Goal: Task Accomplishment & Management: Complete application form

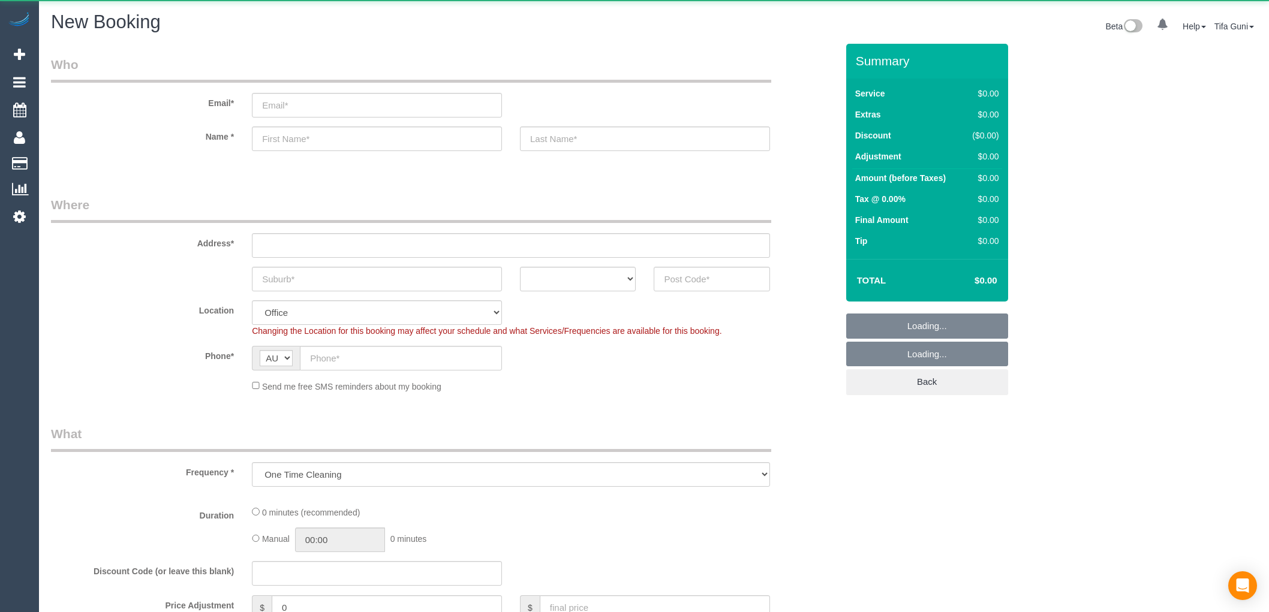
select select "object:831"
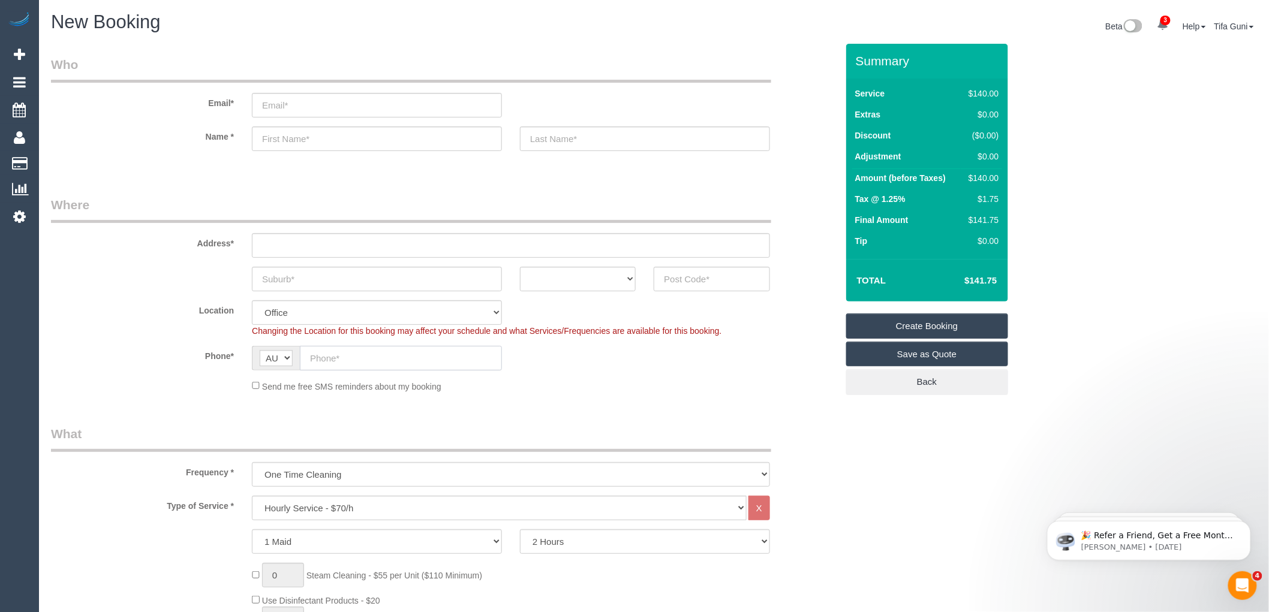
click at [344, 357] on input "text" at bounding box center [401, 358] width 202 height 25
paste input "[PHONE_NUMBER]"
drag, startPoint x: 328, startPoint y: 356, endPoint x: 289, endPoint y: 356, distance: 39.6
click at [289, 356] on div "AF AL DZ AD AO AI AQ AG AR AM AW AU AT AZ BS BH BD BB BY BE BZ BJ BM BT BO BA B…" at bounding box center [377, 358] width 250 height 25
click at [306, 359] on input "412491850" at bounding box center [401, 358] width 202 height 25
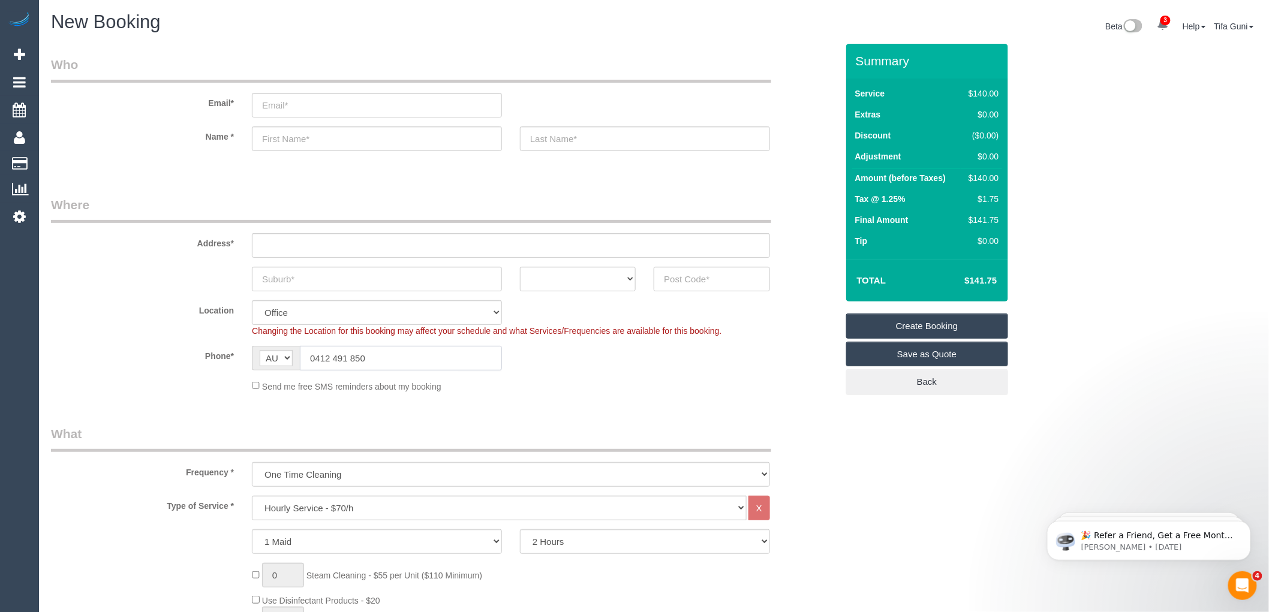
type input "0412 491 850"
click at [624, 276] on select "ACT NSW NT QLD SA TAS VIC WA" at bounding box center [578, 279] width 116 height 25
select select "VIC"
click at [520, 267] on select "ACT NSW NT QLD SA TAS VIC WA" at bounding box center [578, 279] width 116 height 25
click at [358, 289] on input "text" at bounding box center [377, 279] width 250 height 25
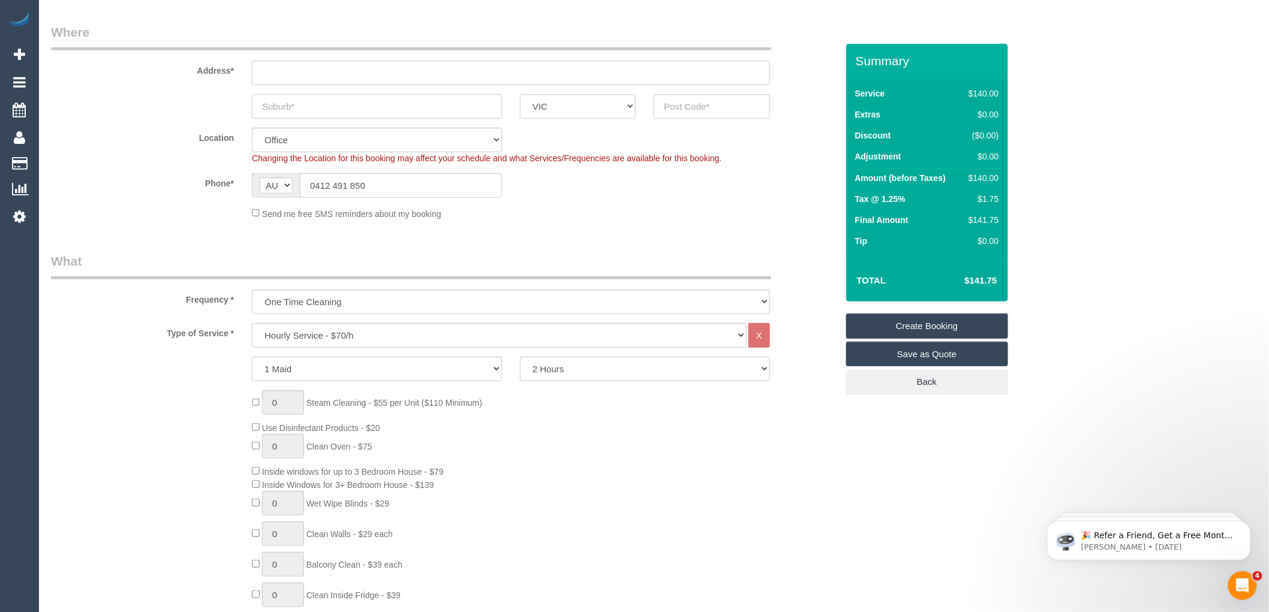
scroll to position [200, 0]
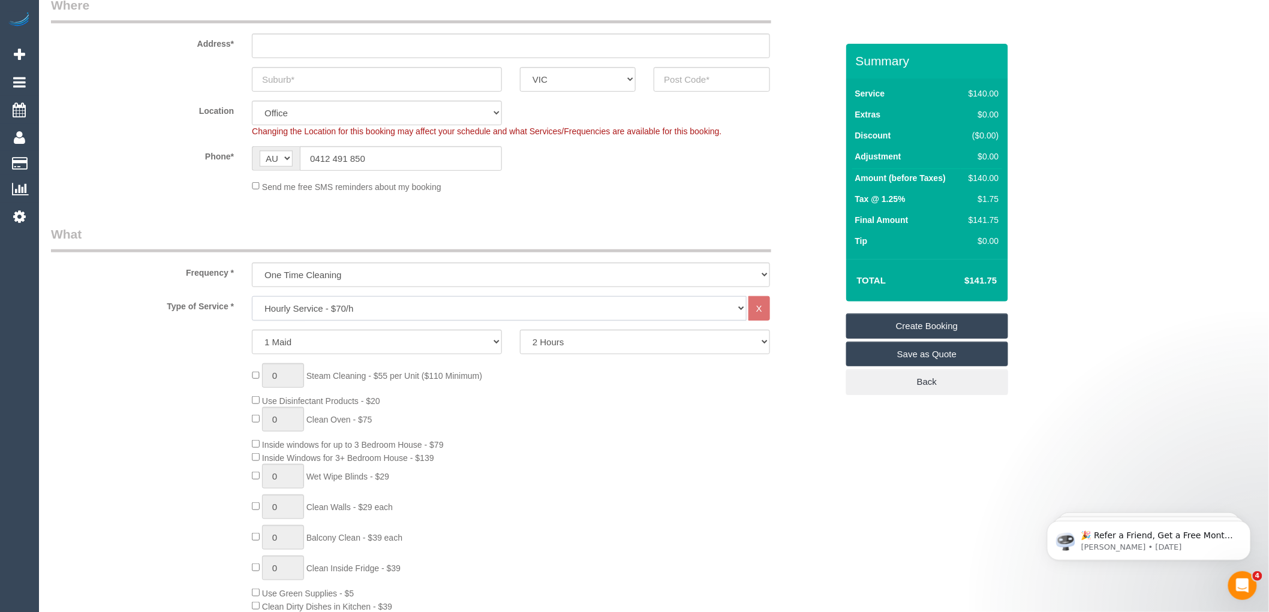
click at [324, 308] on select "Hourly Service - $70/h Hourly Service - $65/h Hourly Service - $60/h Hourly Ser…" at bounding box center [499, 308] width 495 height 25
select select "213"
click at [252, 297] on select "Hourly Service - $70/h Hourly Service - $65/h Hourly Service - $60/h Hourly Ser…" at bounding box center [499, 308] width 495 height 25
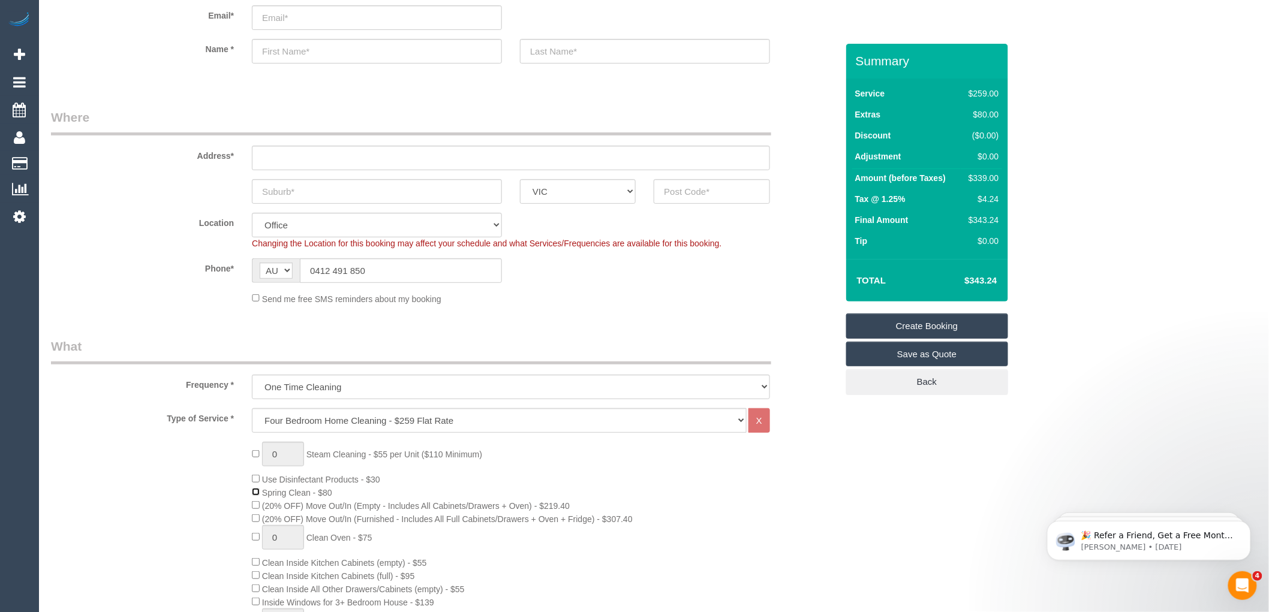
scroll to position [0, 0]
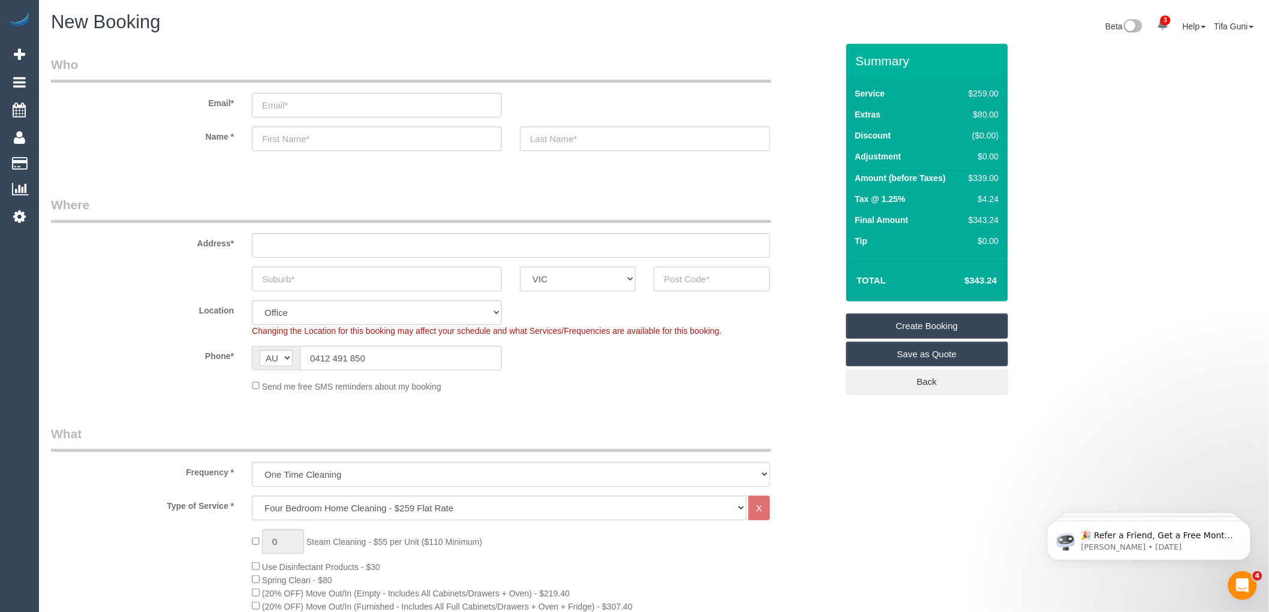
click at [689, 276] on input "text" at bounding box center [712, 279] width 116 height 25
click at [349, 275] on input "text" at bounding box center [377, 279] width 250 height 25
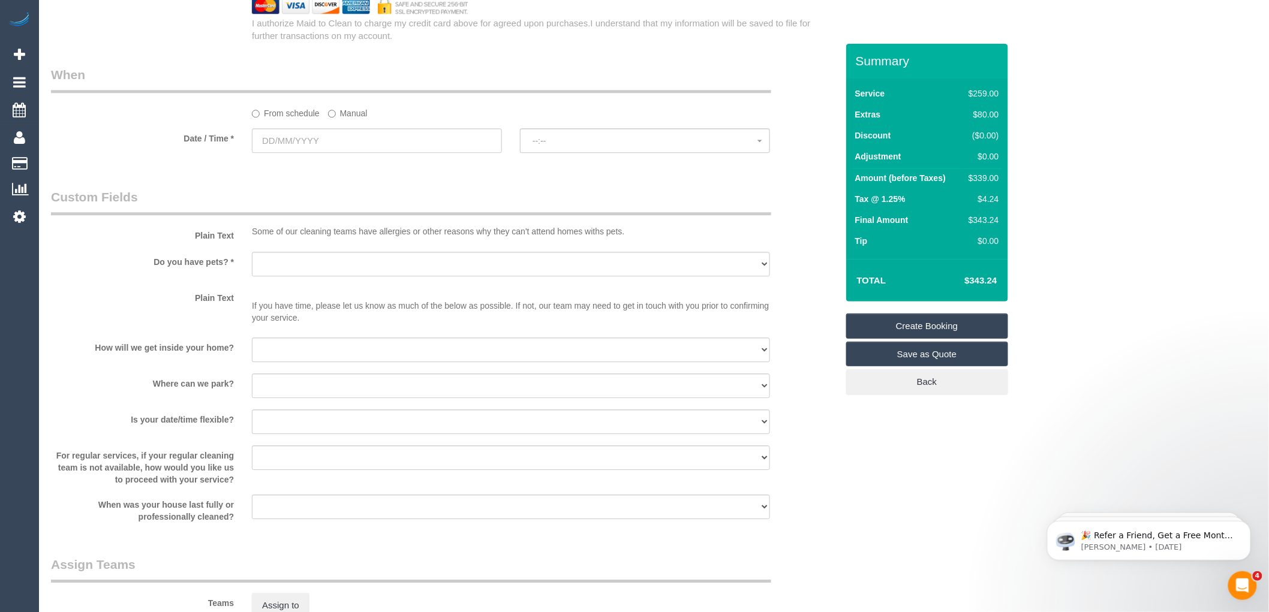
scroll to position [1399, 0]
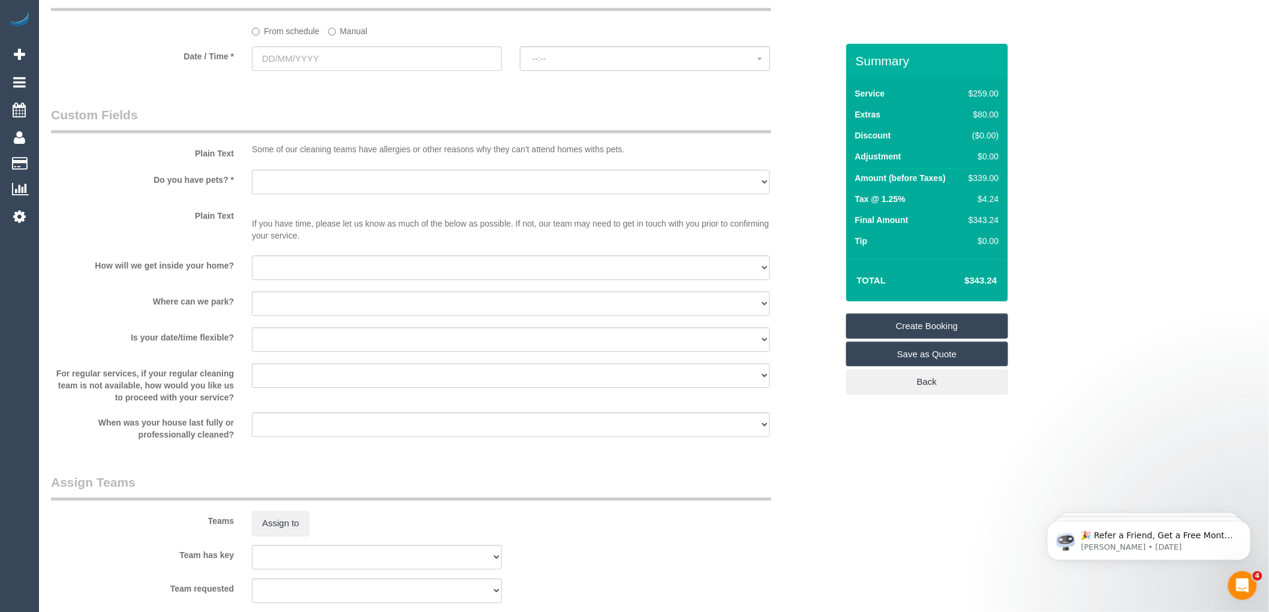
type input "[GEOGRAPHIC_DATA]"
click at [296, 194] on select "Yes - Cats Yes - Dogs No pets Yes - Dogs and Cats Yes - Other" at bounding box center [511, 182] width 518 height 25
select select "number:27"
click at [252, 183] on select "Yes - Cats Yes - Dogs No pets Yes - Dogs and Cats Yes - Other" at bounding box center [511, 182] width 518 height 25
click at [276, 280] on select "I will be home Key will be left (please provide details below) Lock box/Access …" at bounding box center [511, 268] width 518 height 25
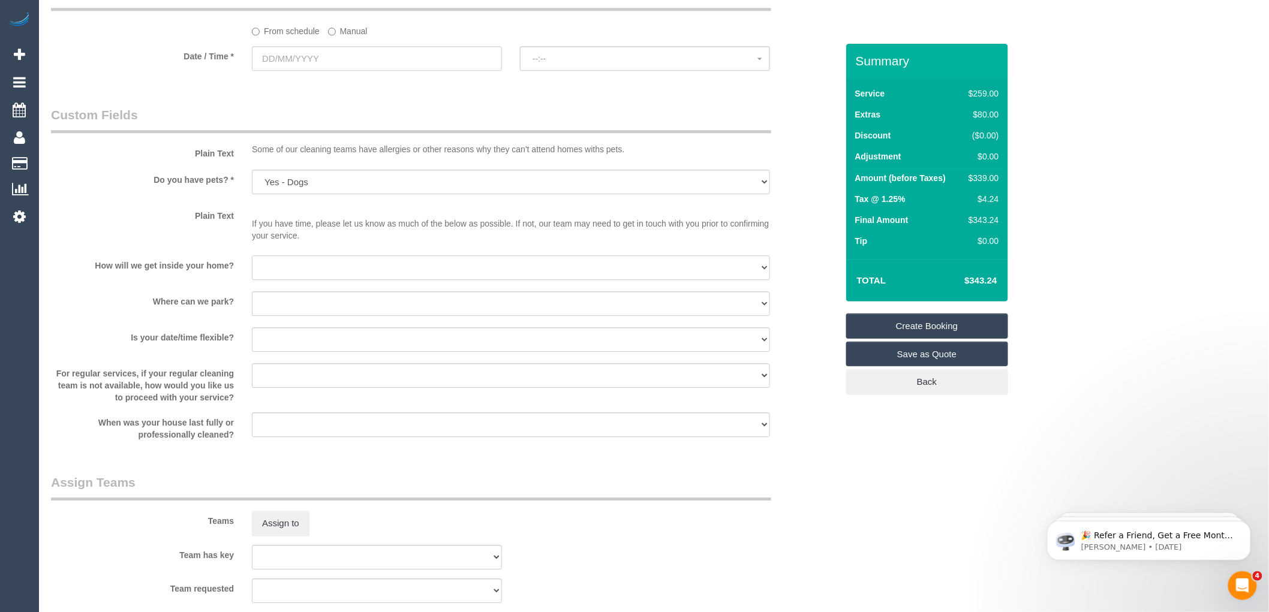
select select "number:14"
click at [252, 269] on select "I will be home Key will be left (please provide details below) Lock box/Access …" at bounding box center [511, 268] width 518 height 25
click at [283, 316] on select "I will provide parking on-site Free street parking Paid street parking (cost wi…" at bounding box center [511, 304] width 518 height 25
select select "number:19"
click at [252, 305] on select "I will provide parking on-site Free street parking Paid street parking (cost wi…" at bounding box center [511, 304] width 518 height 25
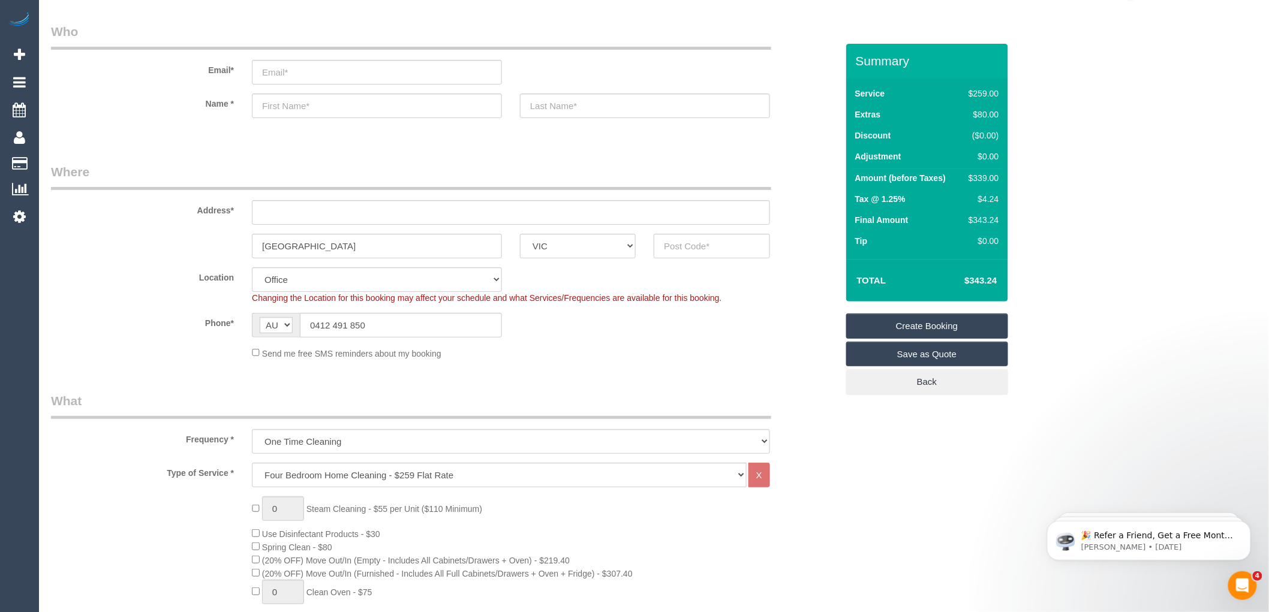
scroll to position [0, 0]
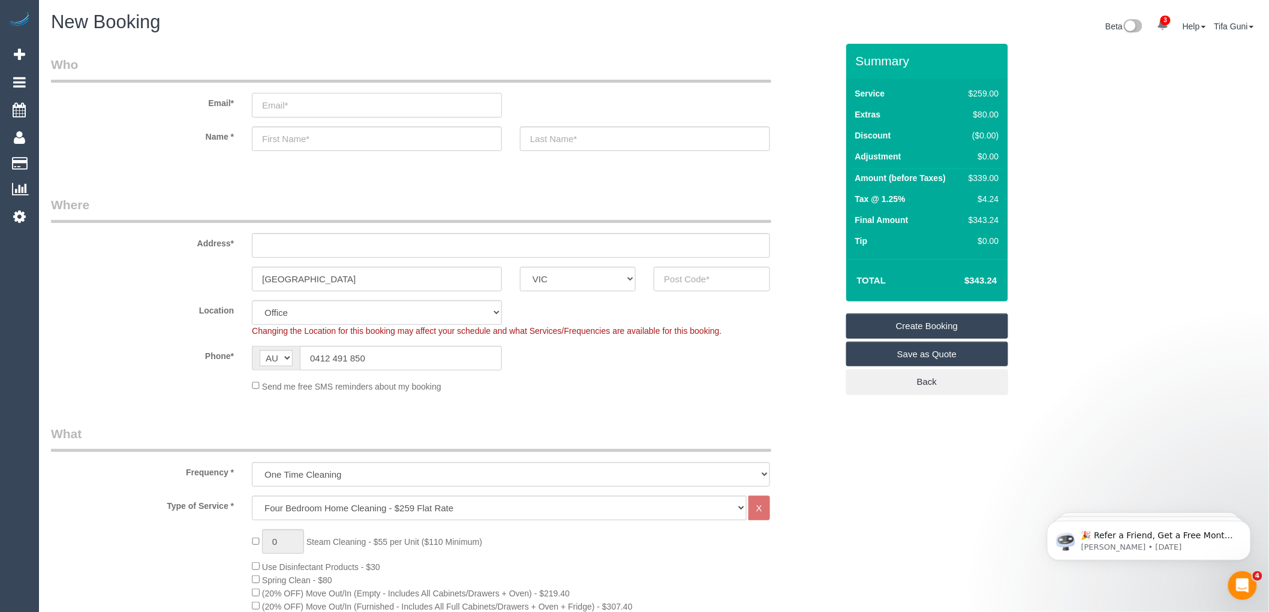
click at [273, 107] on input "email" at bounding box center [377, 105] width 250 height 25
click at [302, 104] on input "theresel@campell" at bounding box center [377, 105] width 250 height 25
click at [354, 106] on input "theresellcampell" at bounding box center [377, 105] width 250 height 25
type input "theresellcampell@gmail.com"
click at [284, 139] on input "text" at bounding box center [377, 139] width 250 height 25
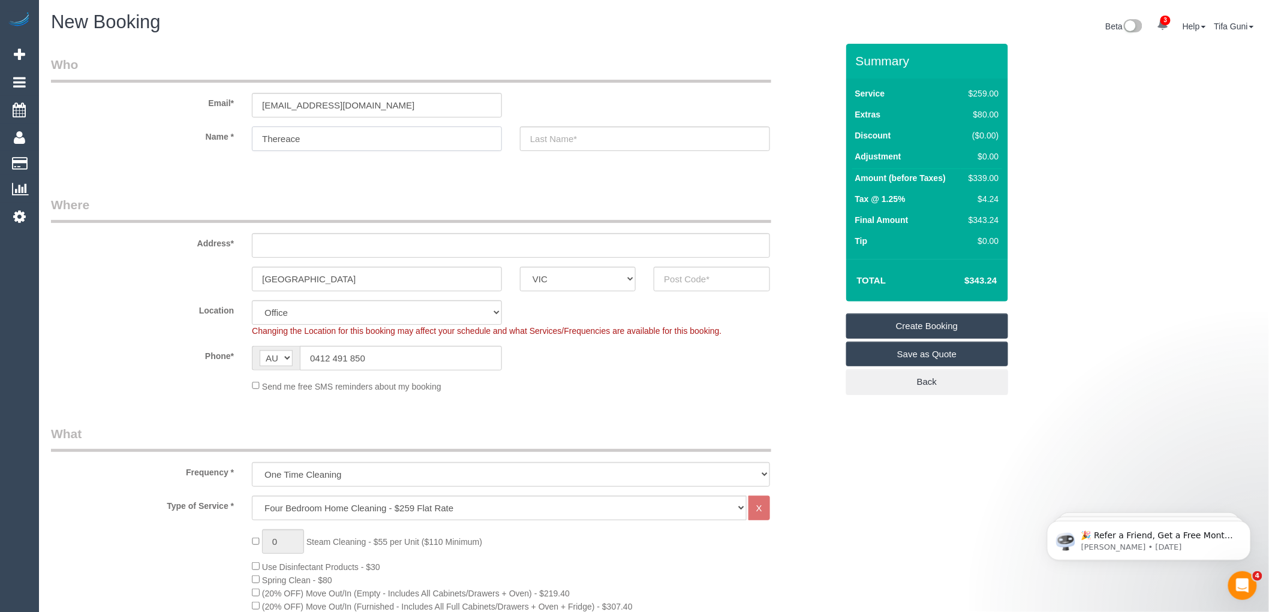
type input "Thereace"
click at [584, 140] on input "text" at bounding box center [645, 139] width 250 height 25
type input "Campell"
click at [304, 241] on input "text" at bounding box center [511, 245] width 518 height 25
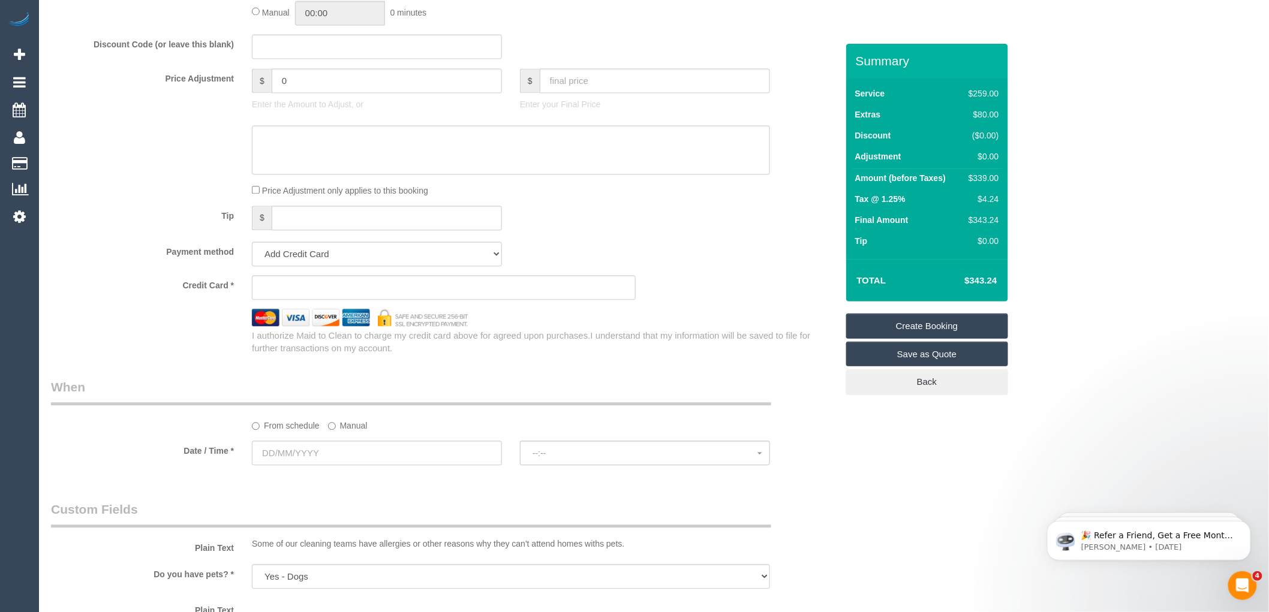
scroll to position [999, 0]
type input "124 kooyong"
click at [334, 299] on sui-stripe-card at bounding box center [444, 293] width 384 height 25
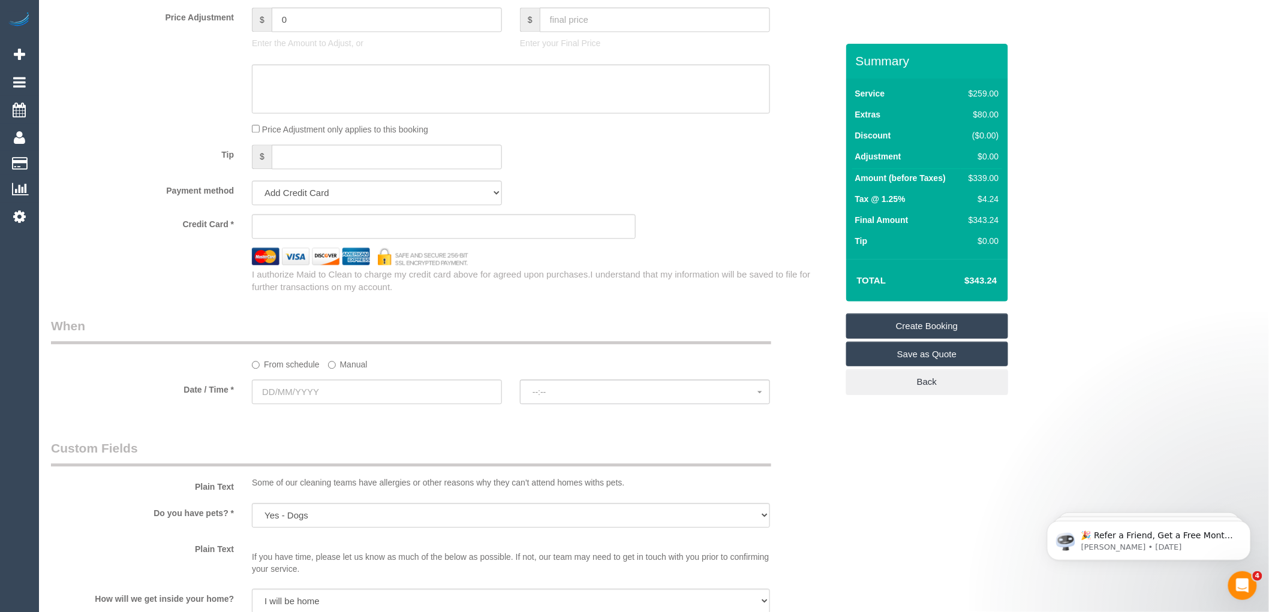
scroll to position [800, 0]
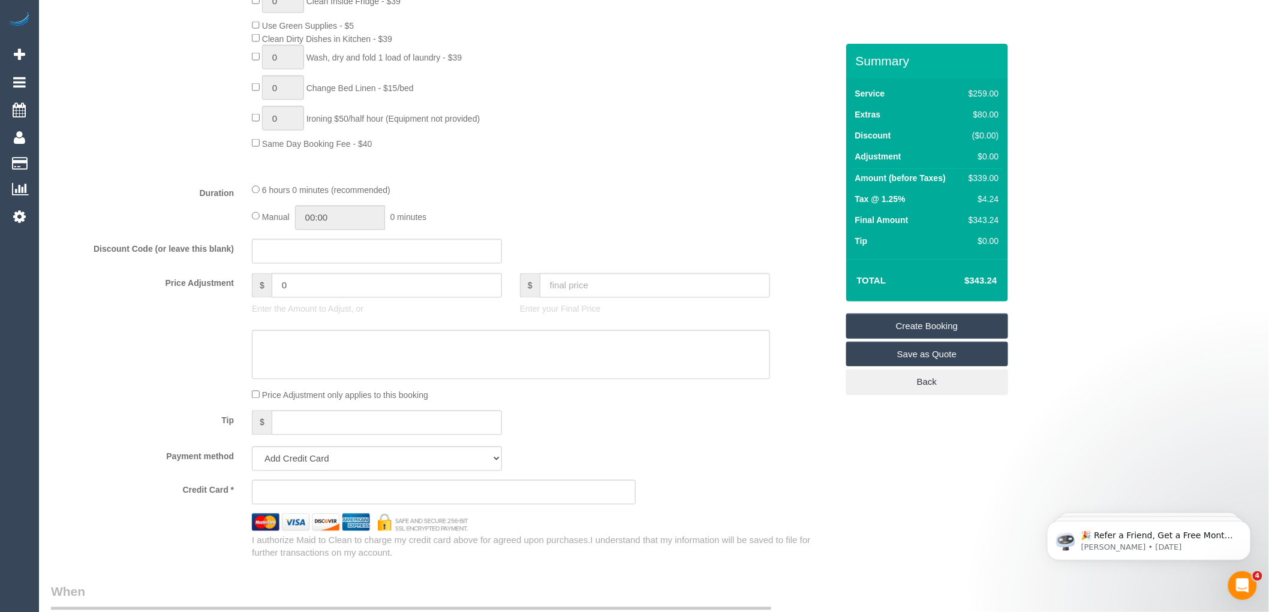
drag, startPoint x: 808, startPoint y: 397, endPoint x: 810, endPoint y: 406, distance: 9.2
drag, startPoint x: 810, startPoint y: 406, endPoint x: 640, endPoint y: 182, distance: 280.4
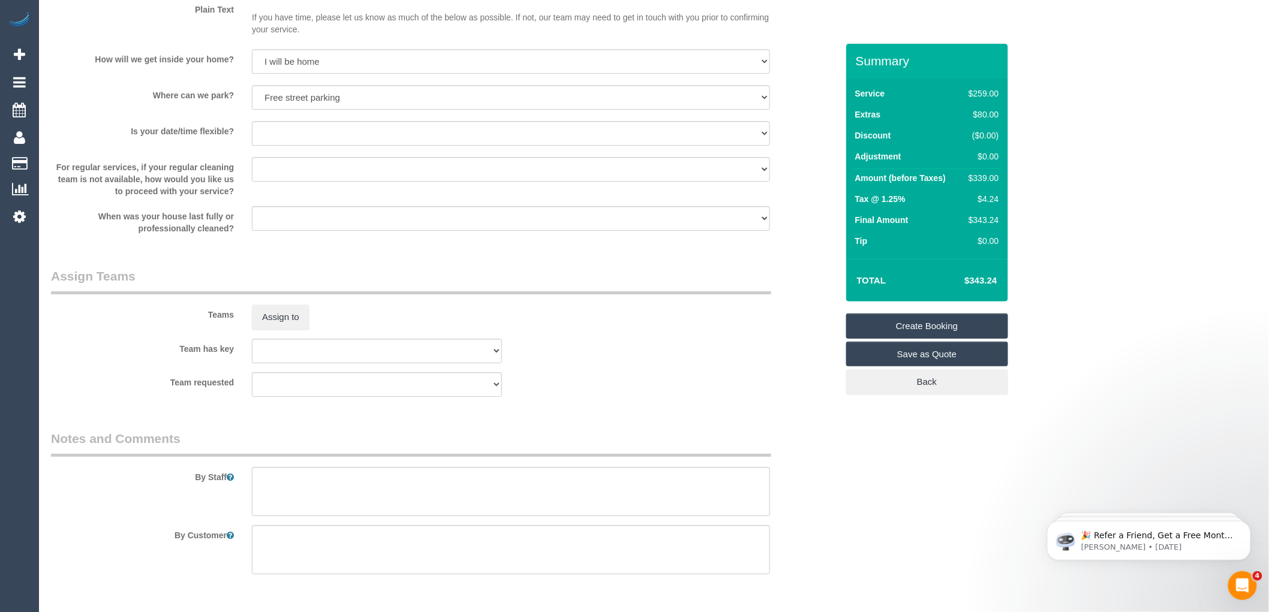
scroll to position [1656, 0]
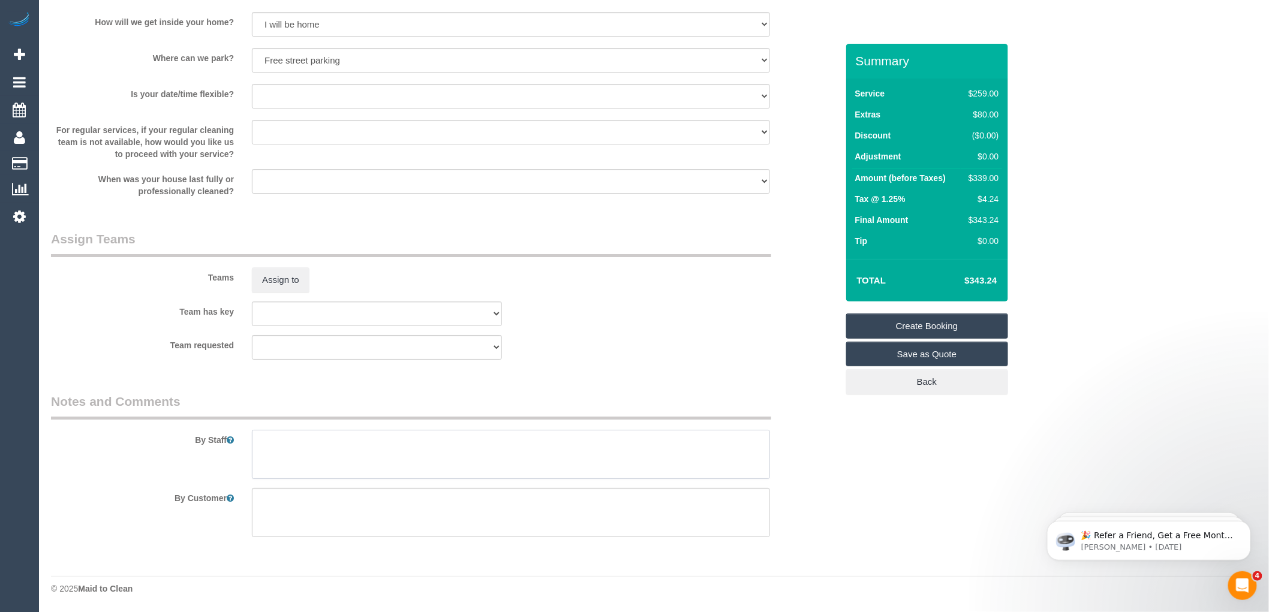
click at [332, 469] on textarea at bounding box center [511, 454] width 518 height 49
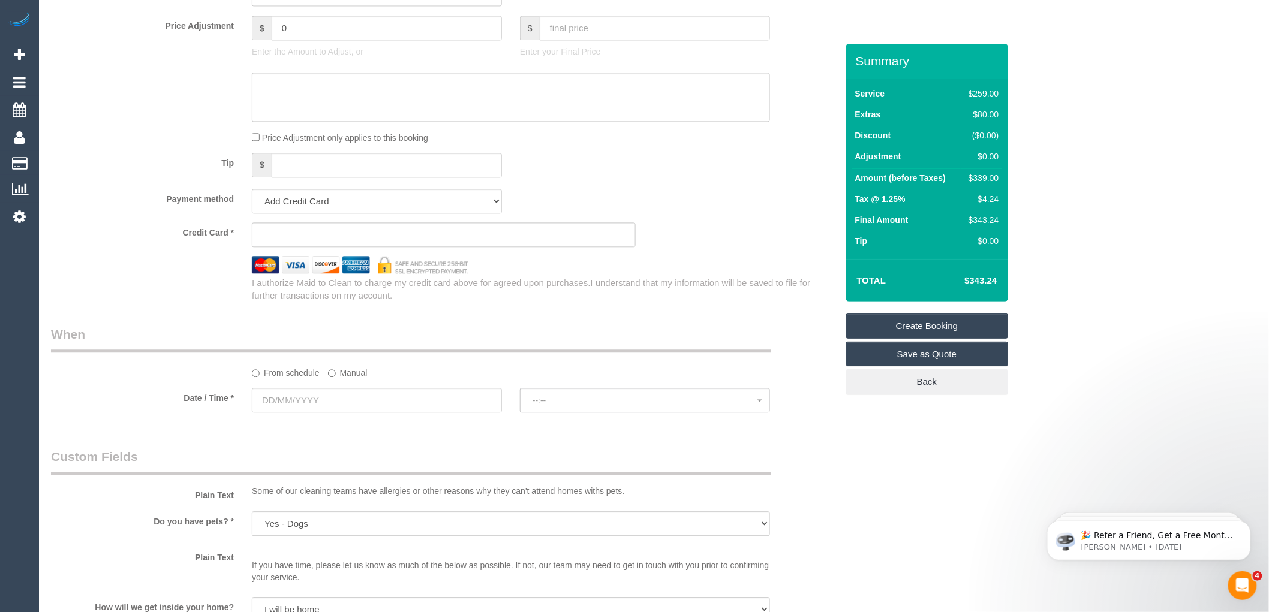
scroll to position [1123, 0]
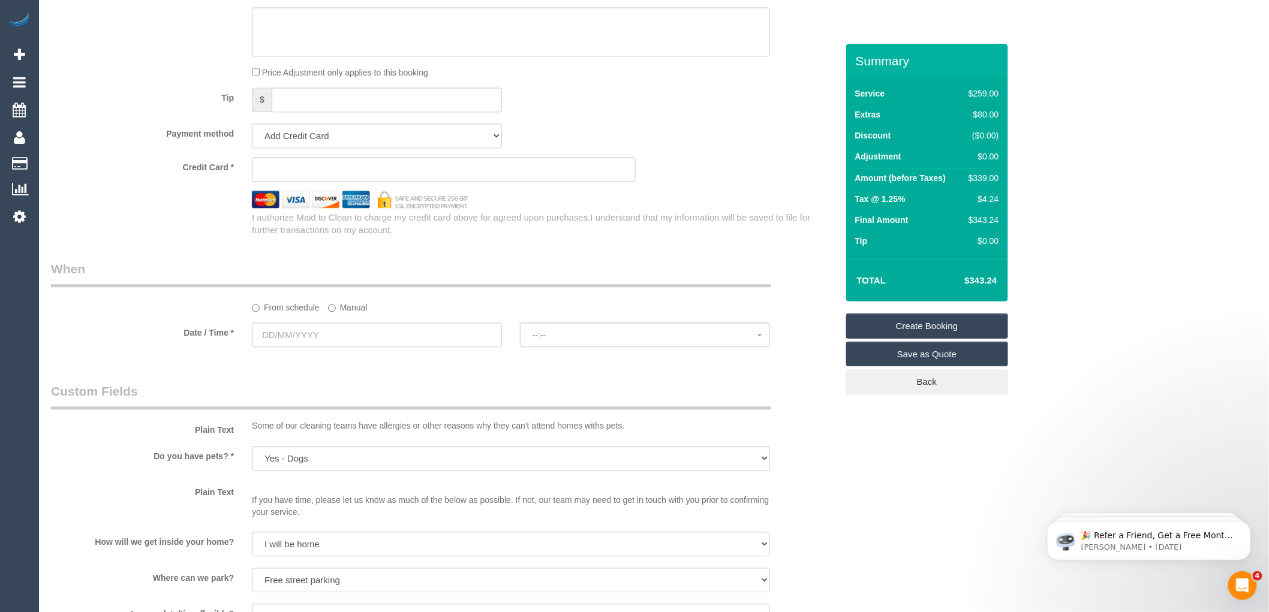
type textarea "Customer want to leave at 6."
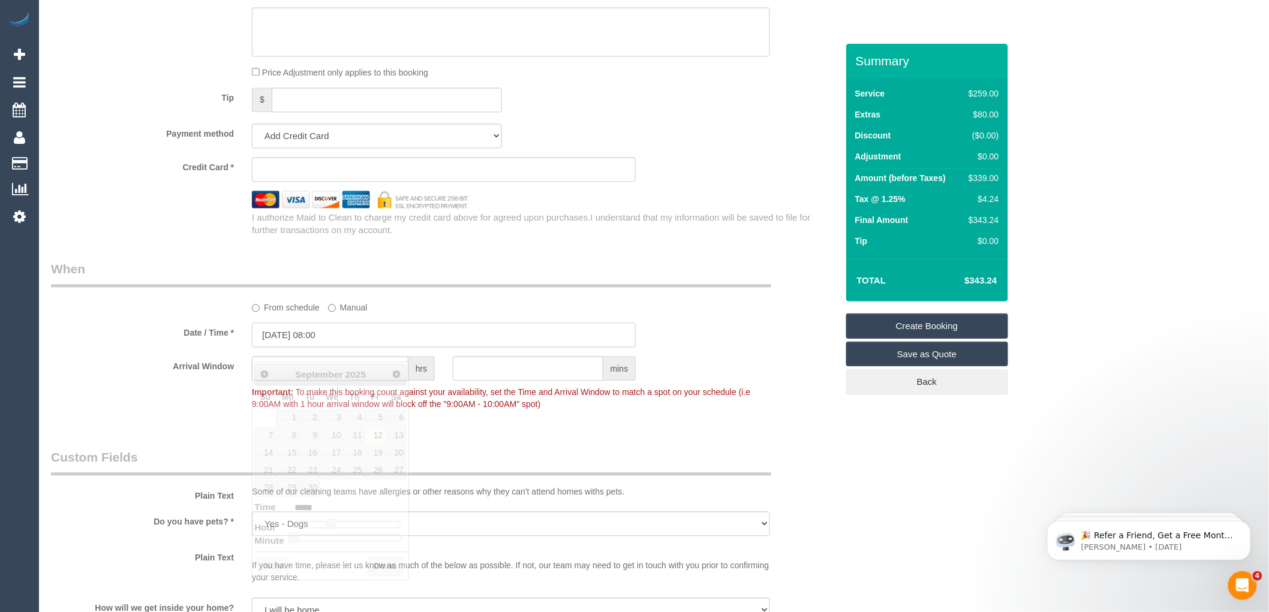
click at [344, 347] on input "12/09/2025 08:00" at bounding box center [444, 335] width 384 height 25
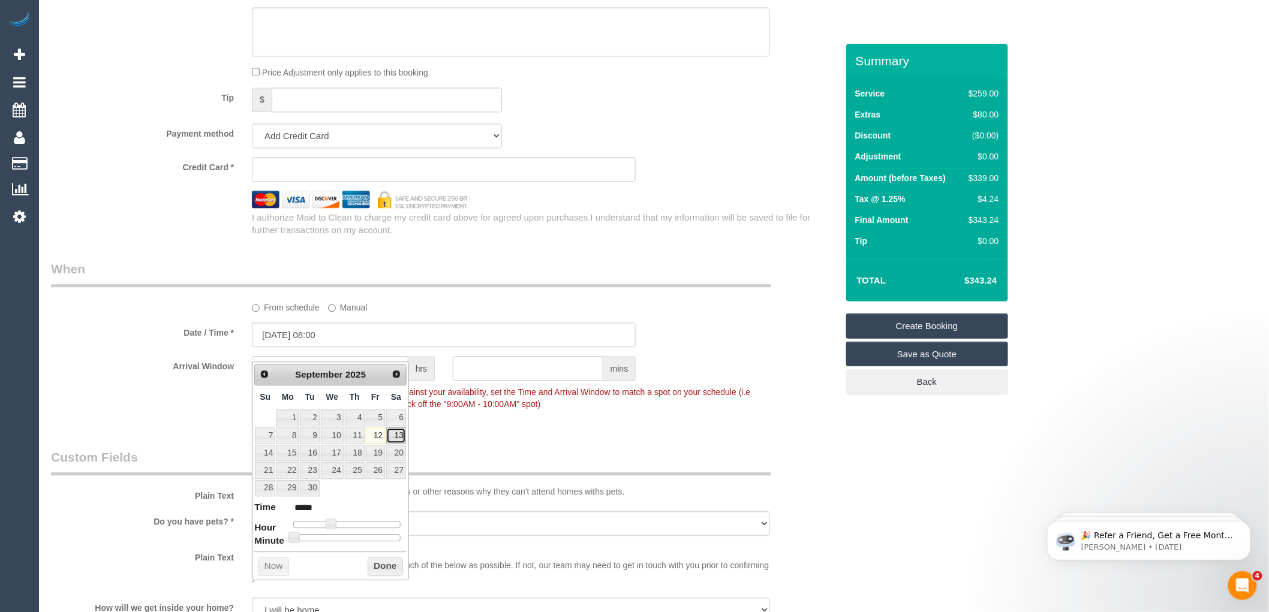
click at [394, 435] on link "13" at bounding box center [396, 436] width 20 height 16
click at [397, 436] on link "13" at bounding box center [396, 436] width 20 height 16
type input "13/09/2025 09:00"
type input "*****"
type input "13/09/2025 10:00"
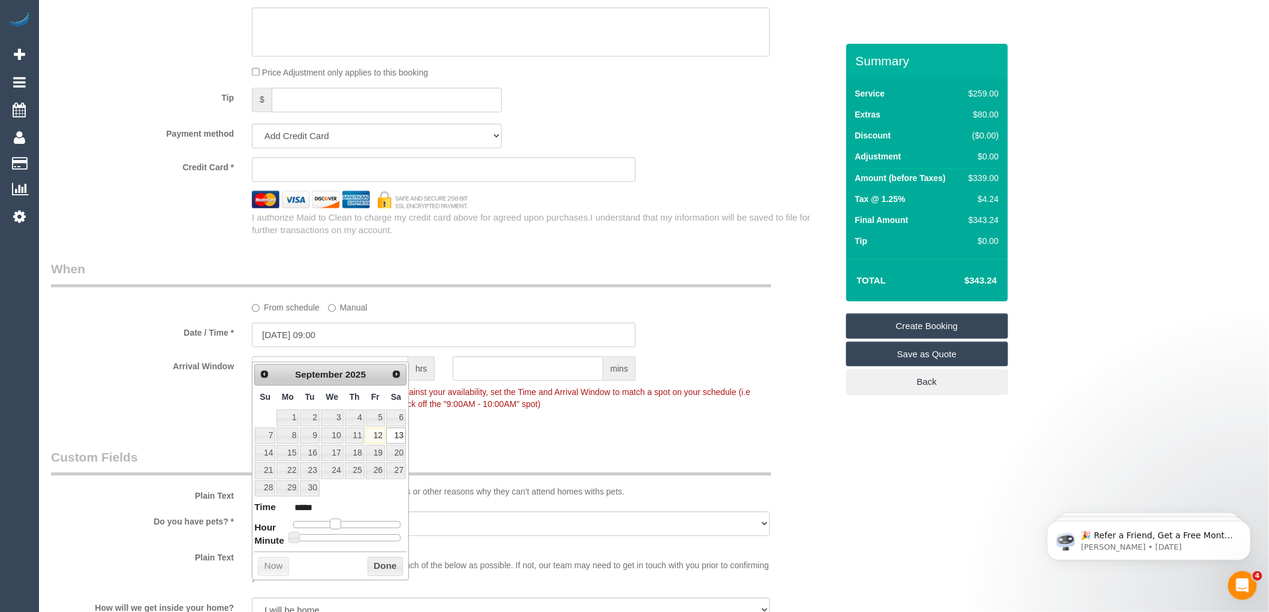
type input "*****"
type input "13/09/2025 11:00"
type input "*****"
type input "13/09/2025 12:00"
type input "*****"
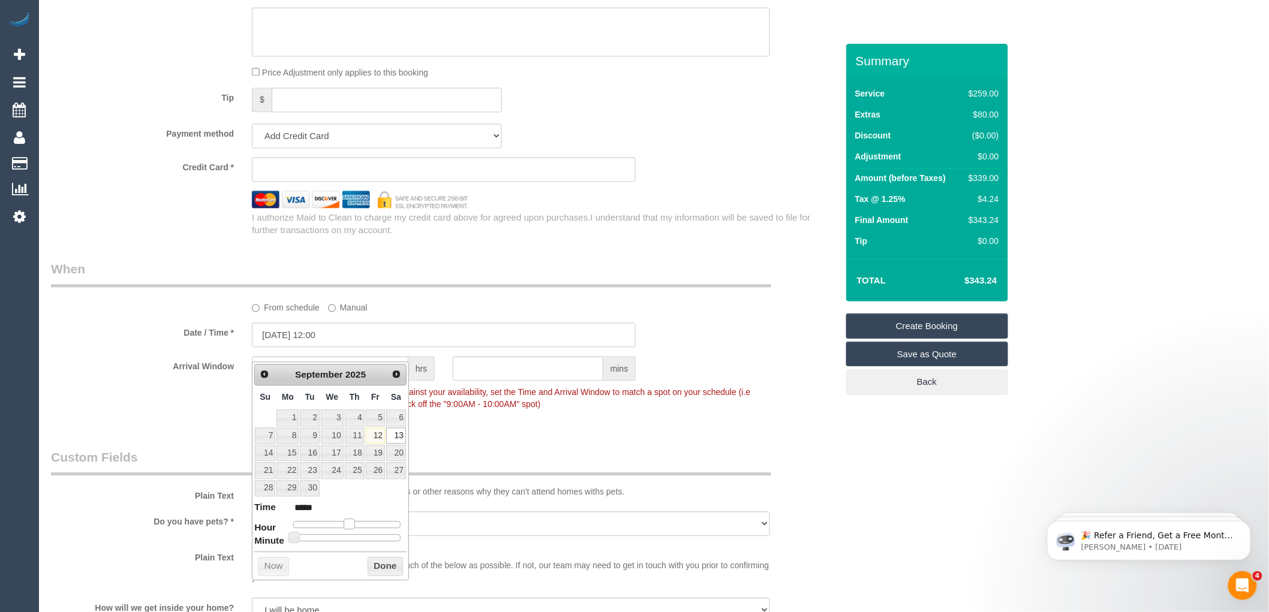
type input "13/09/2025 13:00"
type input "*****"
type input "13/09/2025 12:00"
type input "*****"
drag, startPoint x: 331, startPoint y: 524, endPoint x: 349, endPoint y: 525, distance: 18.0
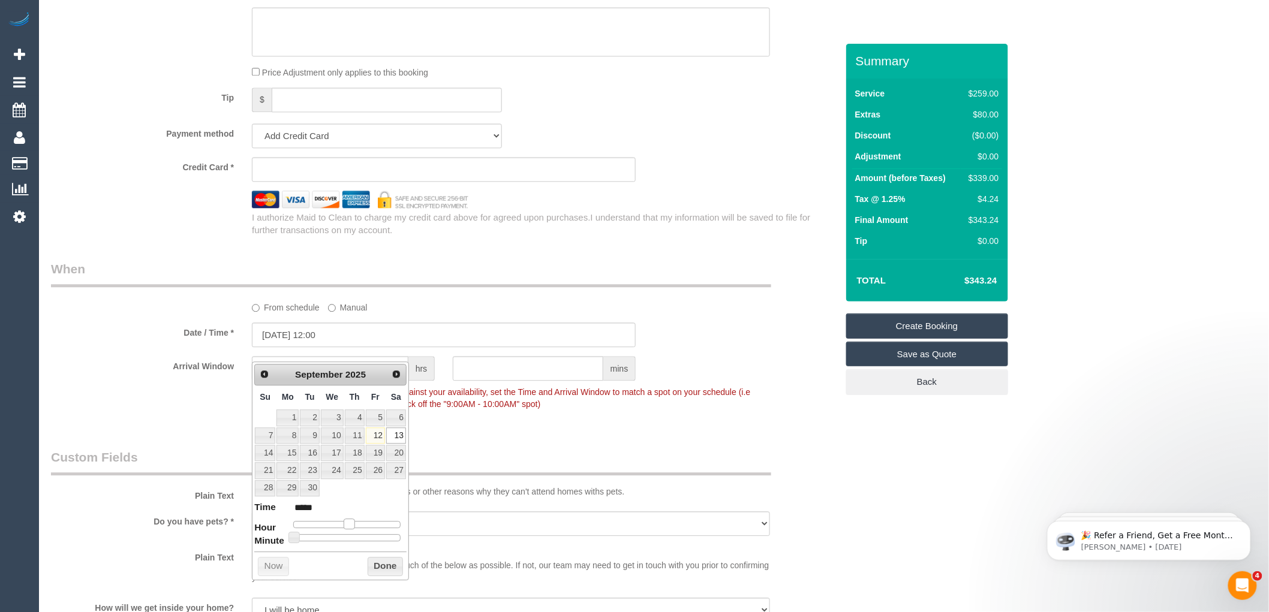
click at [349, 525] on span at bounding box center [349, 524] width 11 height 11
click at [386, 566] on button "Done" at bounding box center [385, 566] width 35 height 19
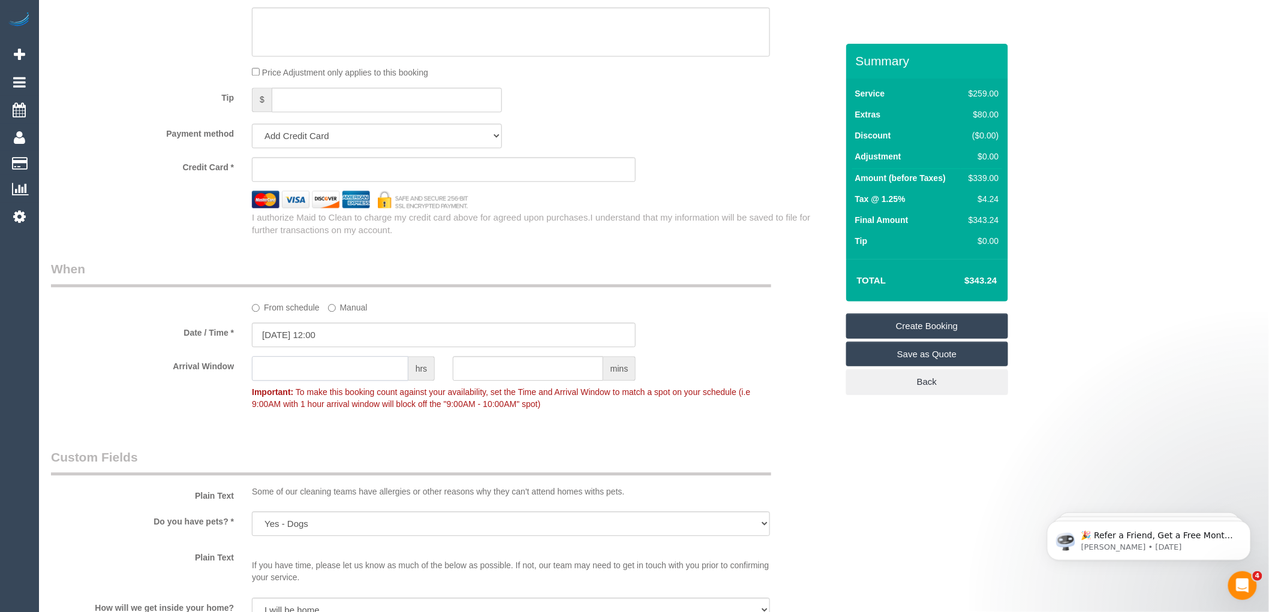
click at [331, 381] on input "text" at bounding box center [330, 368] width 157 height 25
click at [330, 380] on input "text" at bounding box center [330, 368] width 157 height 25
type input "2"
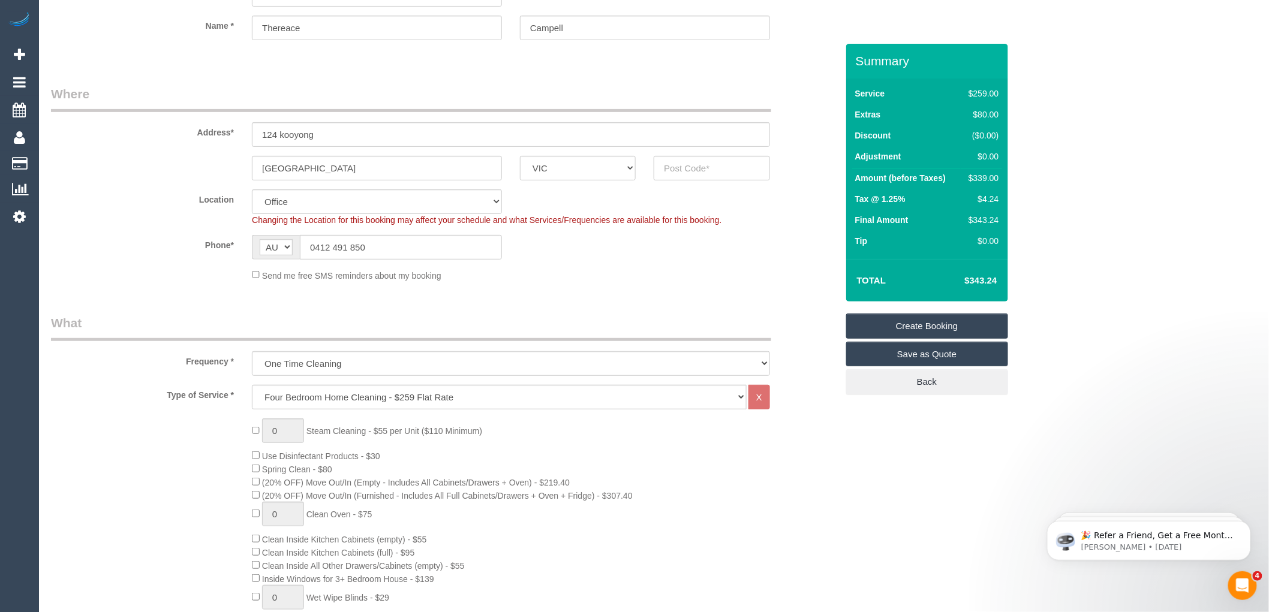
scroll to position [0, 0]
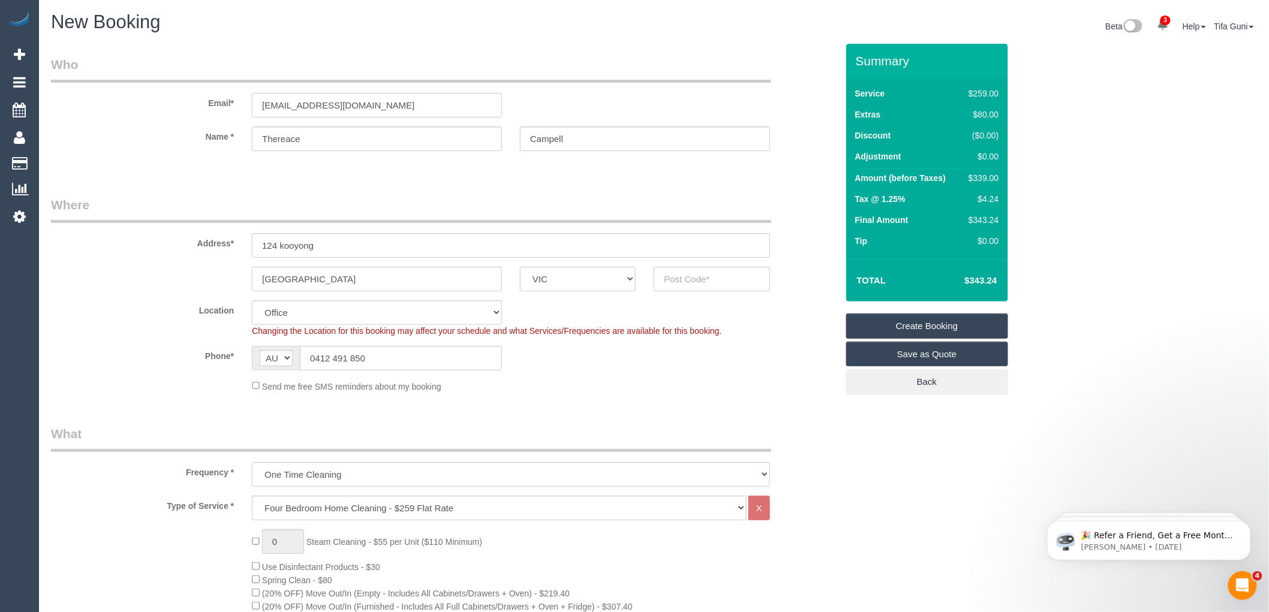
click at [319, 103] on input "theresellcampell@gmail.com" at bounding box center [377, 105] width 250 height 25
type input "theresellcampbell@gmail.com"
click at [555, 141] on input "Campell" at bounding box center [645, 139] width 250 height 25
type input "Campbell"
click at [297, 102] on input "theresellcampbell@gmail.com" at bounding box center [377, 105] width 250 height 25
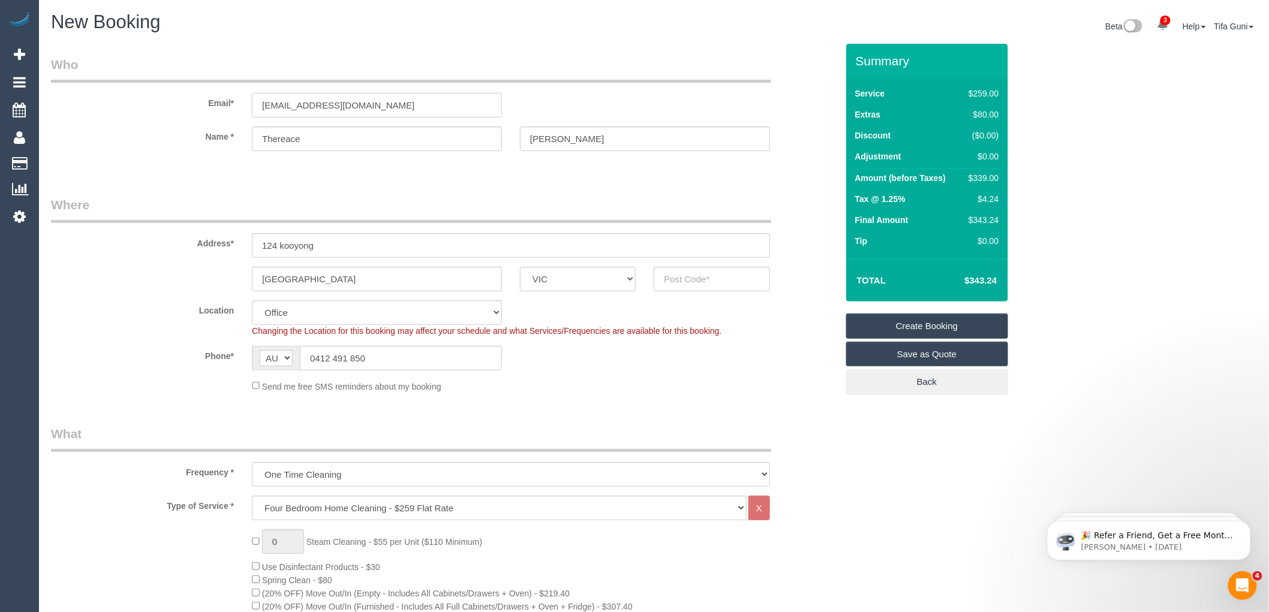
type input "thereselcampbell@gmail.com"
click at [291, 135] on input "Thereace" at bounding box center [377, 139] width 250 height 25
type input "Therese"
drag, startPoint x: 314, startPoint y: 280, endPoint x: 203, endPoint y: 282, distance: 111.6
click at [203, 282] on div "Amardale ACT NSW NT QLD SA TAS VIC WA" at bounding box center [444, 279] width 804 height 25
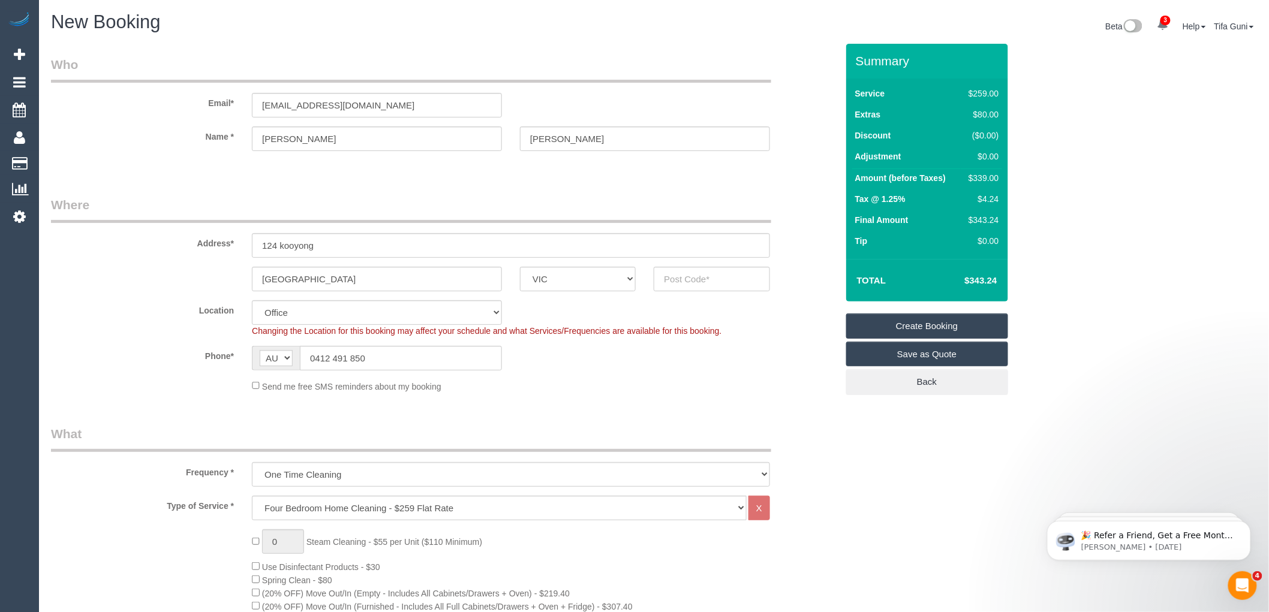
click at [291, 28] on h1 "New Booking" at bounding box center [348, 22] width 594 height 20
drag, startPoint x: 389, startPoint y: 110, endPoint x: 282, endPoint y: 108, distance: 106.8
click at [224, 108] on div "Email* thereselcampbell@gmail.com" at bounding box center [444, 87] width 804 height 62
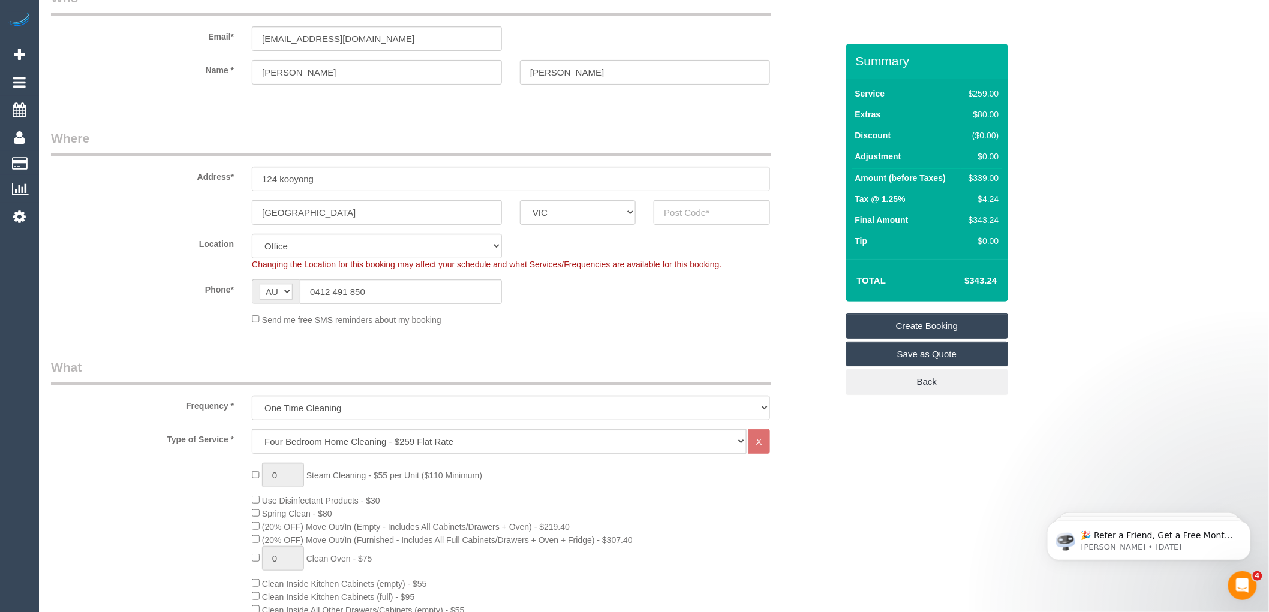
drag, startPoint x: 402, startPoint y: 42, endPoint x: 244, endPoint y: 44, distance: 158.4
click at [244, 44] on div "thereselcampbell@gmail.com" at bounding box center [377, 38] width 268 height 25
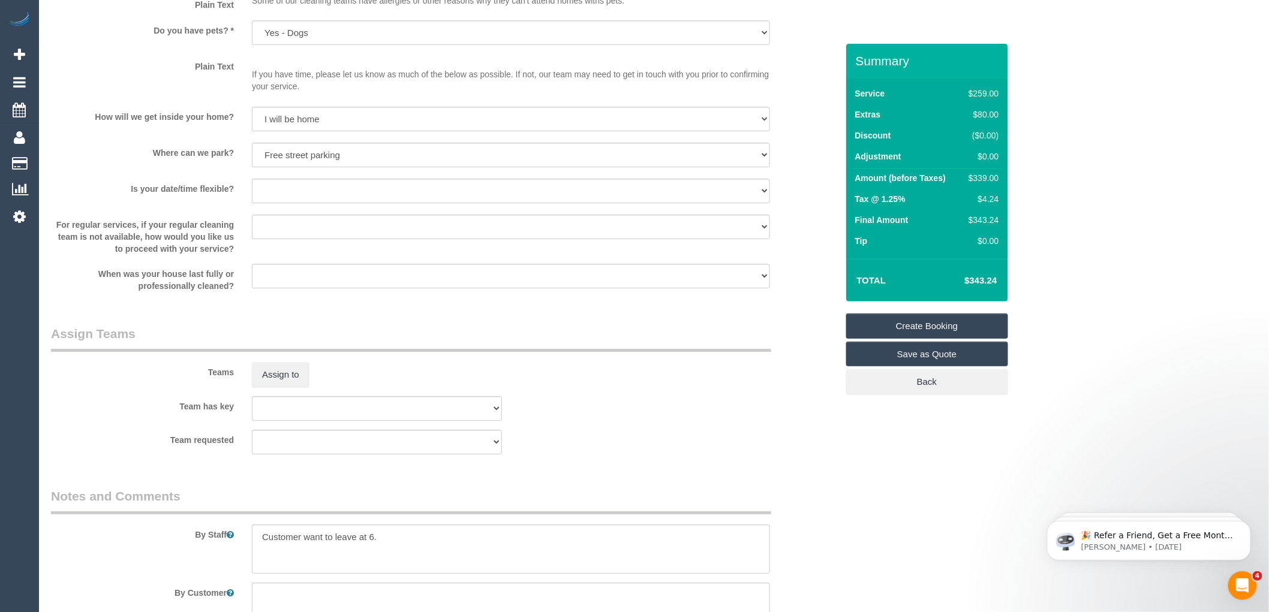
scroll to position [1722, 0]
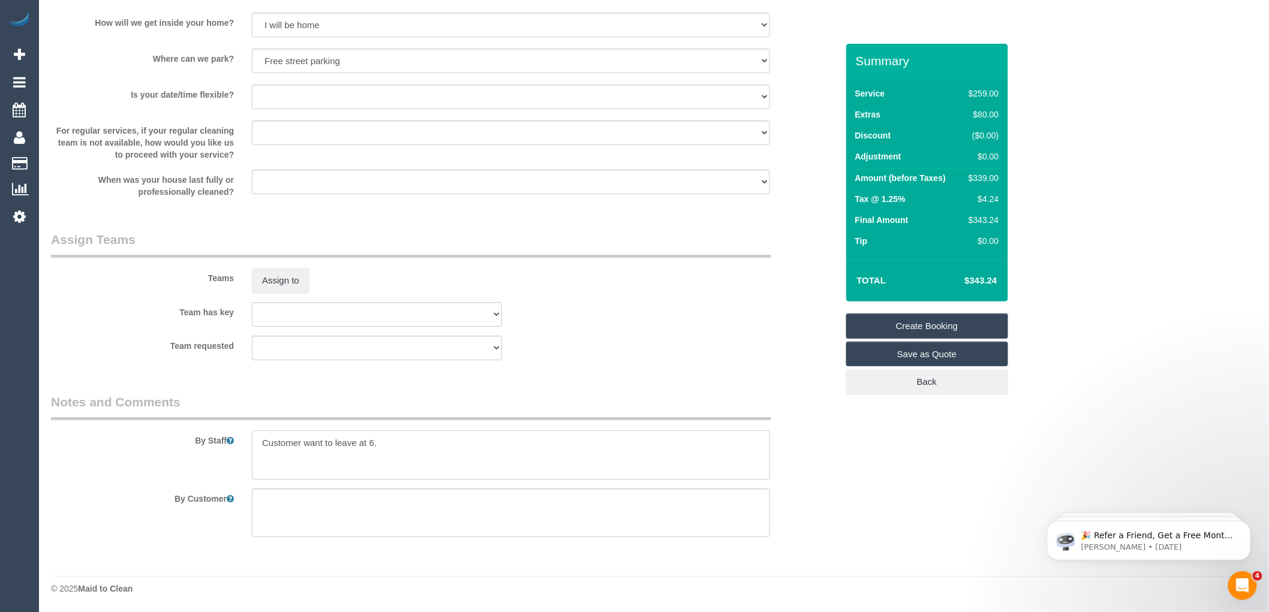
click at [395, 443] on textarea at bounding box center [511, 455] width 518 height 49
click at [928, 326] on link "Create Booking" at bounding box center [927, 326] width 162 height 25
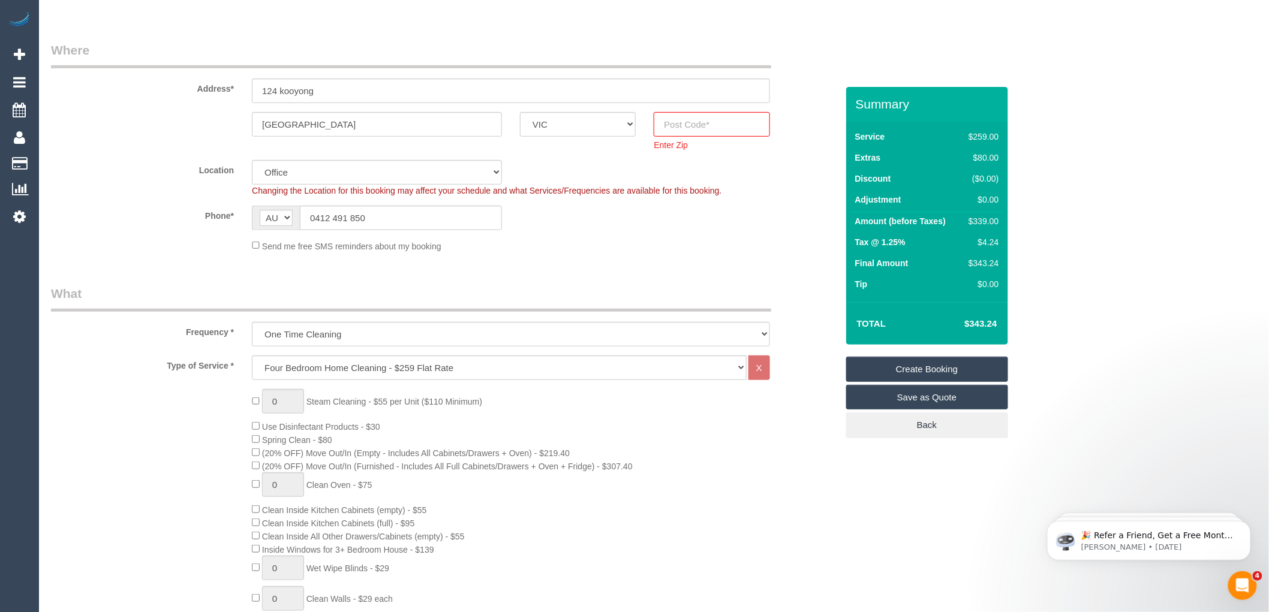
scroll to position [0, 0]
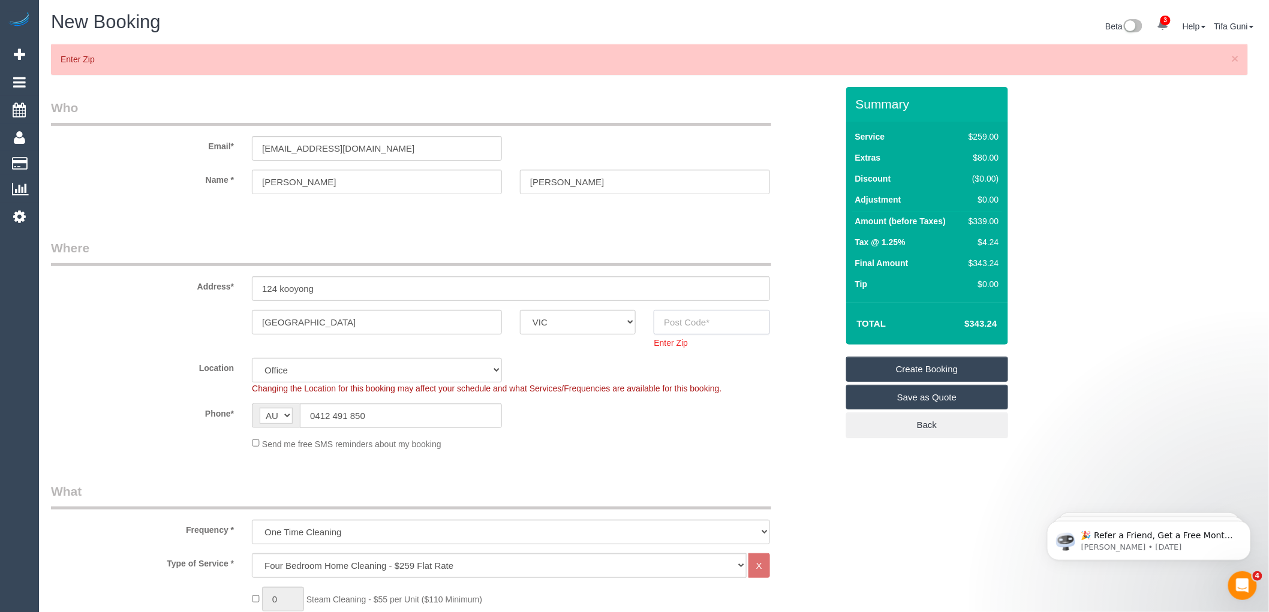
click at [680, 325] on input "text" at bounding box center [712, 322] width 116 height 25
type input "3143"
click at [699, 356] on fieldset "Where Address* 124 kooyong Amardale ACT NSW NT QLD SA TAS VIC WA 3143 Enter Zip…" at bounding box center [444, 349] width 786 height 220
select select "55"
select select "object:10534"
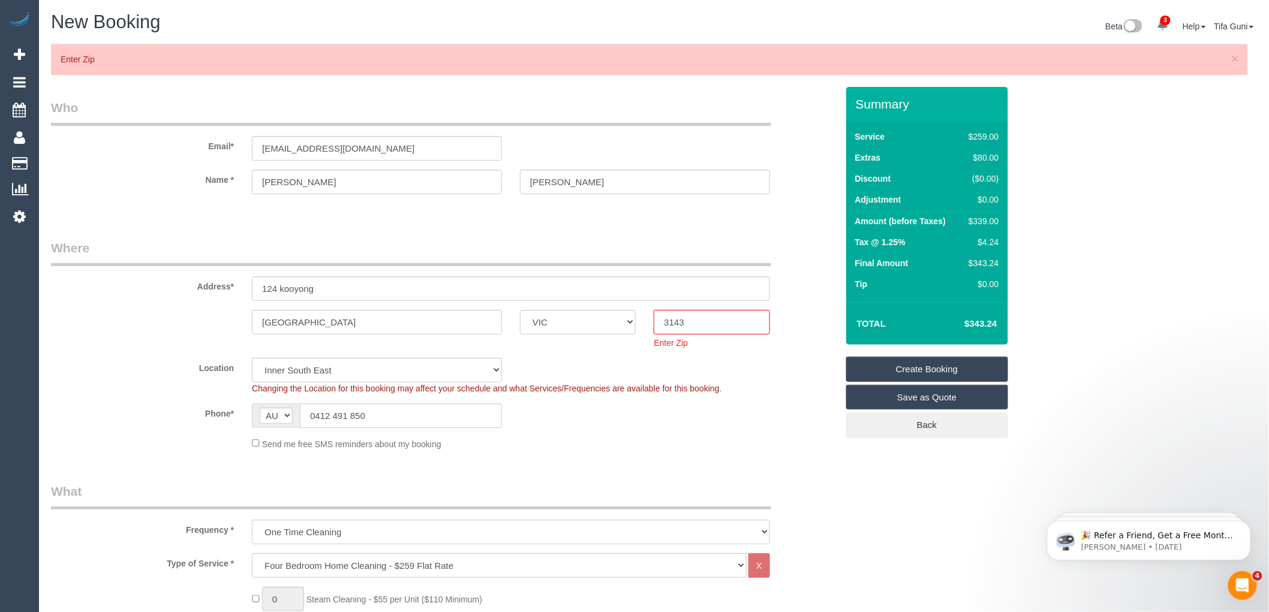
click at [924, 368] on link "Create Booking" at bounding box center [927, 369] width 162 height 25
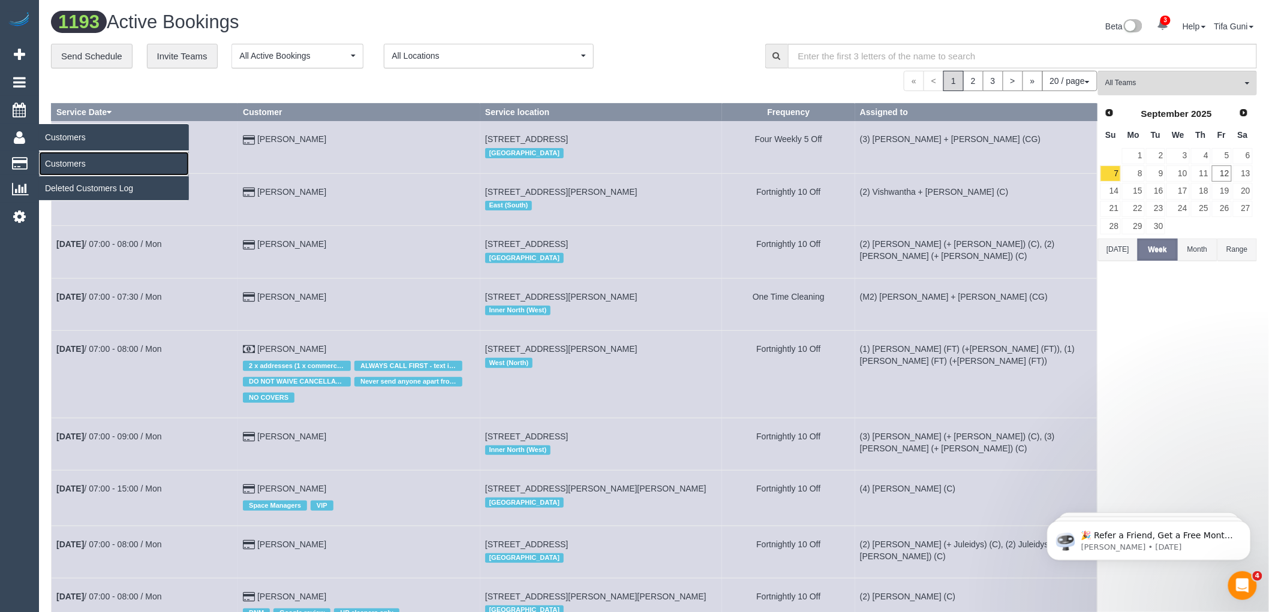
click at [79, 166] on link "Customers" at bounding box center [114, 164] width 150 height 24
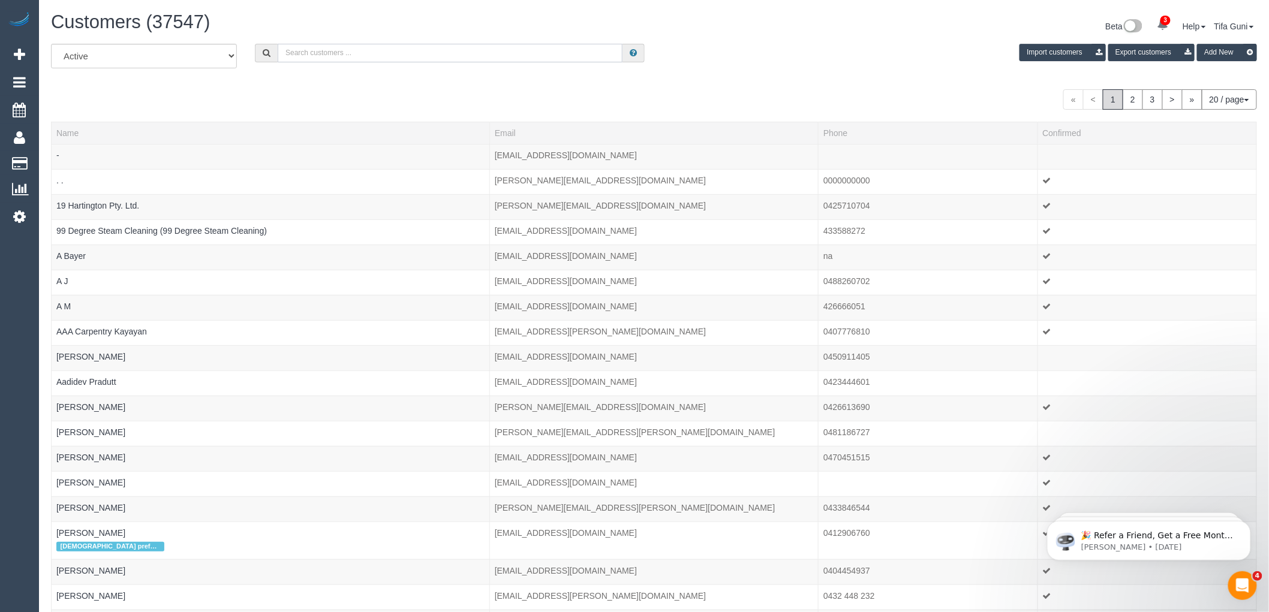
click at [349, 54] on input "text" at bounding box center [450, 53] width 345 height 19
paste input "thereselcampbell@gmail.com"
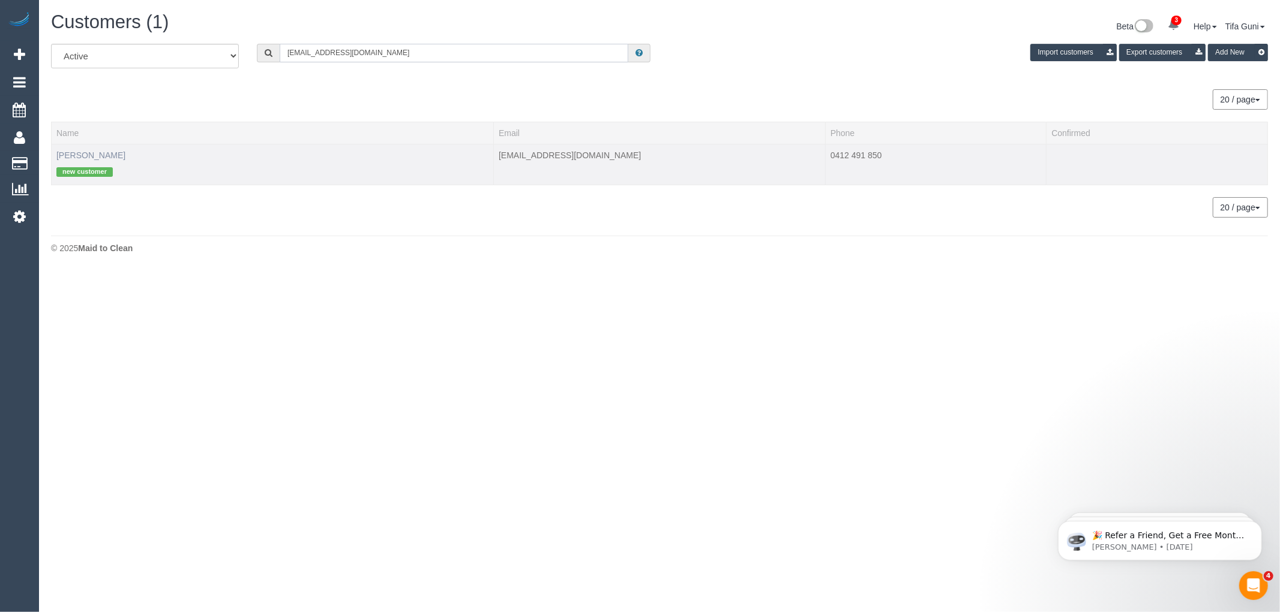
type input "thereselcampbell@gmail.com"
click at [109, 151] on link "Therese Campbell" at bounding box center [90, 156] width 69 height 10
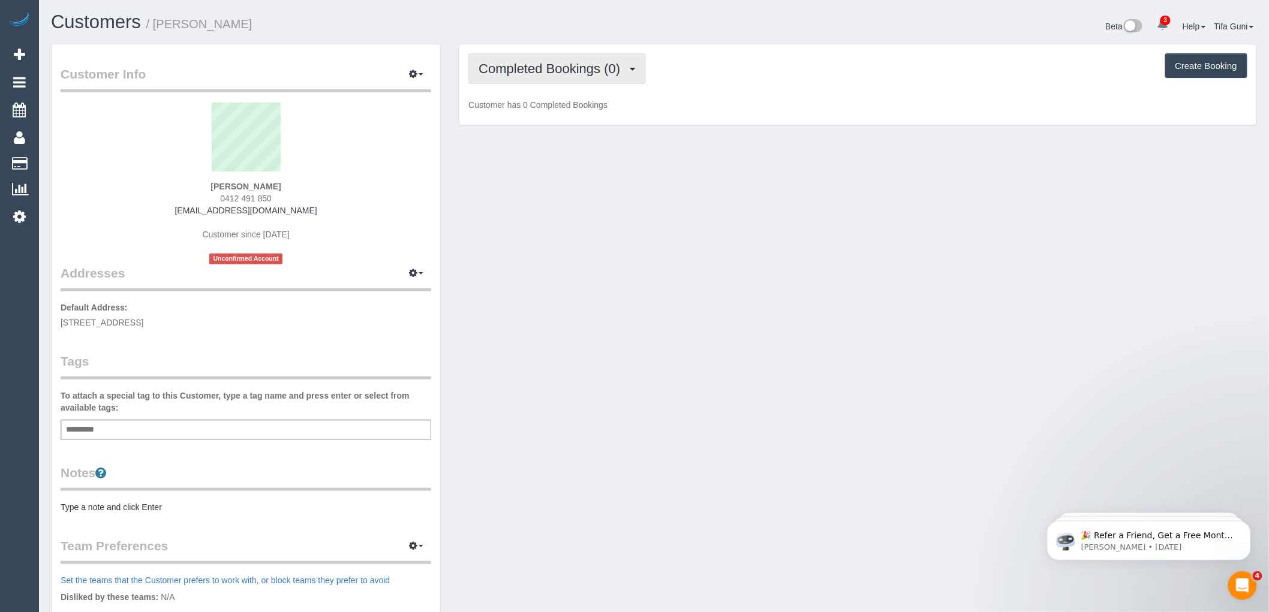
click at [576, 67] on span "Completed Bookings (0)" at bounding box center [553, 68] width 148 height 15
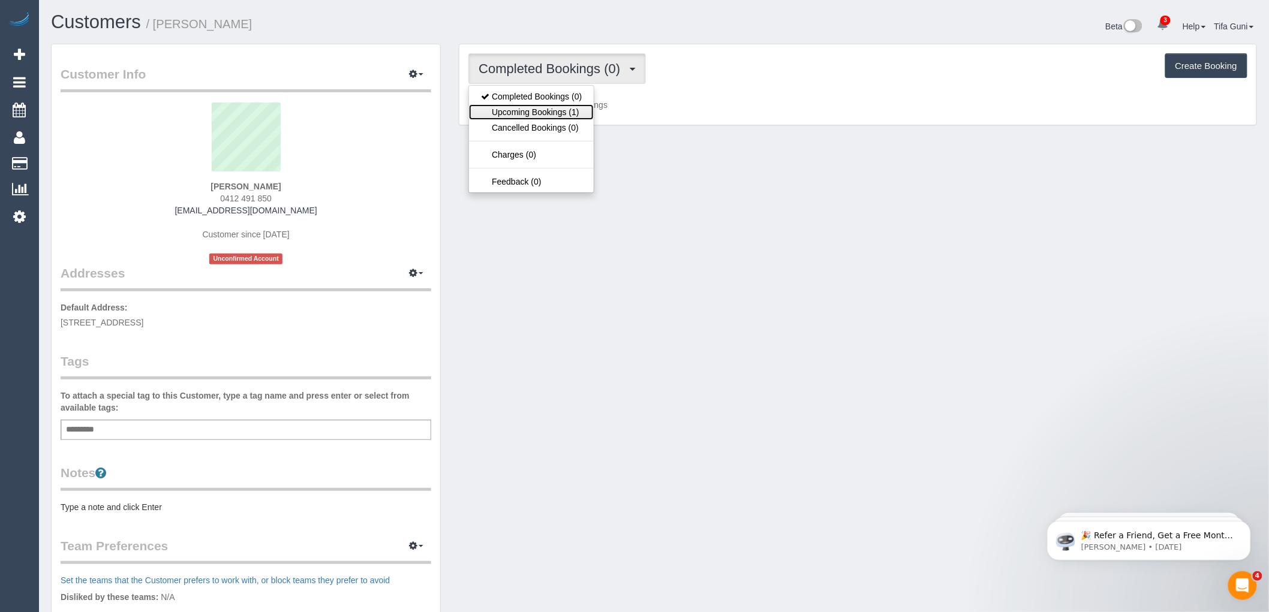
click at [566, 115] on link "Upcoming Bookings (1)" at bounding box center [531, 112] width 125 height 16
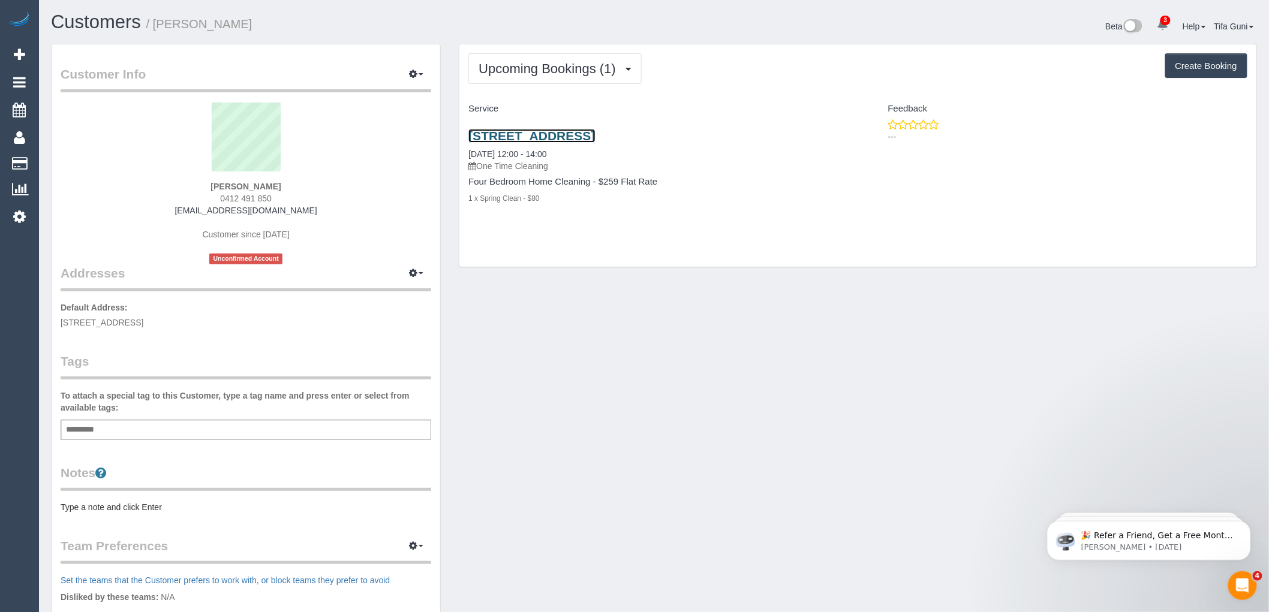
click at [566, 134] on link "124 Kooyong, Amardale, VIC 3143" at bounding box center [531, 136] width 127 height 14
click at [588, 134] on link "124 Kooyong, Amardale, VIC 3143" at bounding box center [531, 136] width 127 height 14
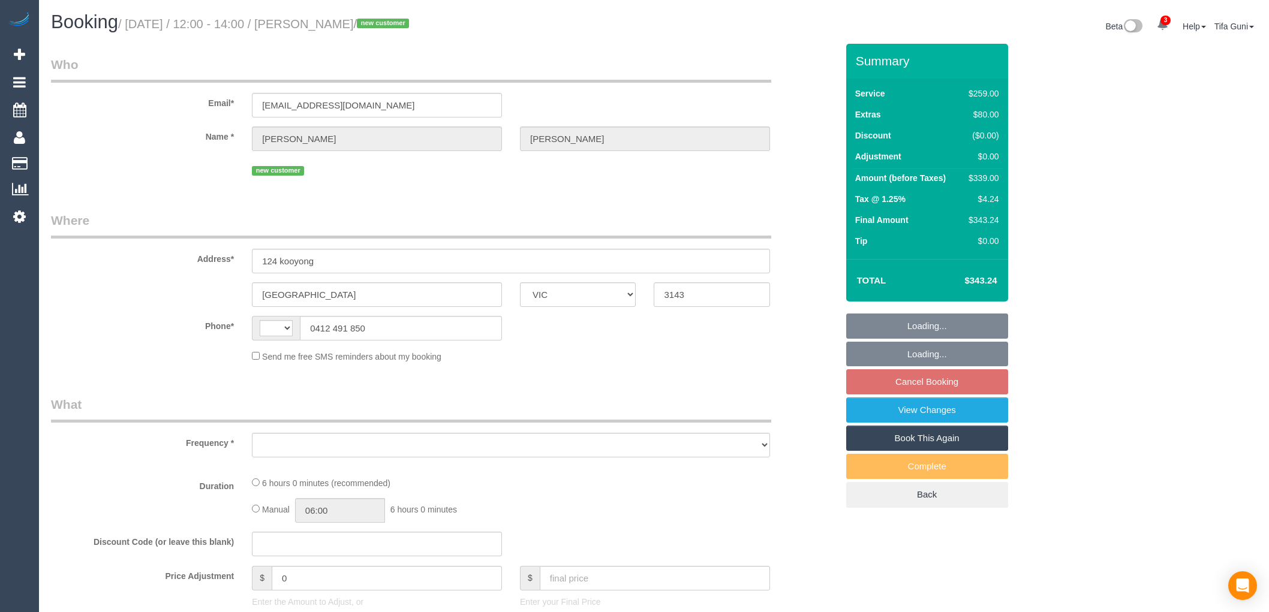
select select "VIC"
select select "number:27"
select select "number:14"
select select "number:19"
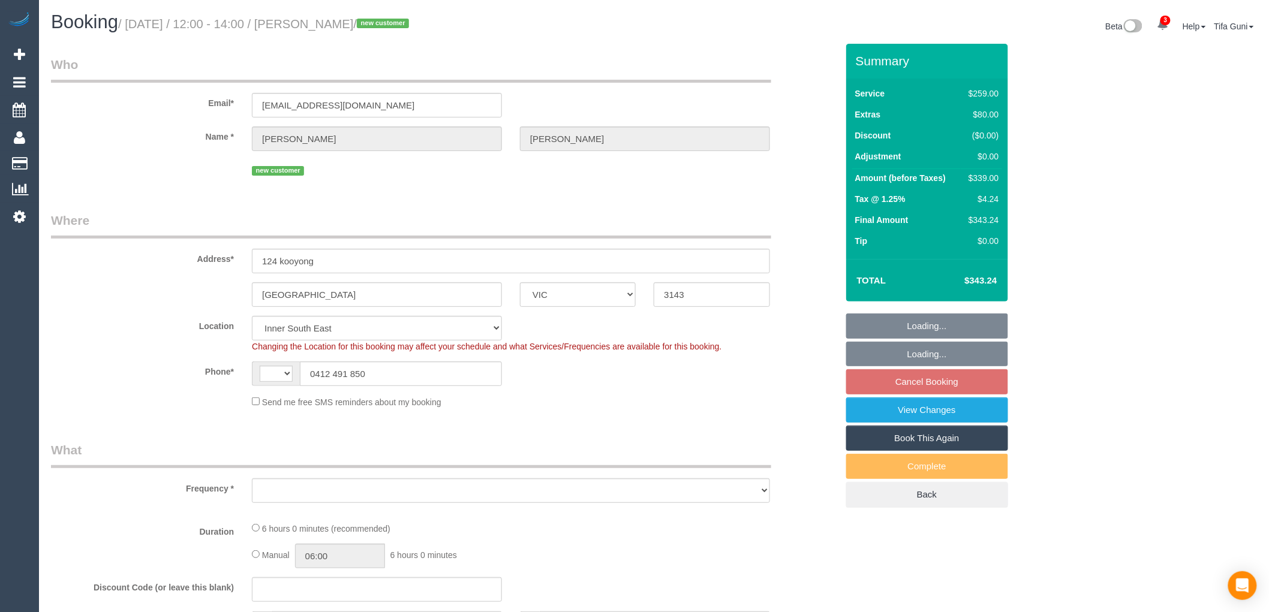
select select "string:stripe-pm_1S6Q7b2GScqysDRVJXUsaexi"
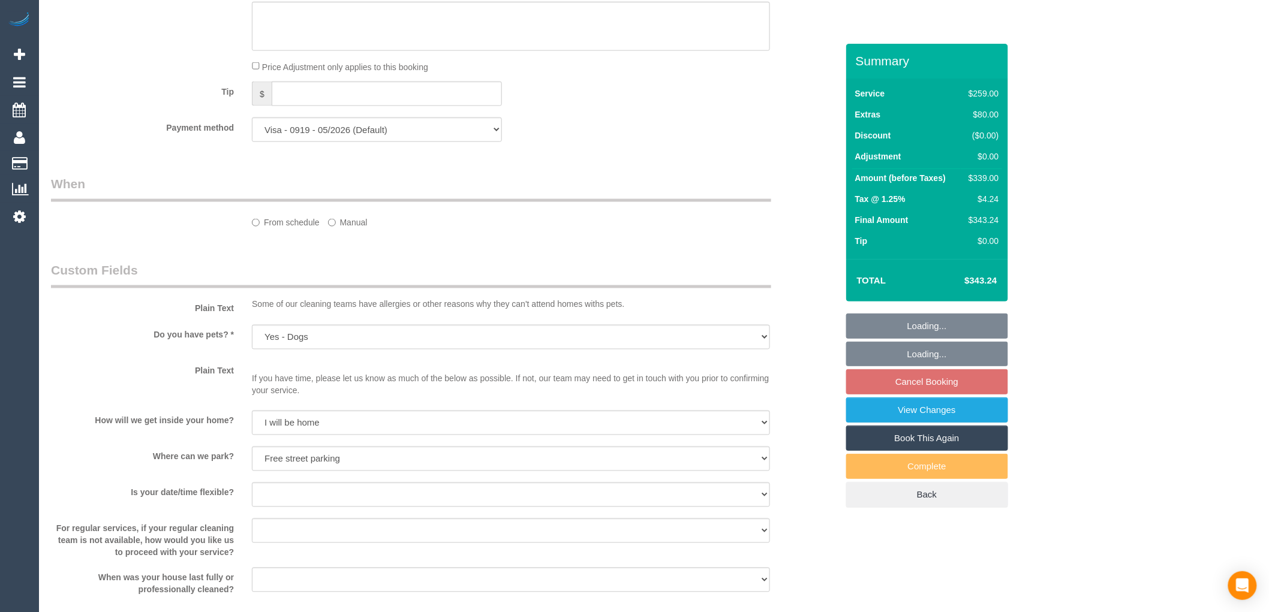
select select "string:AU"
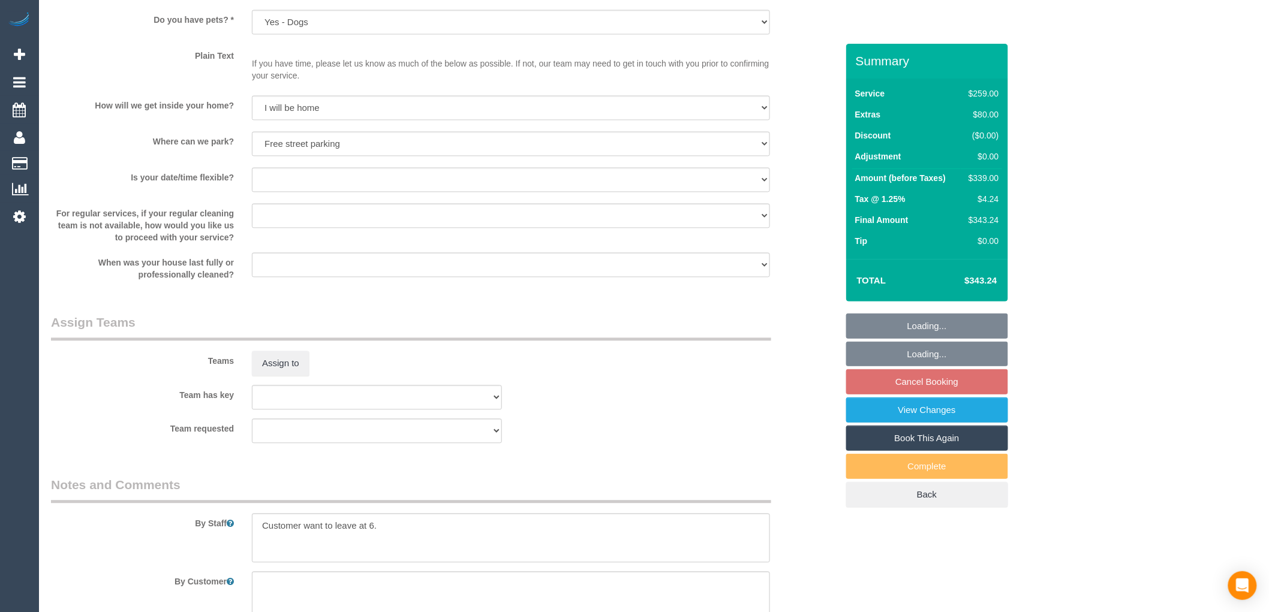
select select "object:1302"
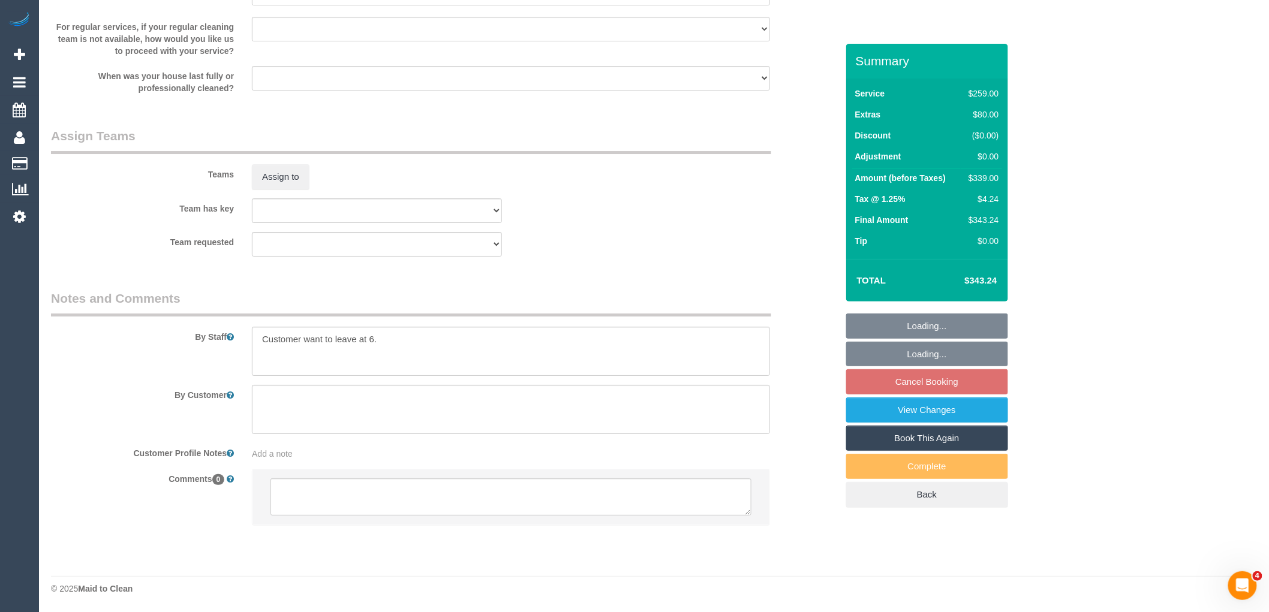
select select "spot1"
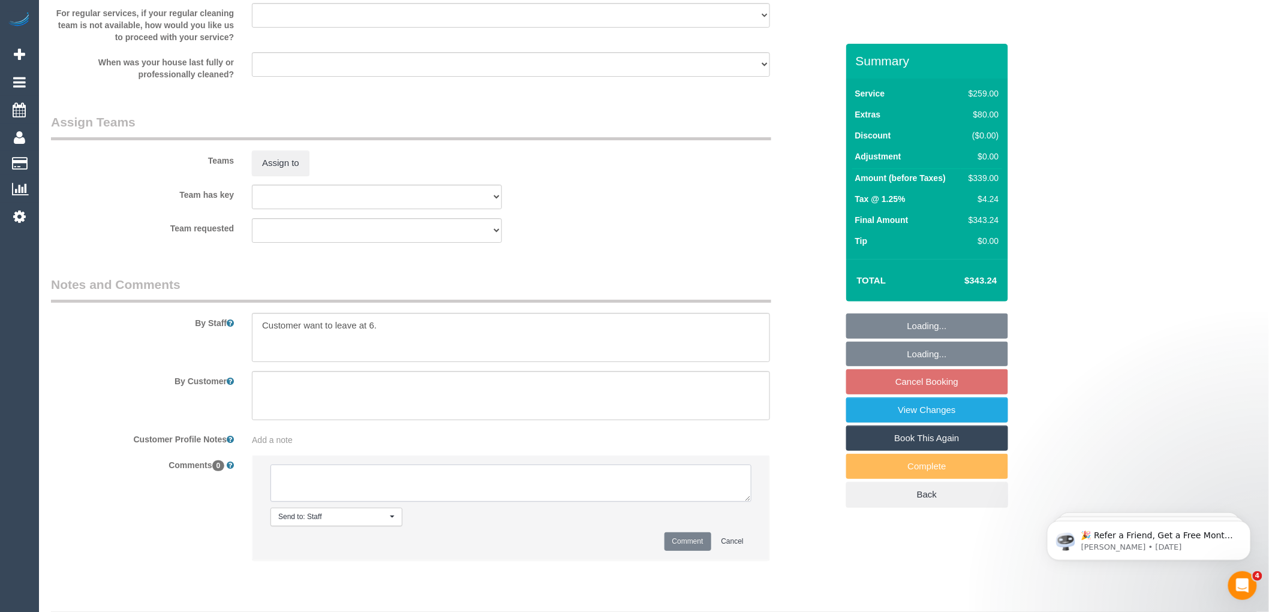
click at [396, 490] on textarea at bounding box center [511, 483] width 481 height 37
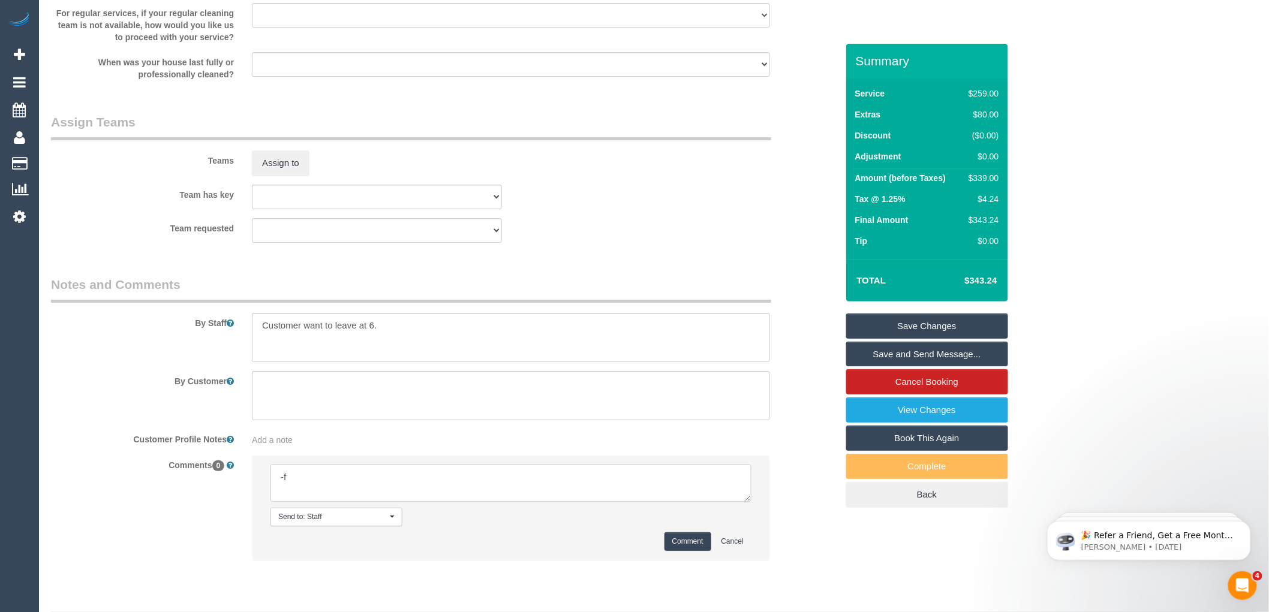
type textarea "-"
paste textarea "Flexibility dates: Flexibility times: Notes: Contact via:"
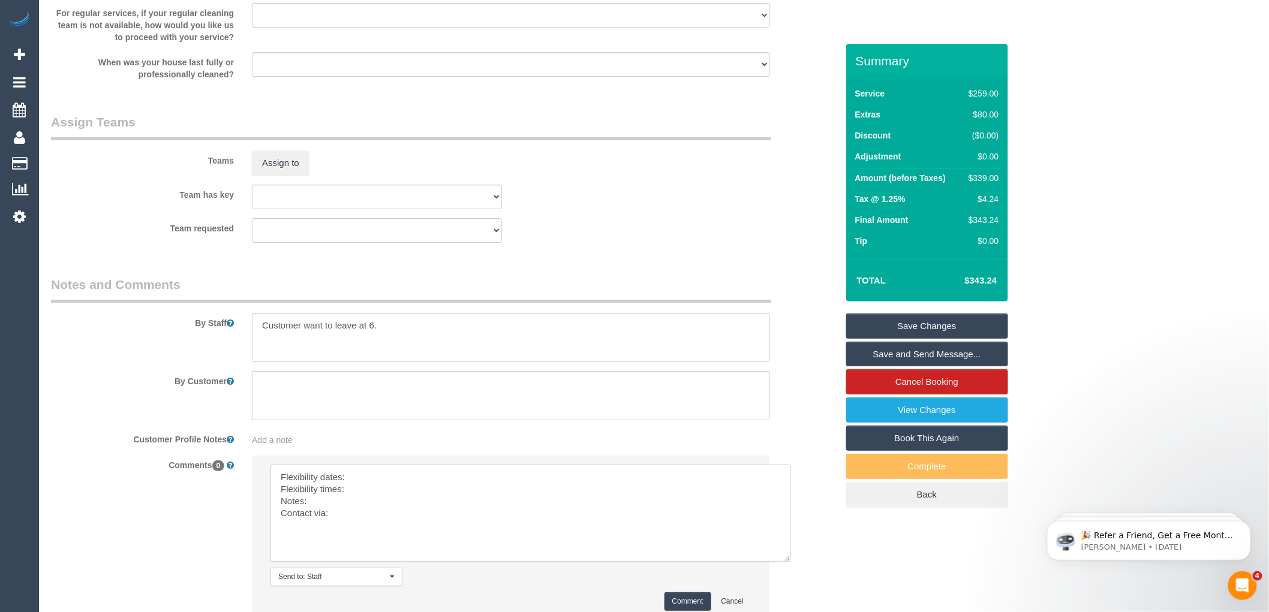
drag, startPoint x: 744, startPoint y: 513, endPoint x: 785, endPoint y: 573, distance: 72.2
click at [785, 562] on textarea at bounding box center [531, 513] width 521 height 97
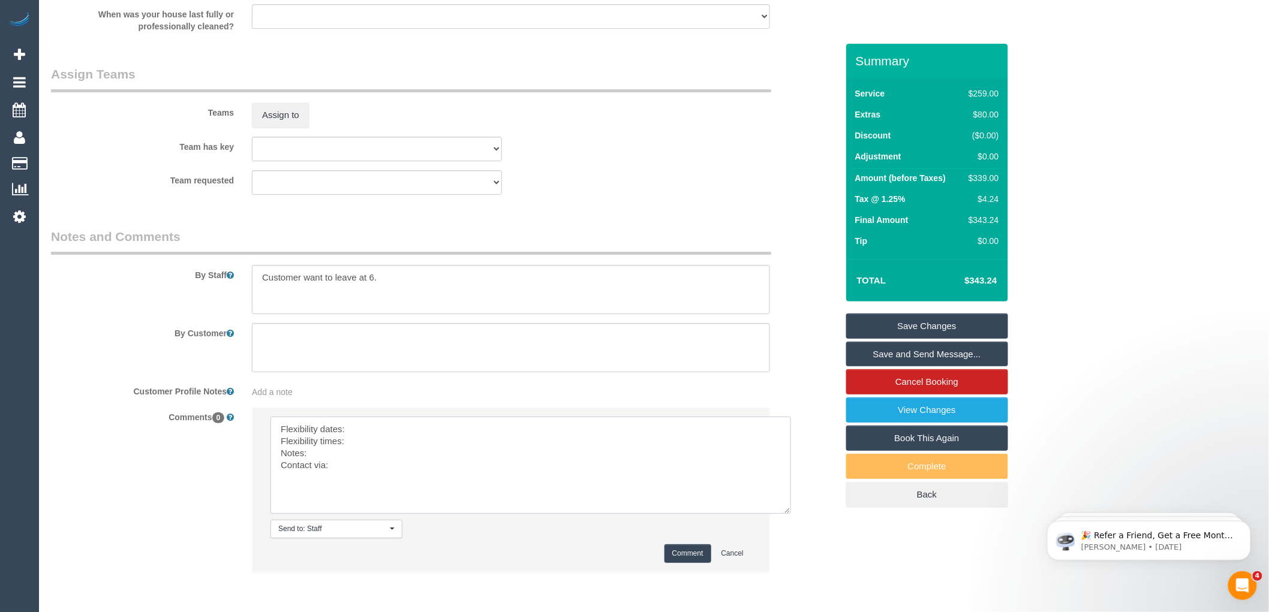
scroll to position [1764, 0]
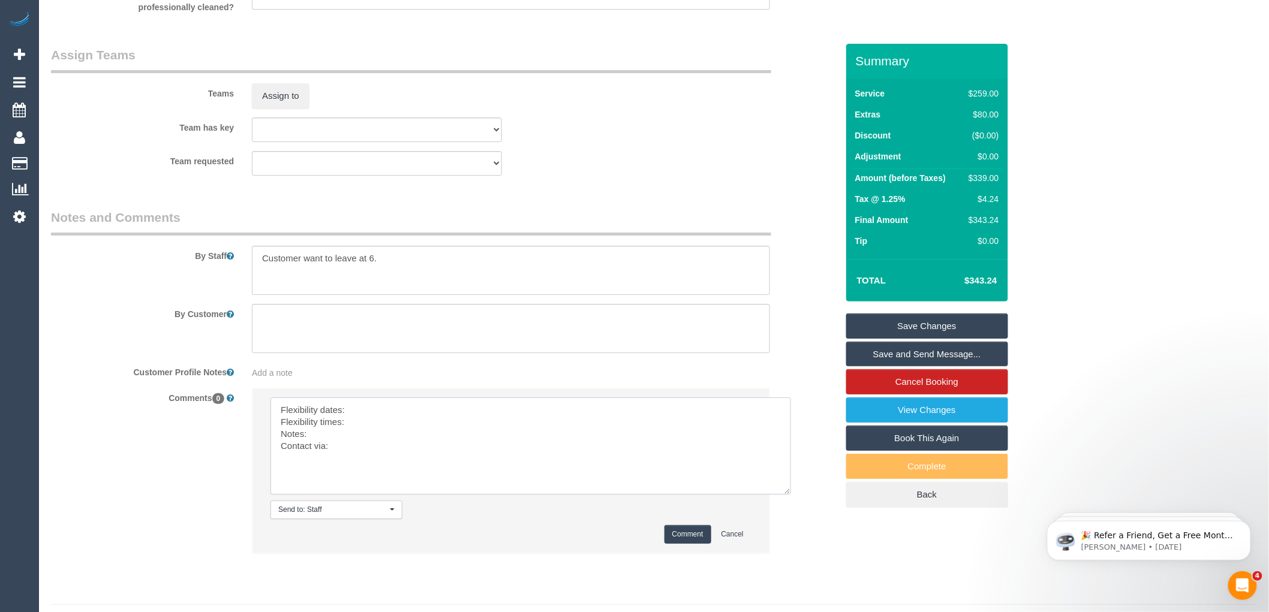
click at [358, 424] on textarea at bounding box center [531, 446] width 521 height 97
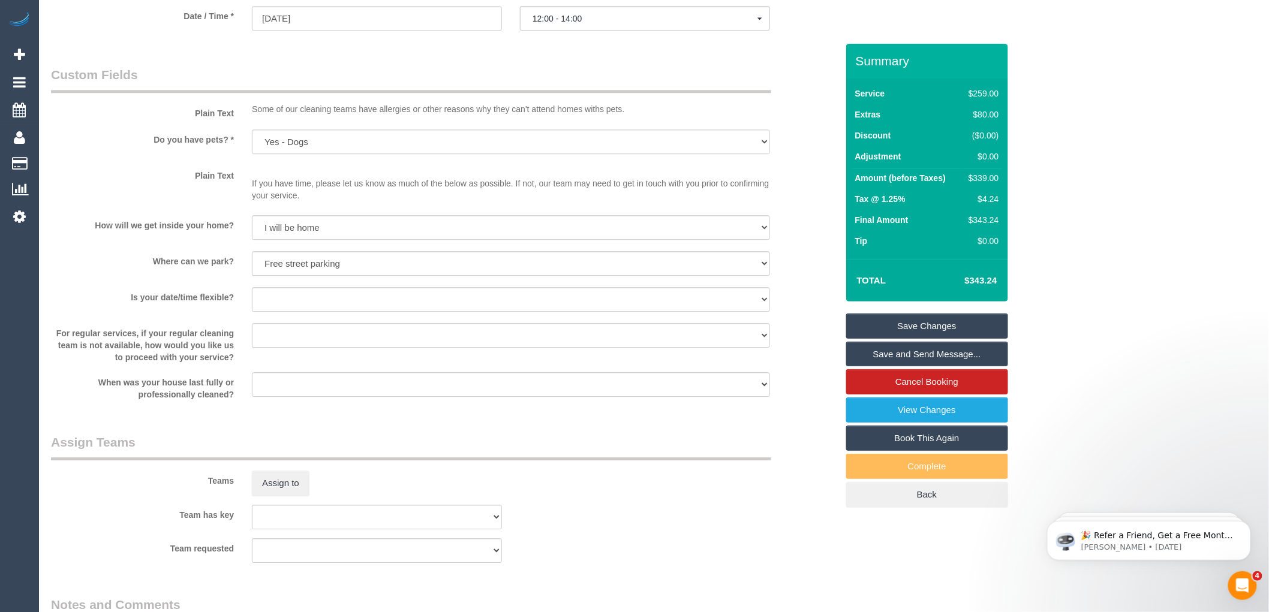
scroll to position [1230, 0]
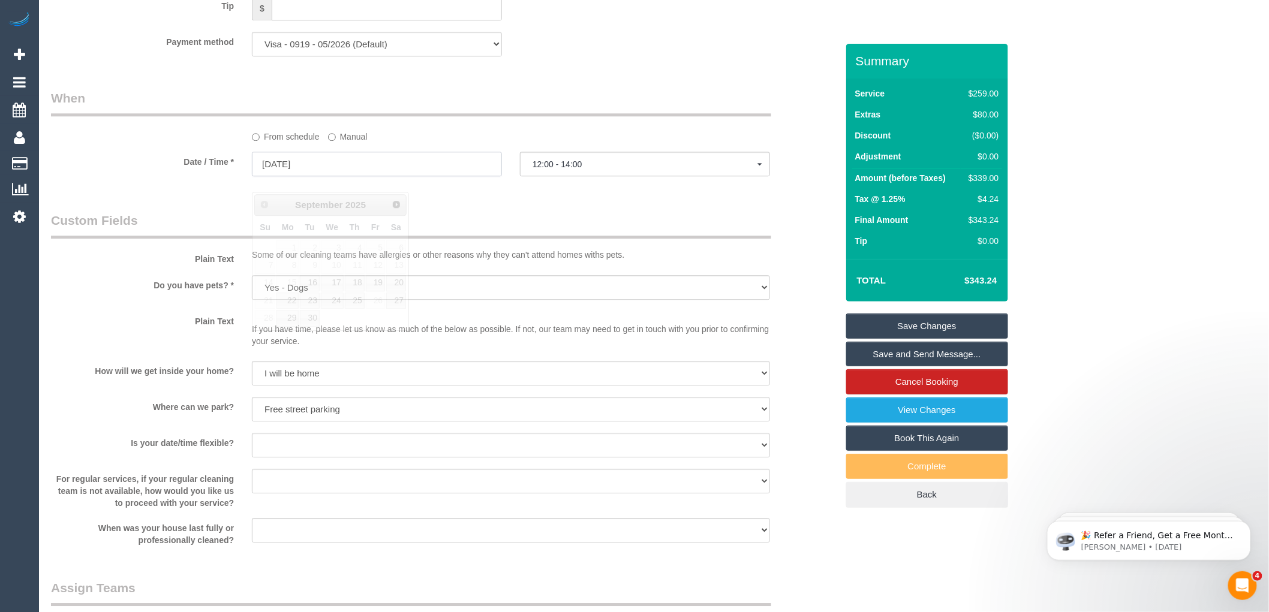
click at [304, 175] on input "13/09/2025" at bounding box center [377, 164] width 250 height 25
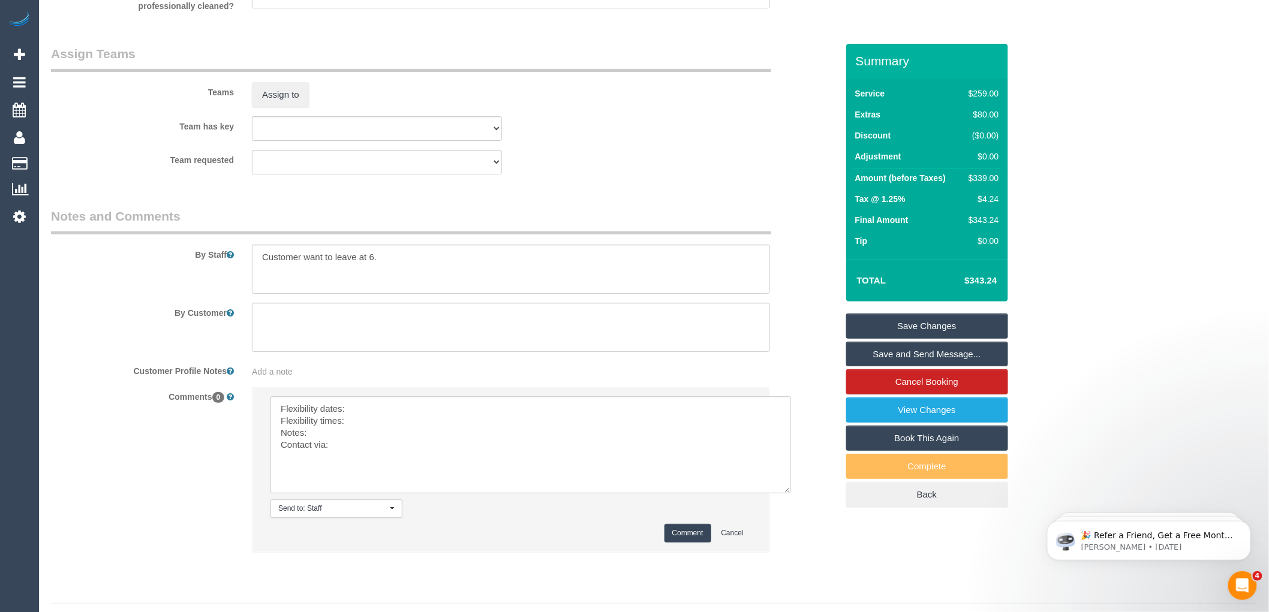
scroll to position [1807, 0]
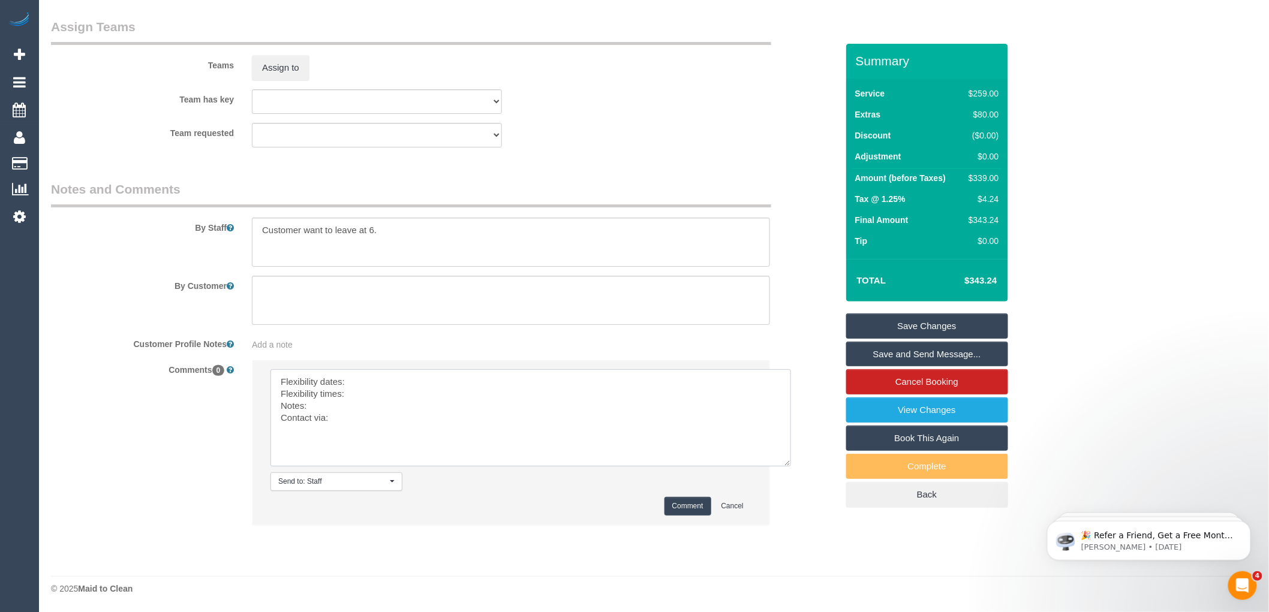
click at [364, 388] on textarea at bounding box center [531, 418] width 521 height 97
click at [363, 380] on textarea at bounding box center [531, 418] width 521 height 97
click at [361, 388] on textarea at bounding box center [531, 418] width 521 height 97
click at [352, 401] on textarea at bounding box center [531, 418] width 521 height 97
click at [358, 424] on textarea at bounding box center [531, 418] width 521 height 97
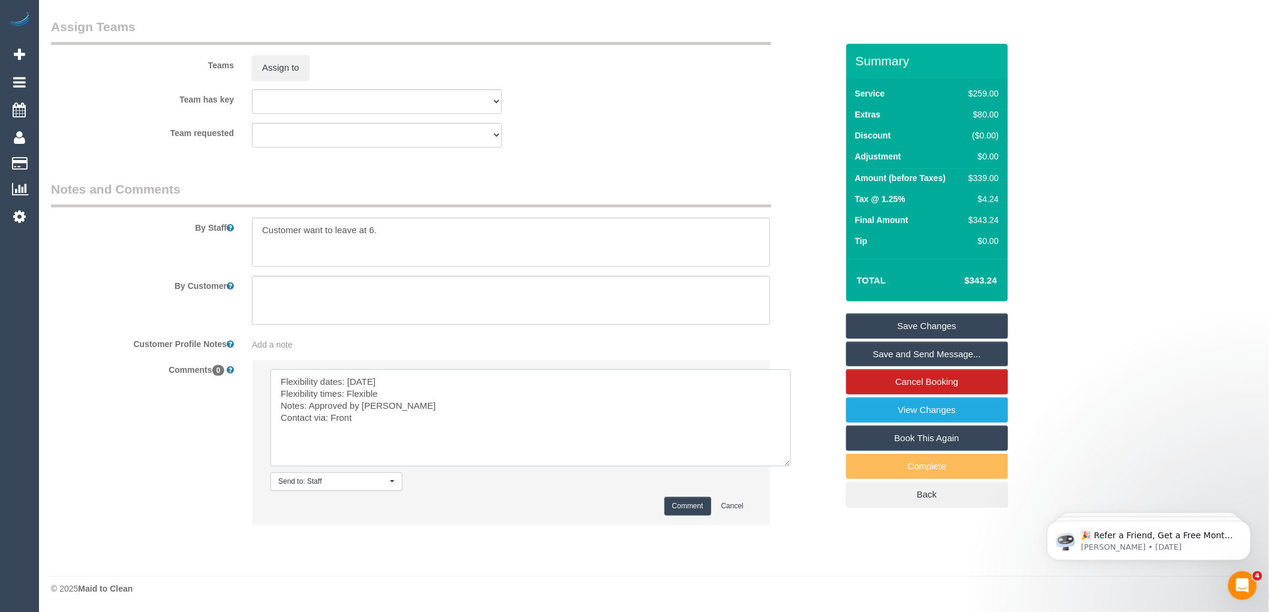
type textarea "Flexibility dates: Saturday Flexibility times: Flexible Notes: Approved by Bron…"
click at [675, 505] on button "Comment" at bounding box center [688, 506] width 47 height 19
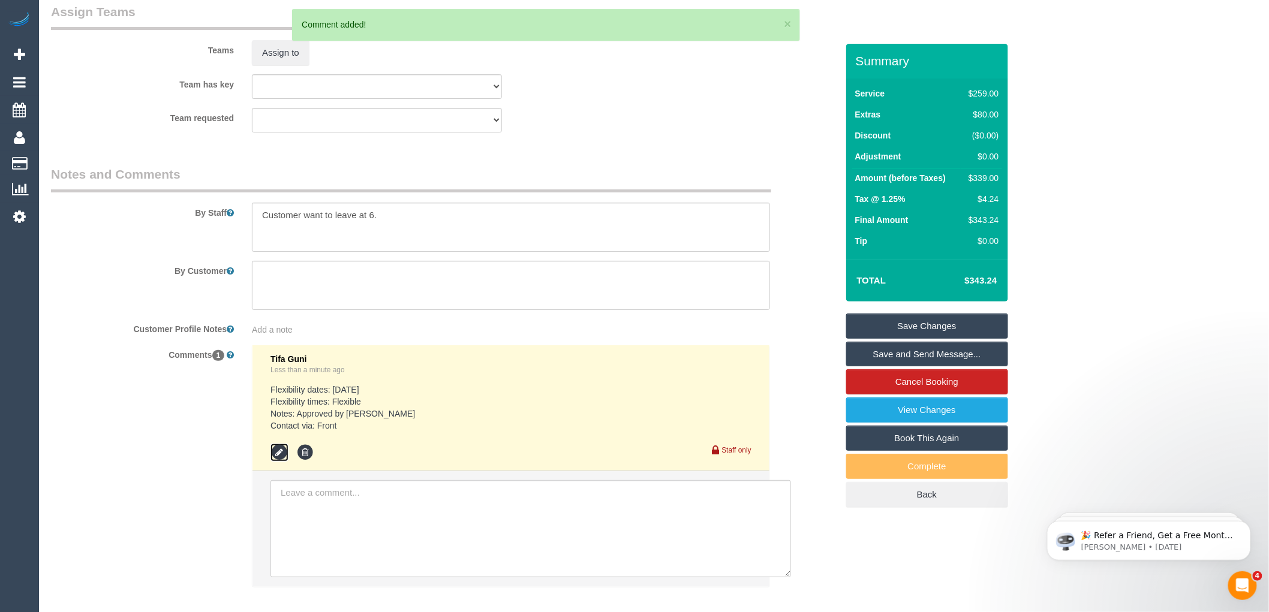
click at [277, 458] on icon at bounding box center [280, 453] width 18 height 18
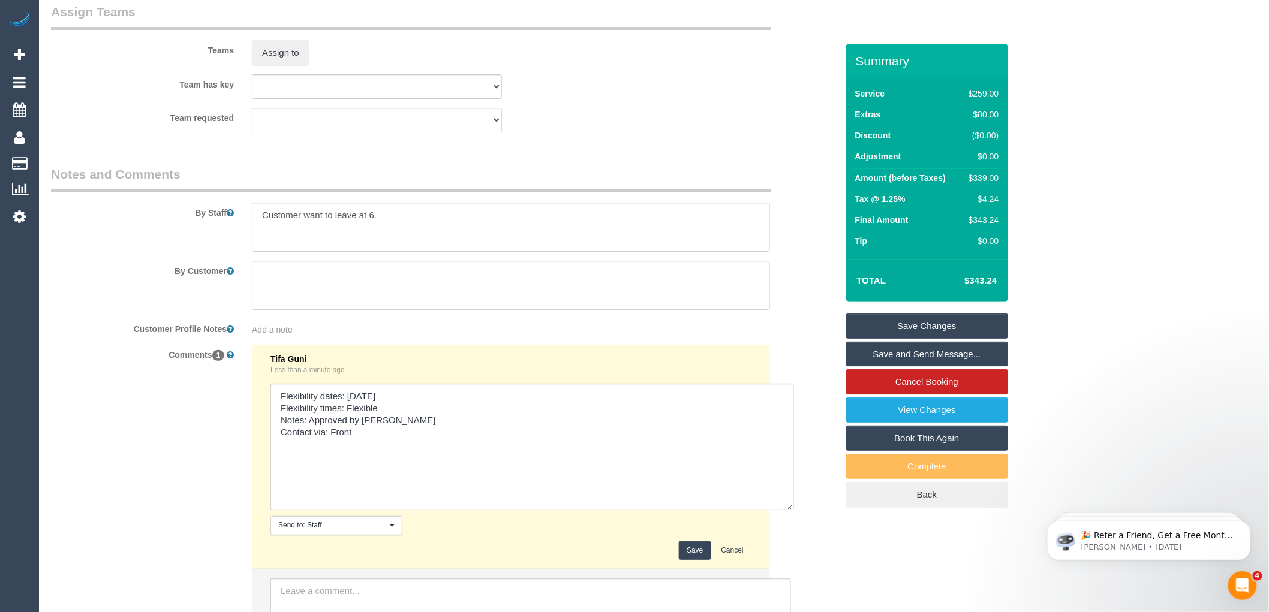
drag, startPoint x: 746, startPoint y: 430, endPoint x: 790, endPoint y: 521, distance: 101.1
click at [790, 510] on textarea at bounding box center [533, 447] width 524 height 127
click at [411, 433] on textarea at bounding box center [533, 448] width 524 height 128
click at [362, 453] on textarea at bounding box center [533, 448] width 524 height 128
click at [392, 429] on textarea at bounding box center [533, 448] width 524 height 128
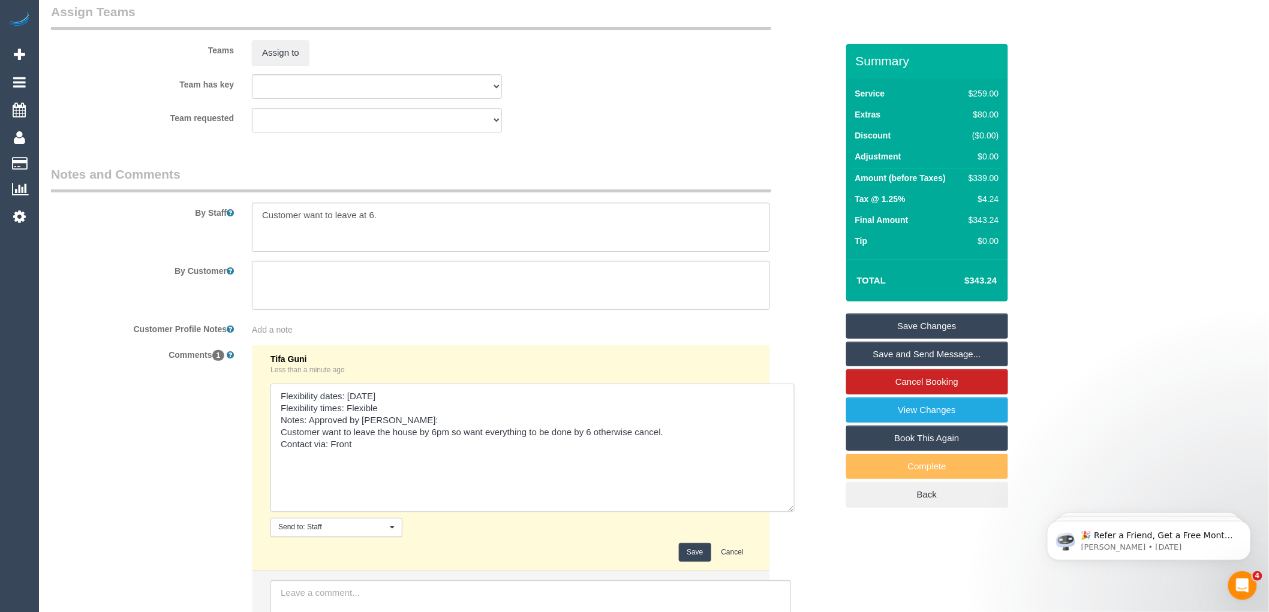
type textarea "Flexibility dates: Saturday Flexibility times: Flexible Notes: Approved by Bron…"
click at [691, 561] on button "Save" at bounding box center [695, 552] width 32 height 19
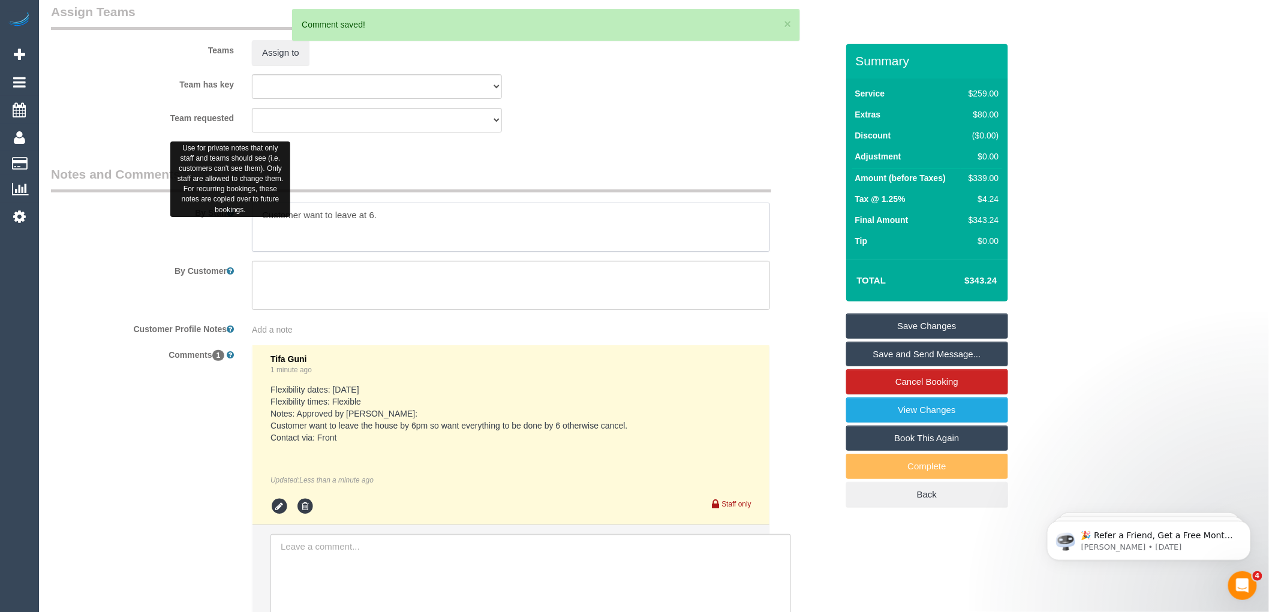
drag, startPoint x: 392, startPoint y: 229, endPoint x: 232, endPoint y: 226, distance: 160.8
click at [232, 226] on div "By Staff" at bounding box center [444, 209] width 804 height 86
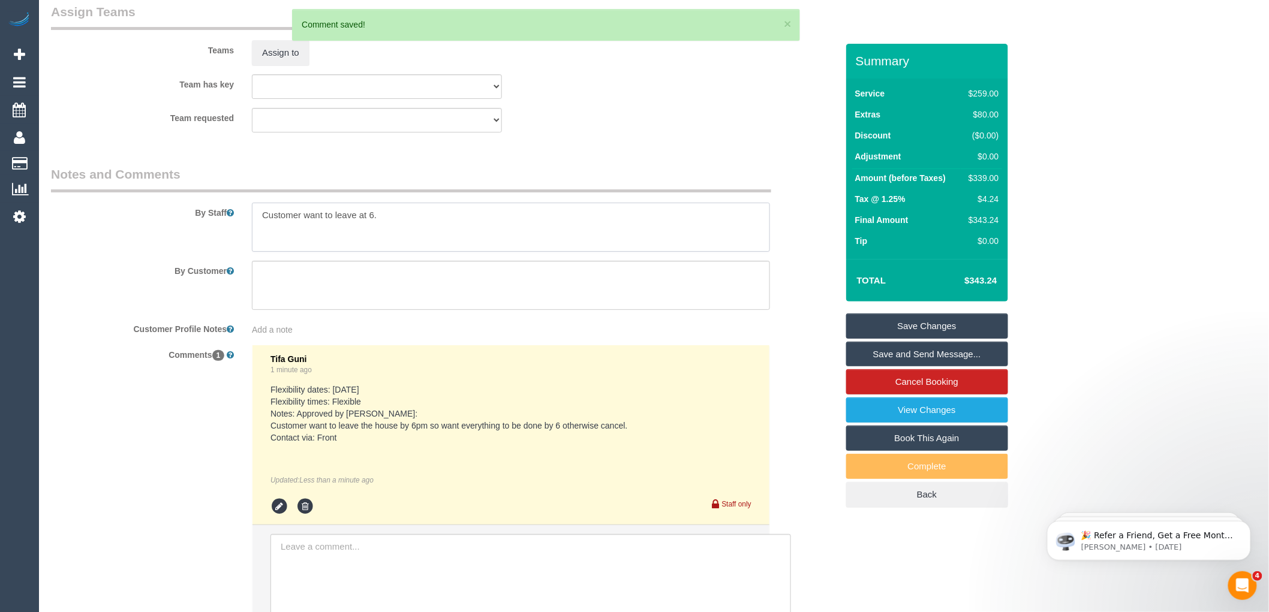
click at [384, 230] on textarea at bounding box center [511, 227] width 518 height 49
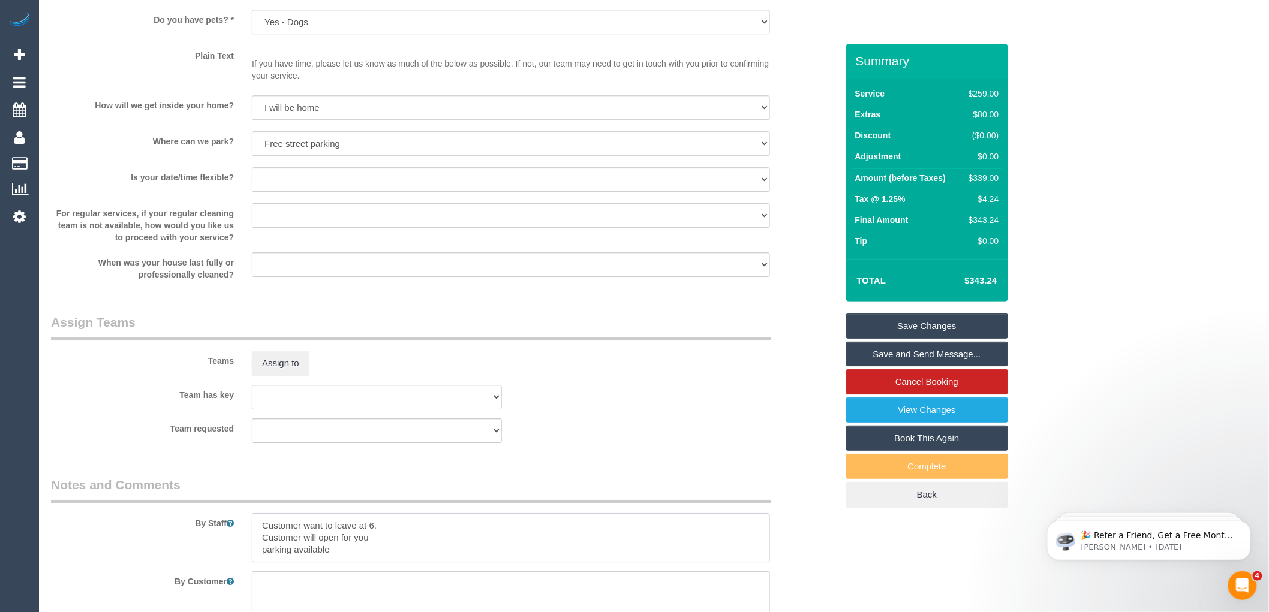
scroll to position [1407, 0]
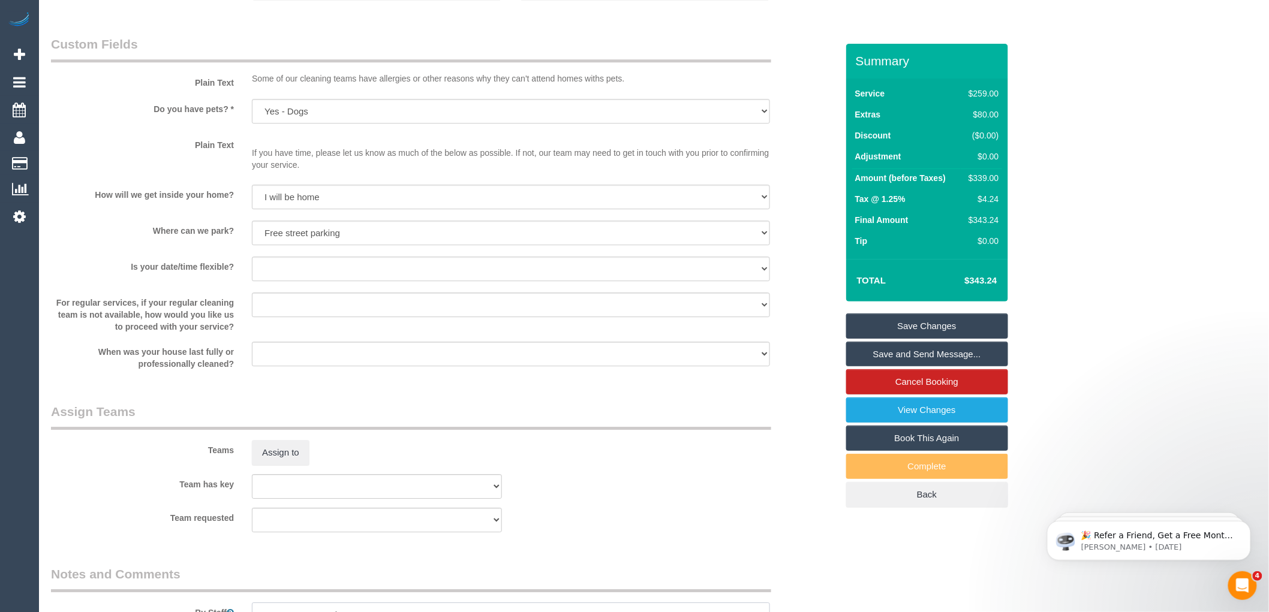
type textarea "Customer want to leave at 6. Customer will open for you parking available"
click at [926, 326] on link "Save Changes" at bounding box center [927, 326] width 162 height 25
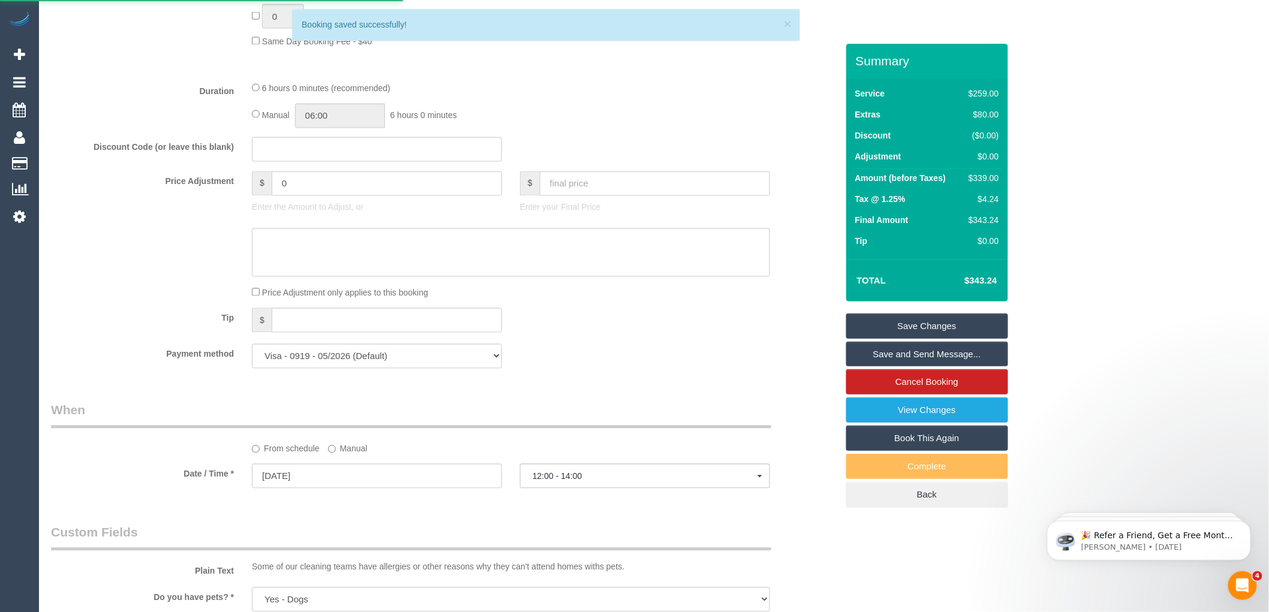
scroll to position [807, 0]
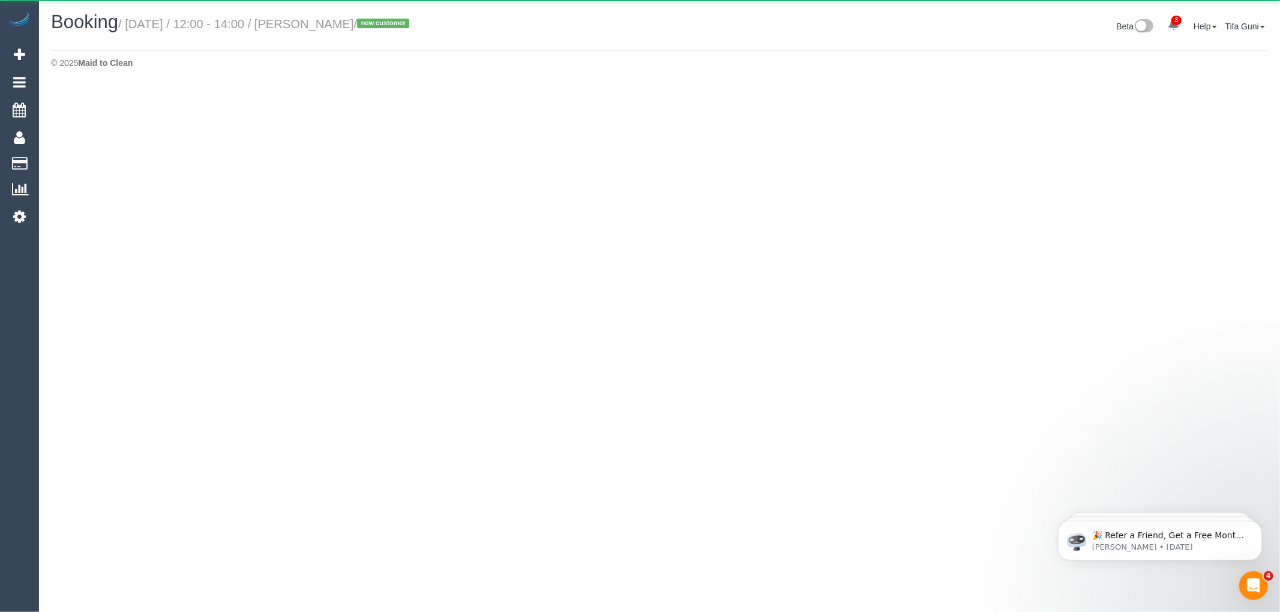
select select "VIC"
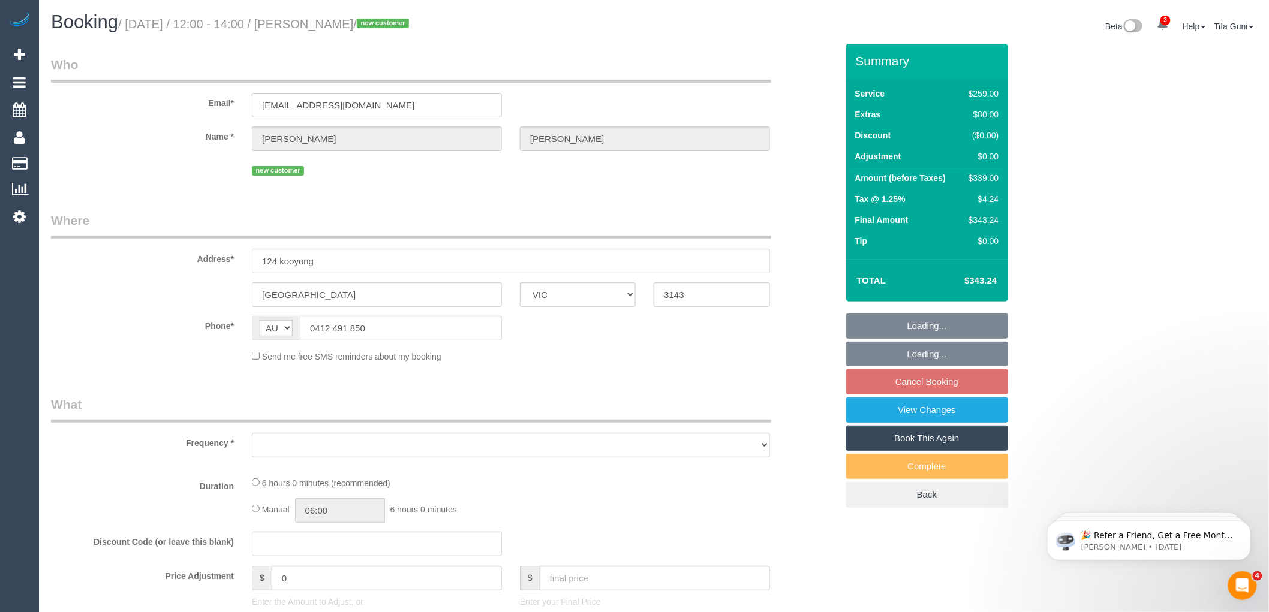
select select "string:stripe-pm_1S6Q7b2GScqysDRVJXUsaexi"
select select "number:27"
select select "number:14"
select select "number:19"
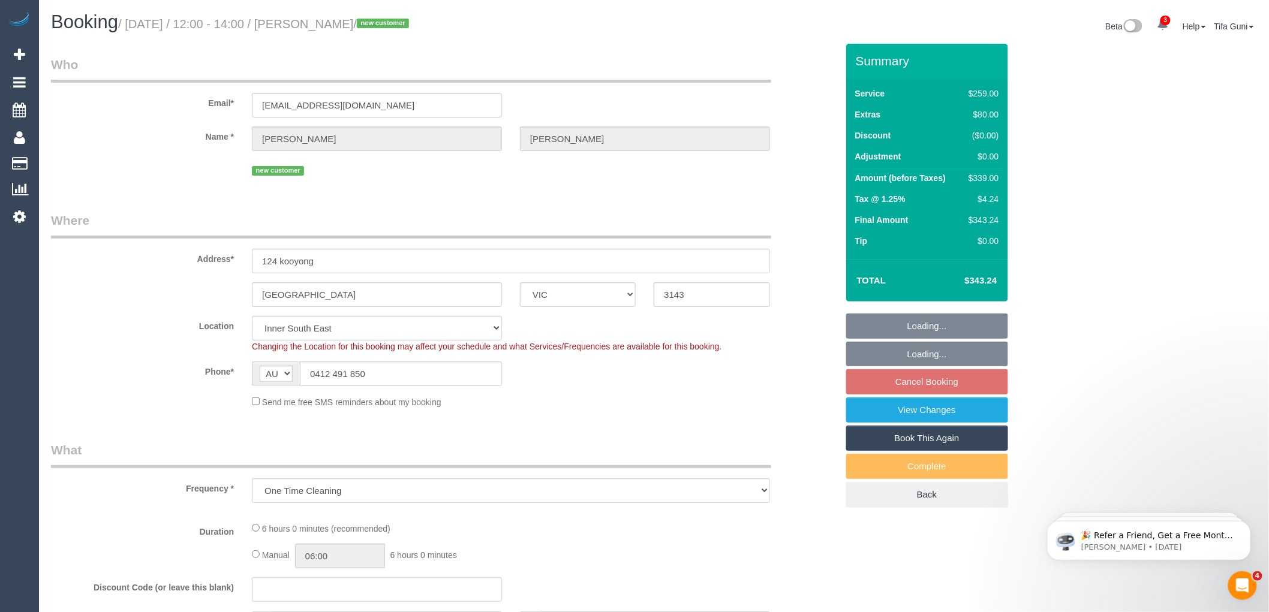
select select "object:3230"
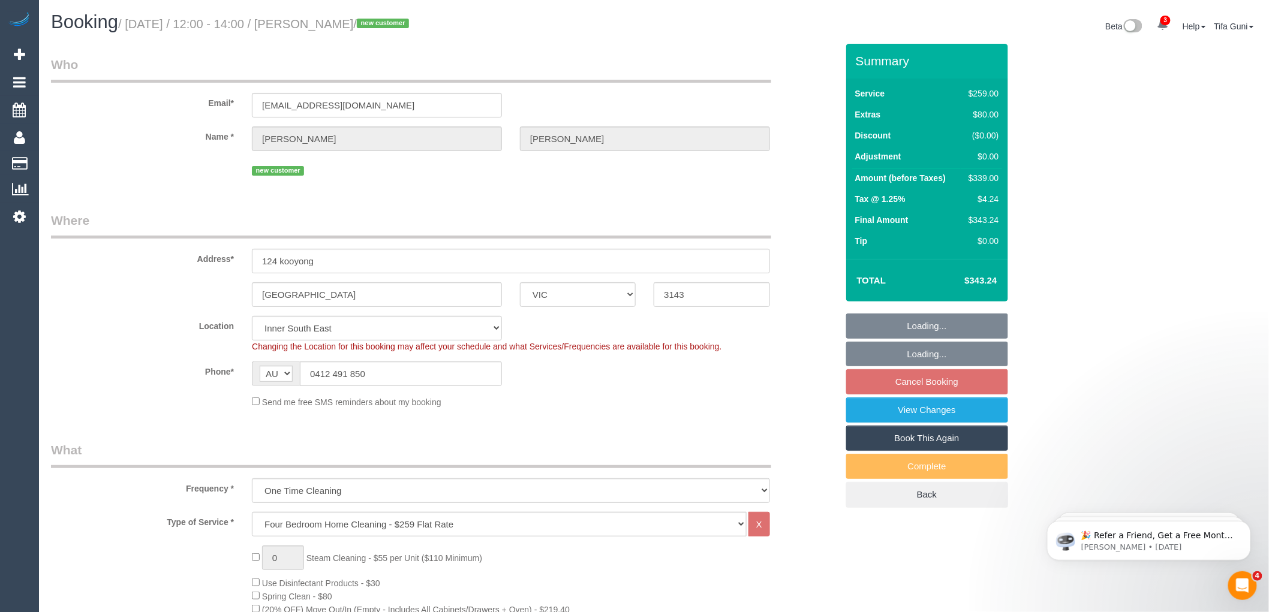
select select "spot13"
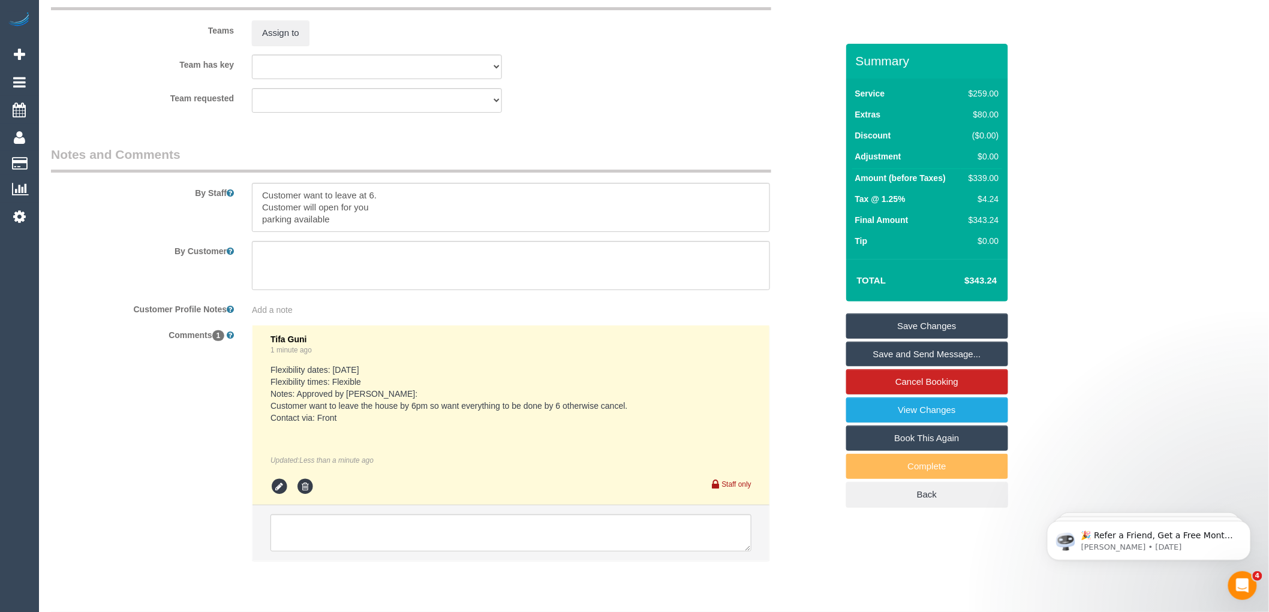
scroll to position [1876, 0]
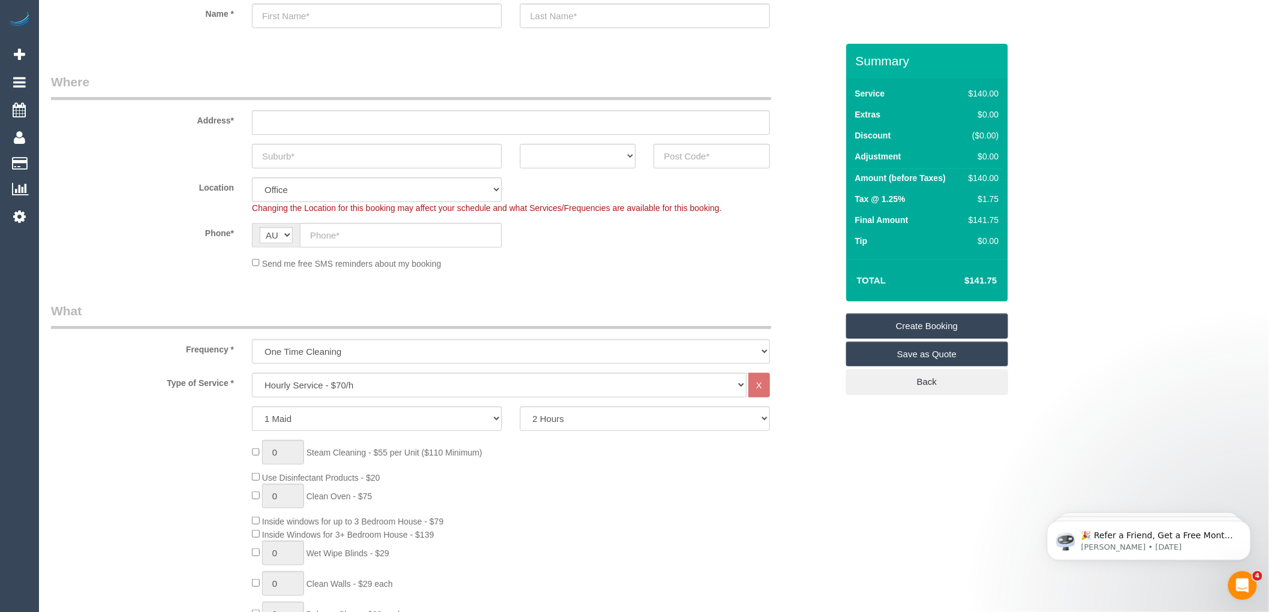
scroll to position [200, 0]
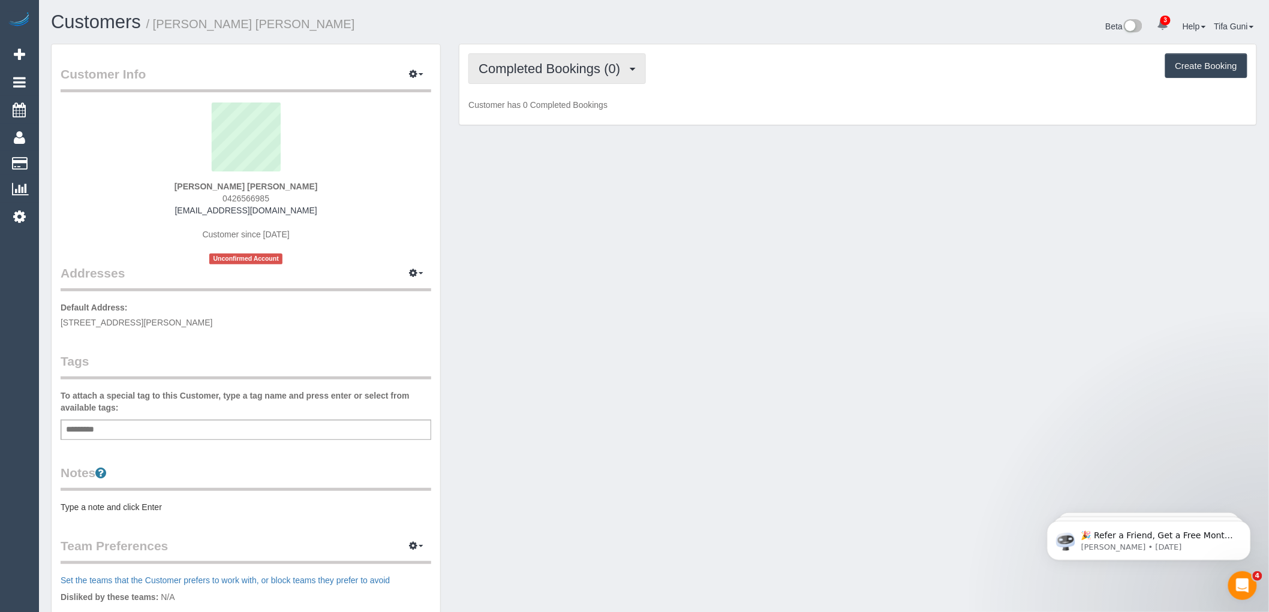
click at [591, 58] on button "Completed Bookings (0)" at bounding box center [557, 68] width 178 height 31
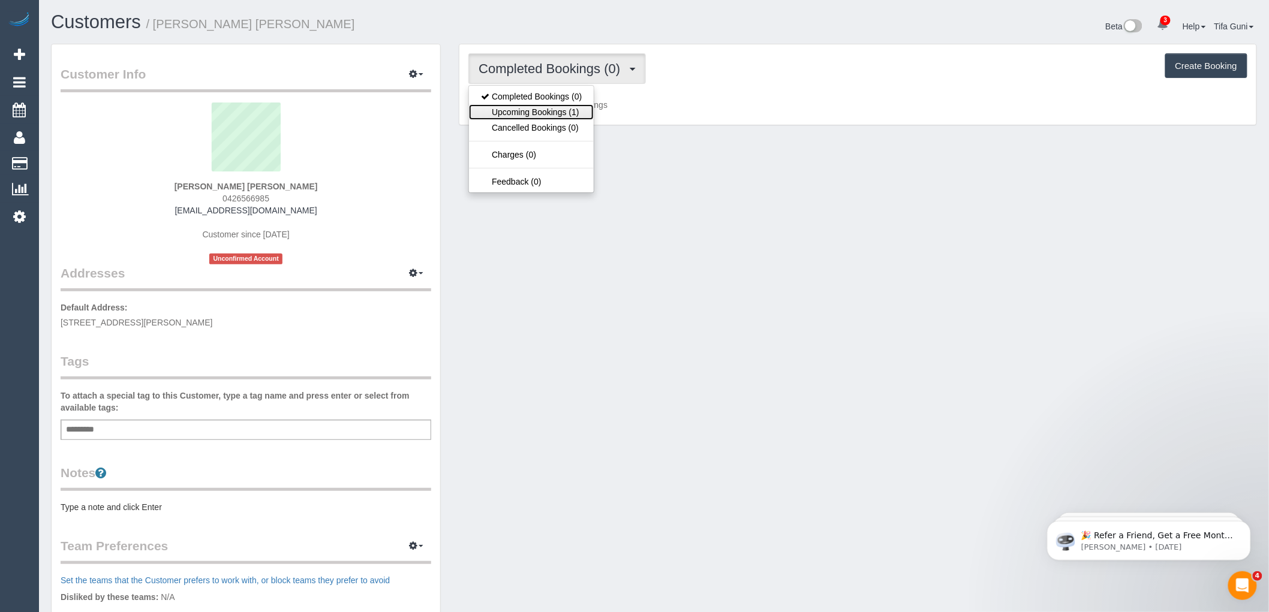
click at [560, 106] on link "Upcoming Bookings (1)" at bounding box center [531, 112] width 125 height 16
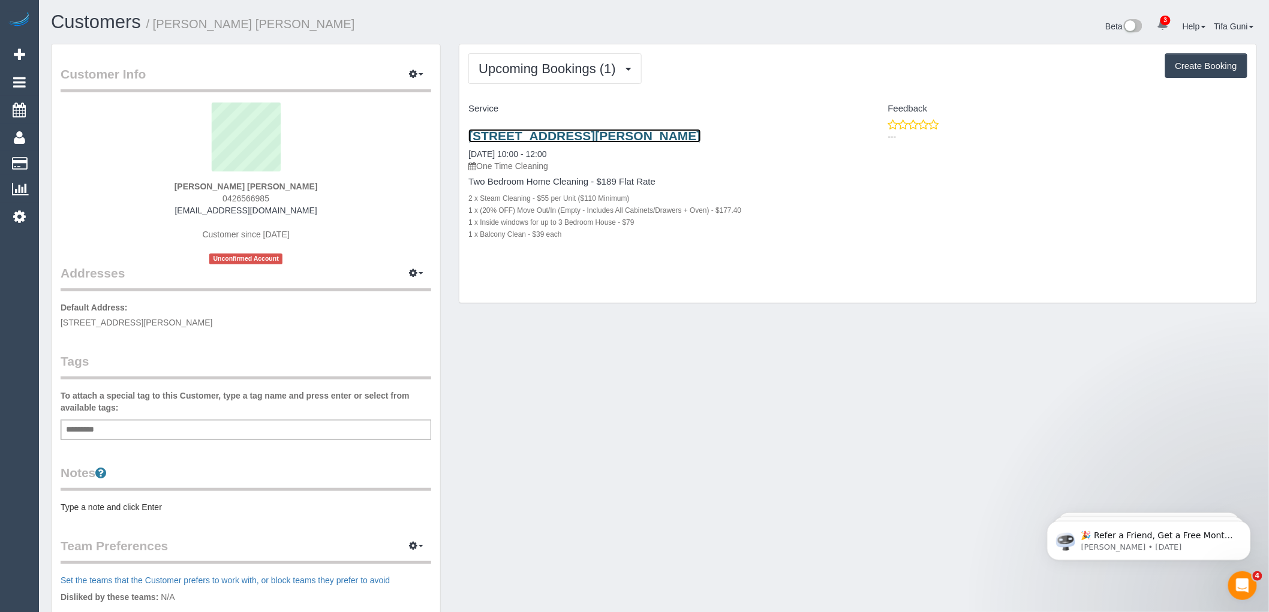
click at [609, 135] on link "18 Hamilton Street, 107, Bentleigh, VIC 3204" at bounding box center [584, 136] width 232 height 14
click at [575, 139] on link "18 Hamilton Street, 107, Bentleigh, VIC 3204" at bounding box center [584, 136] width 232 height 14
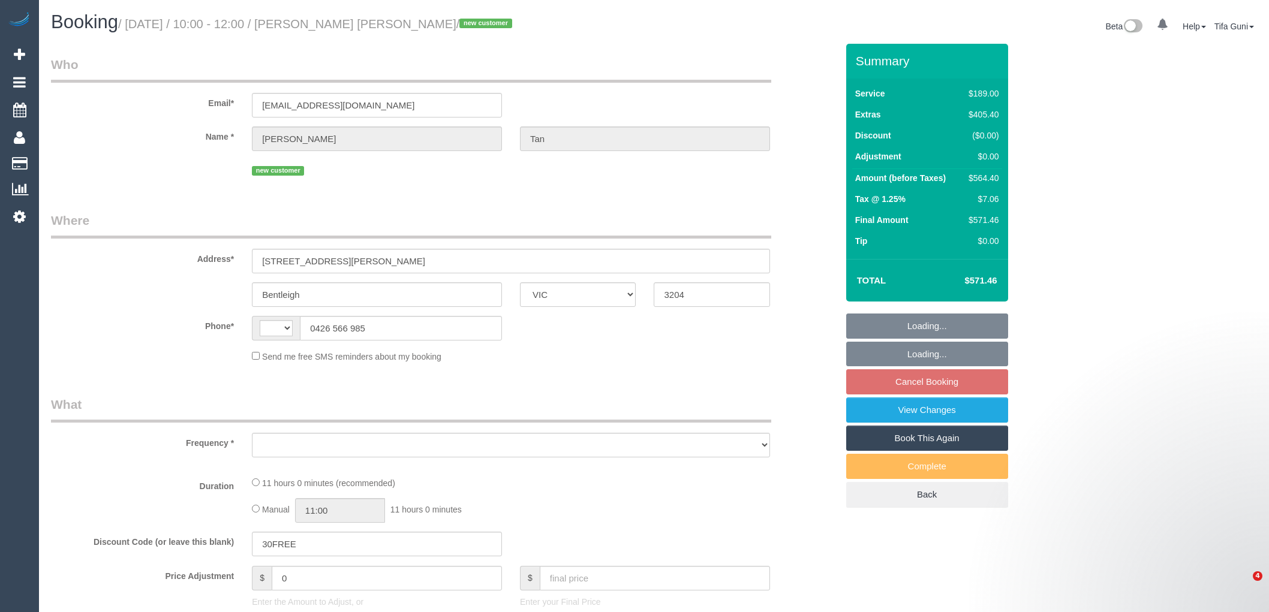
select select "VIC"
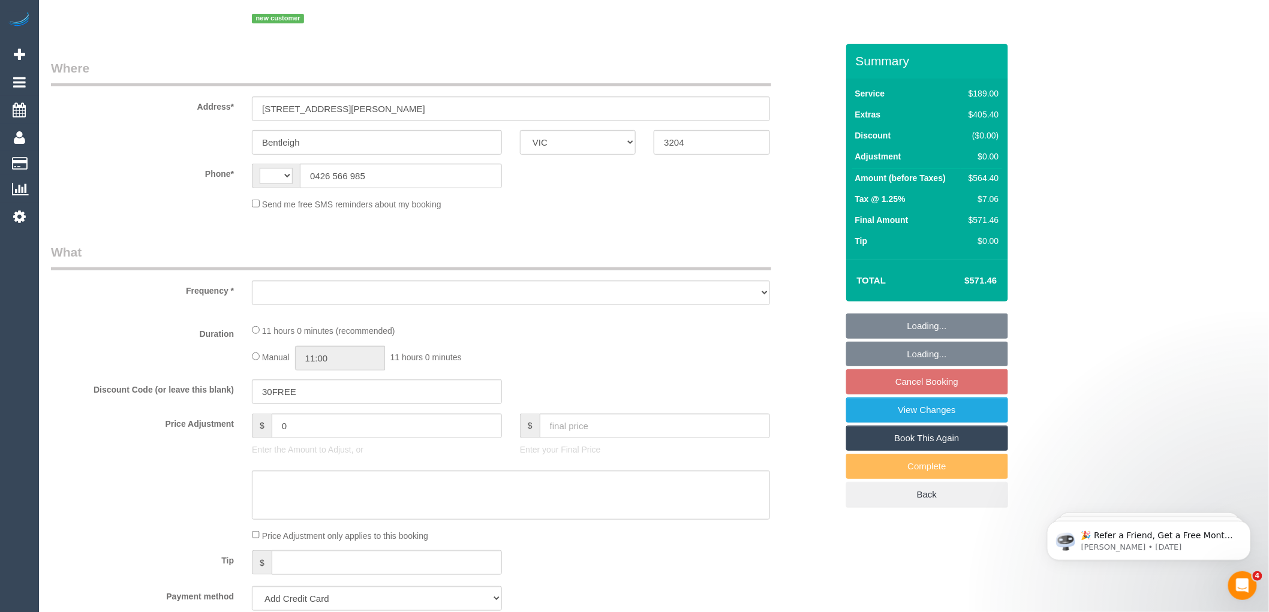
select select "string:AU"
select select "object:558"
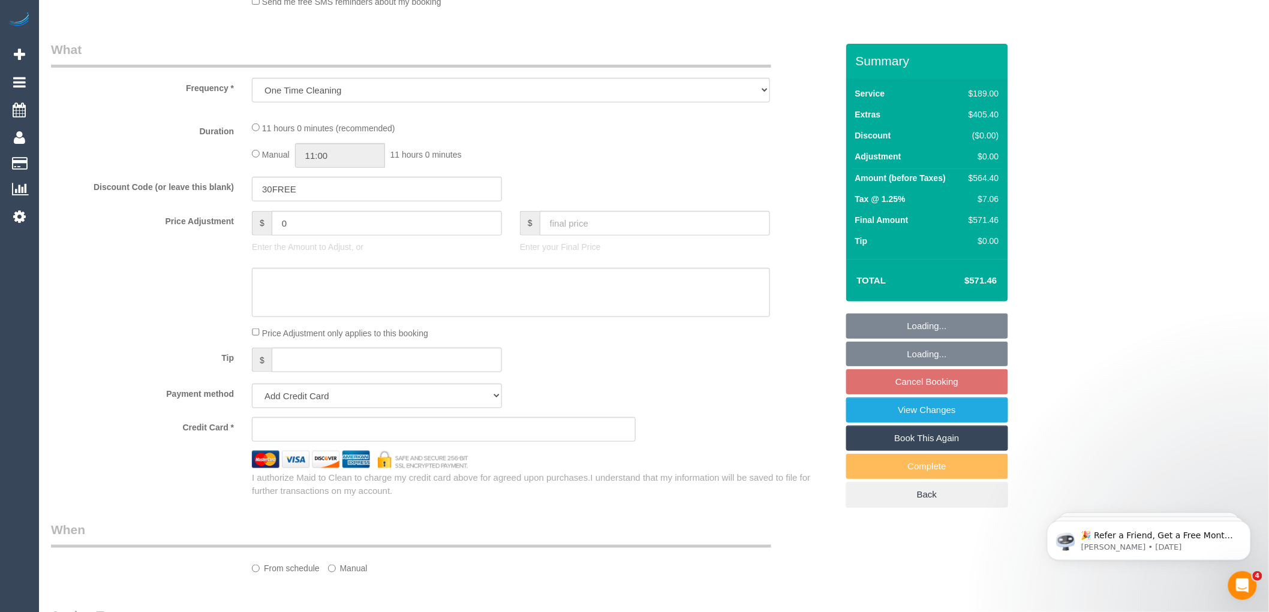
select select "string:stripe-pm_1S4WoG2GScqysDRV8Ru47XTv"
select select "number:28"
select select "number:17"
select select "number:18"
select select "number:22"
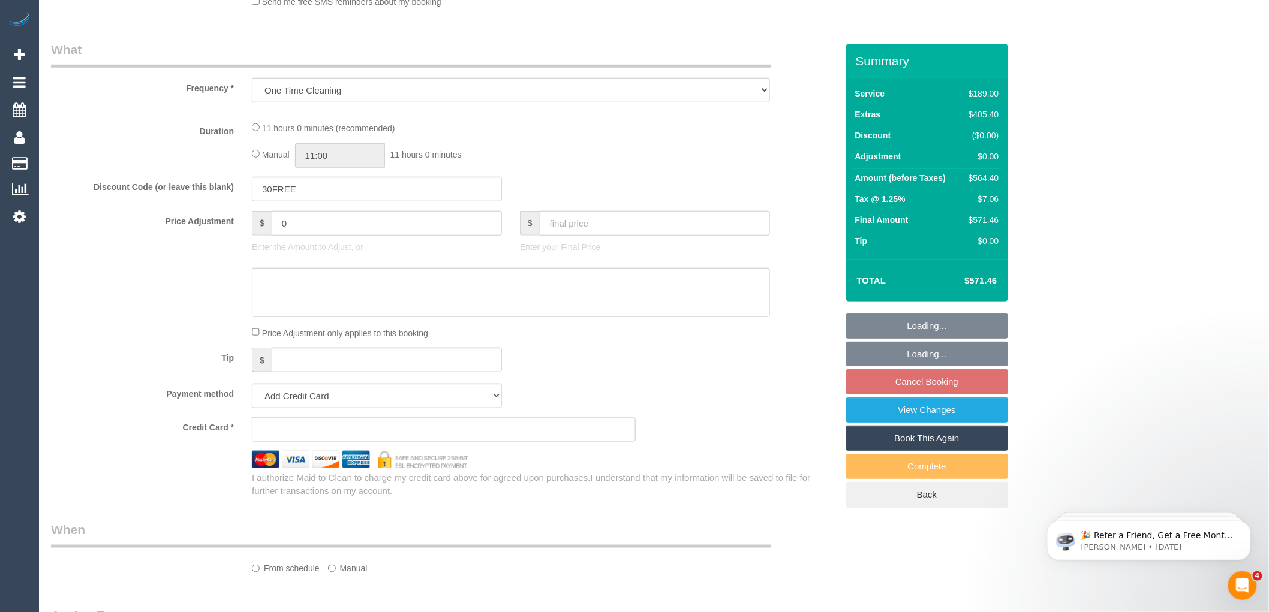
select select "number:13"
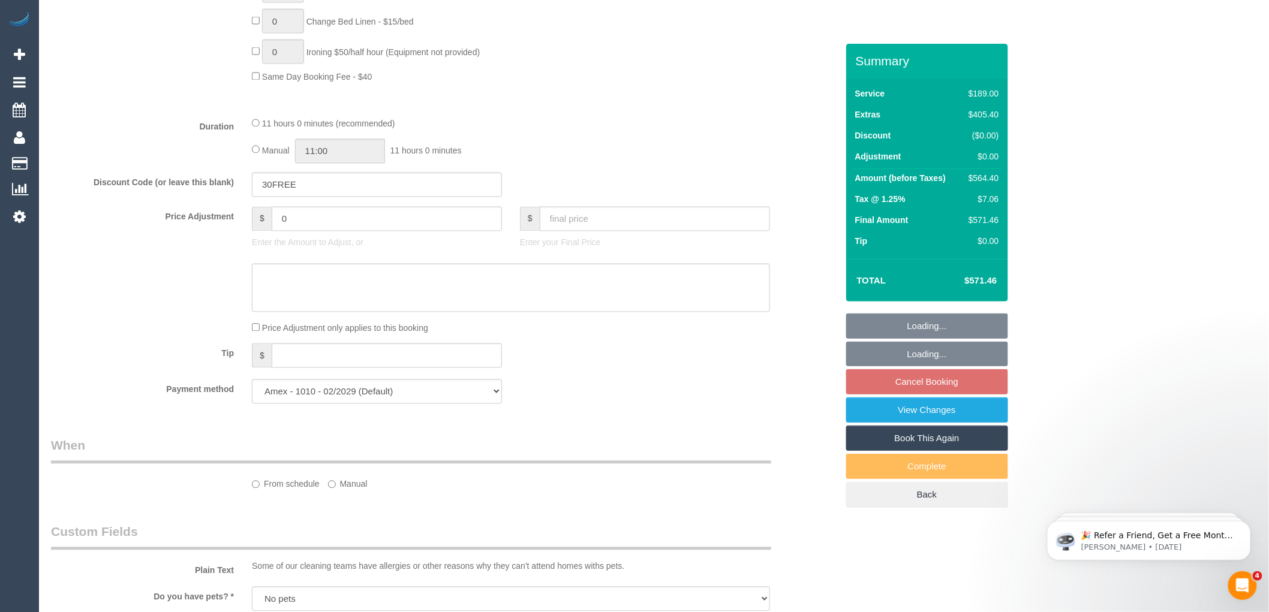
select select "object:1343"
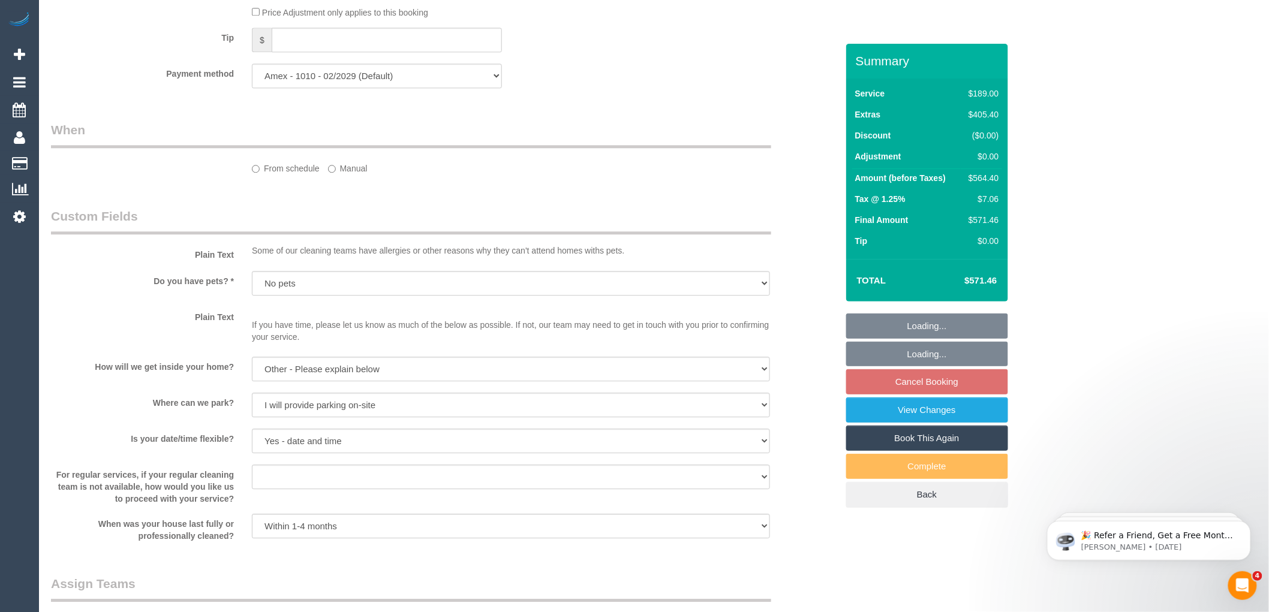
select select "spot3"
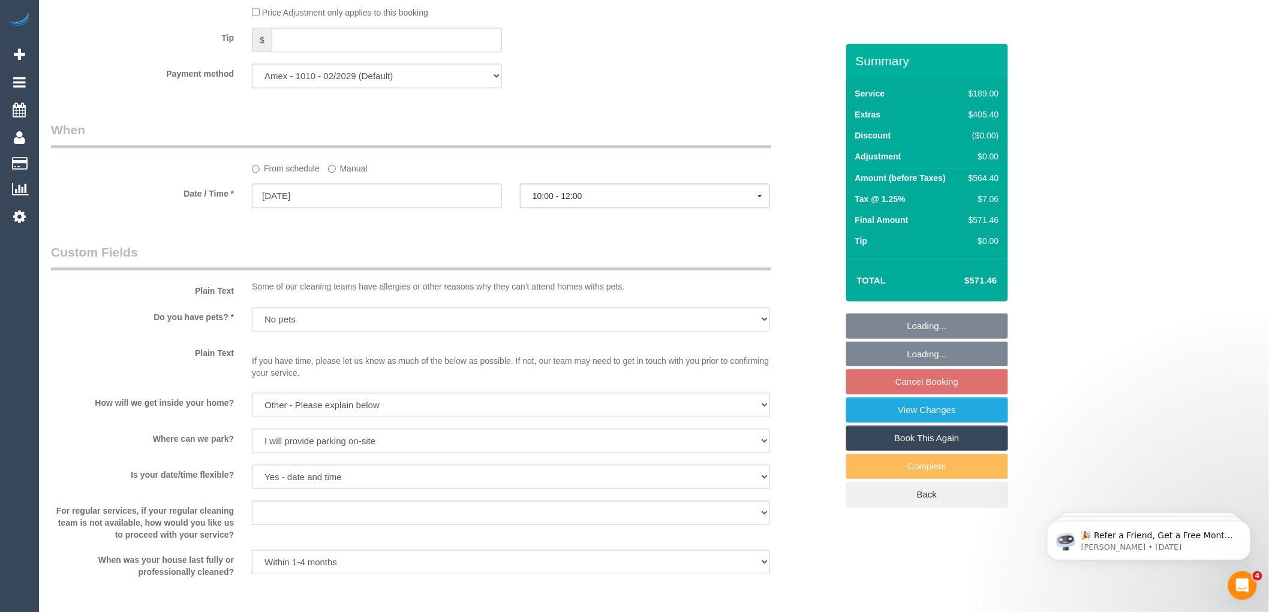
scroll to position [1200, 0]
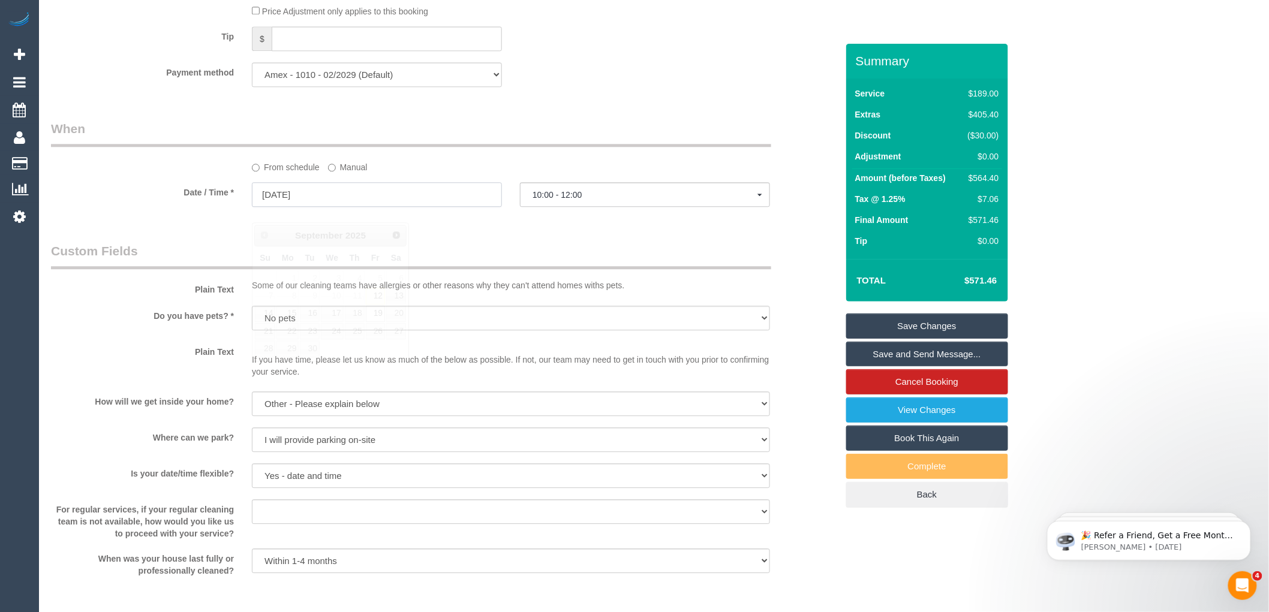
click at [322, 207] on input "[DATE]" at bounding box center [377, 194] width 250 height 25
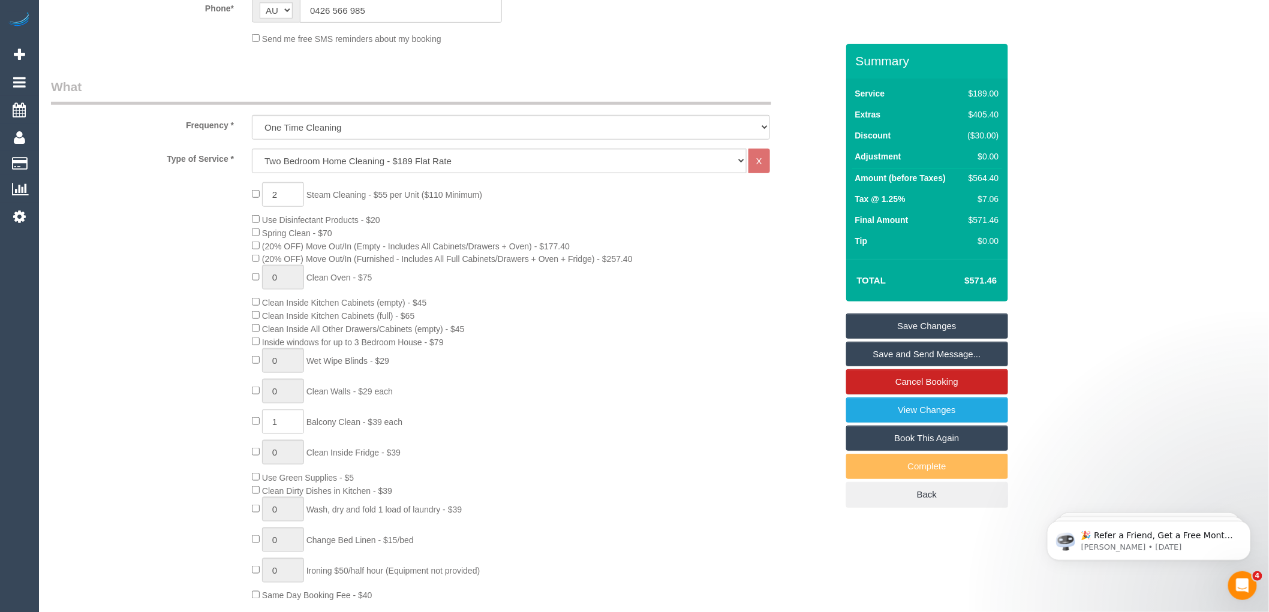
scroll to position [0, 0]
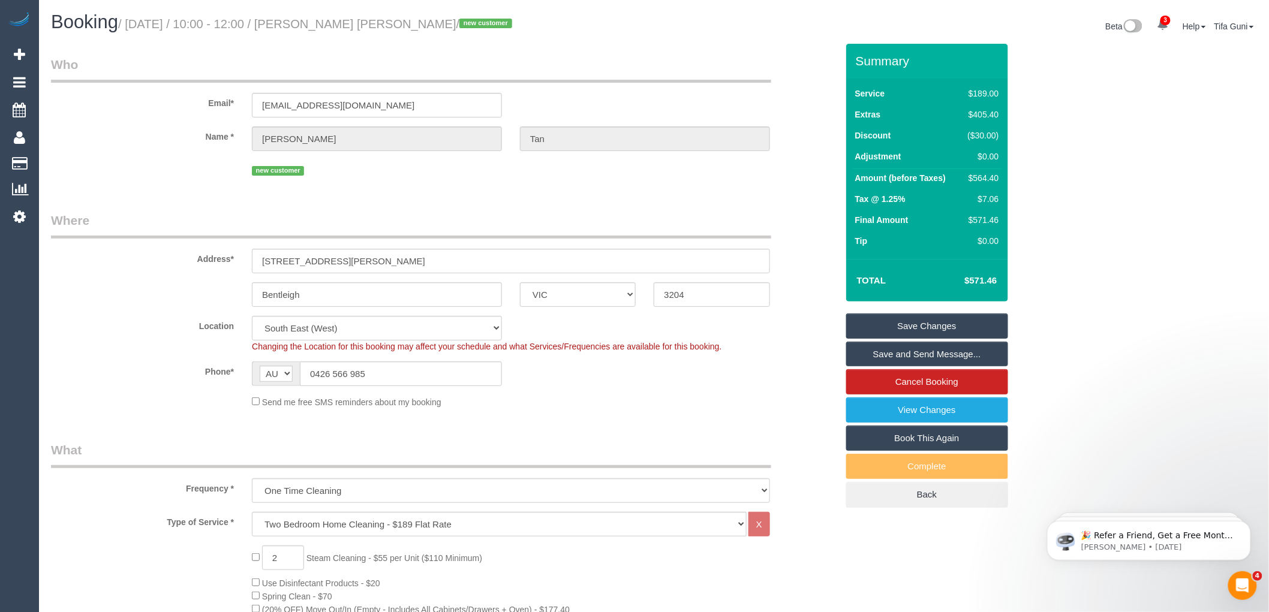
click at [466, 188] on fieldset "Who Email* [EMAIL_ADDRESS][DOMAIN_NAME] Name * [PERSON_NAME] [PERSON_NAME] new …" at bounding box center [444, 122] width 786 height 132
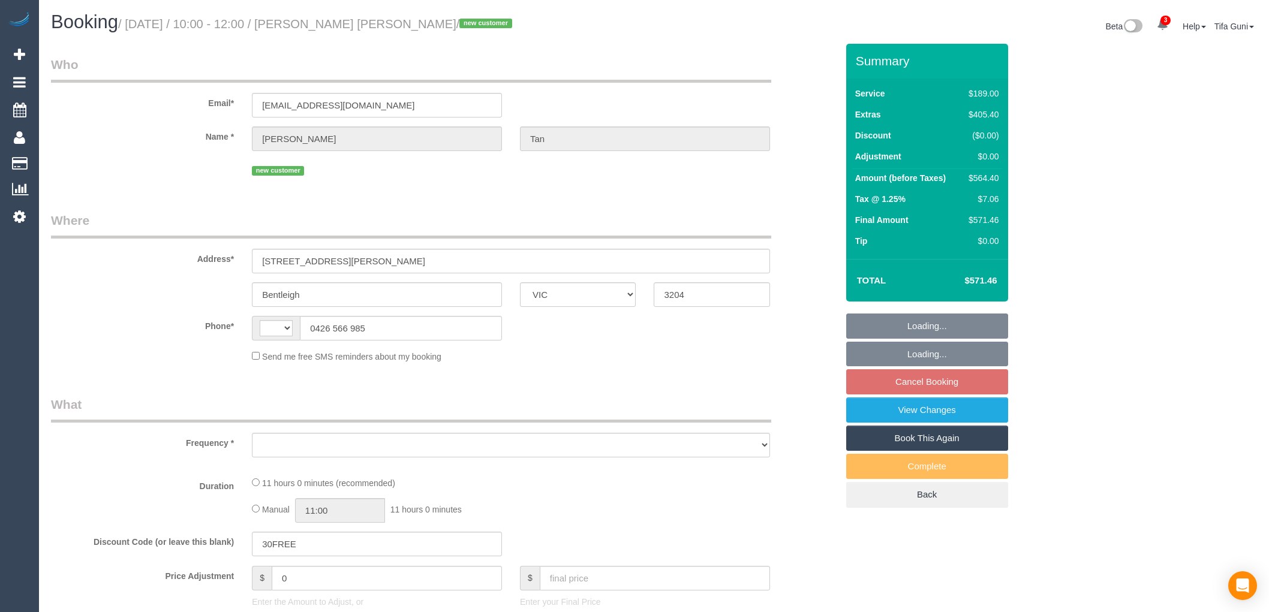
select select "VIC"
select select "string:AU"
select select "object:558"
select select "string:stripe-pm_1S4WoG2GScqysDRV8Ru47XTv"
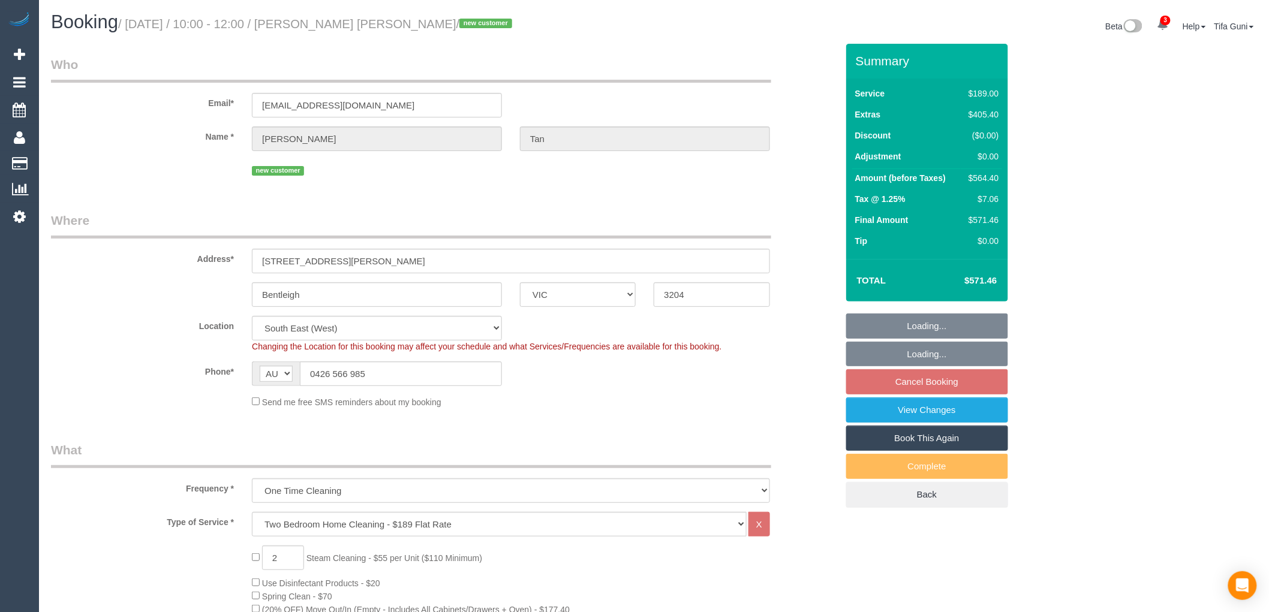
select select "number:28"
select select "number:17"
select select "number:18"
select select "number:22"
select select "number:13"
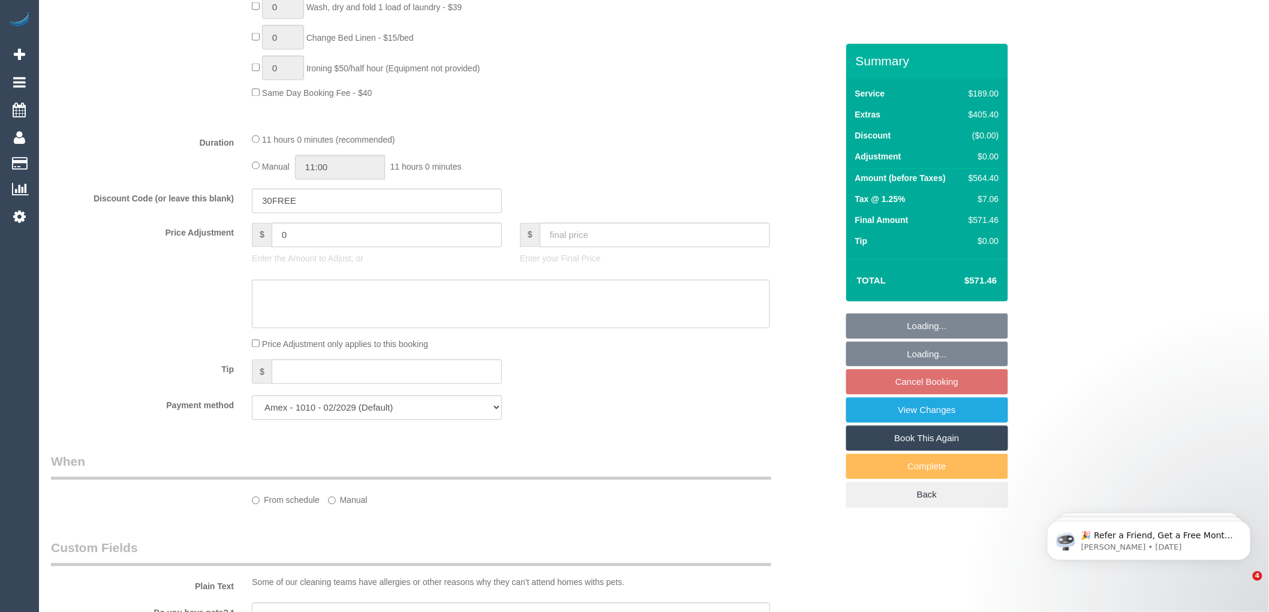
select select "object:1343"
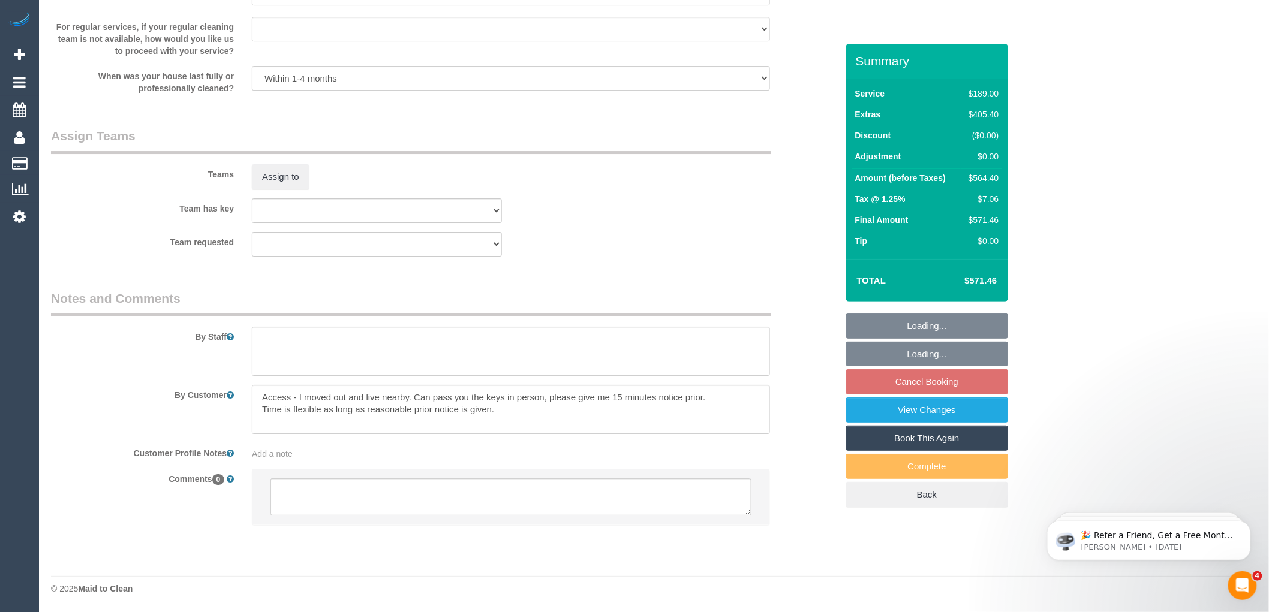
select select "spot3"
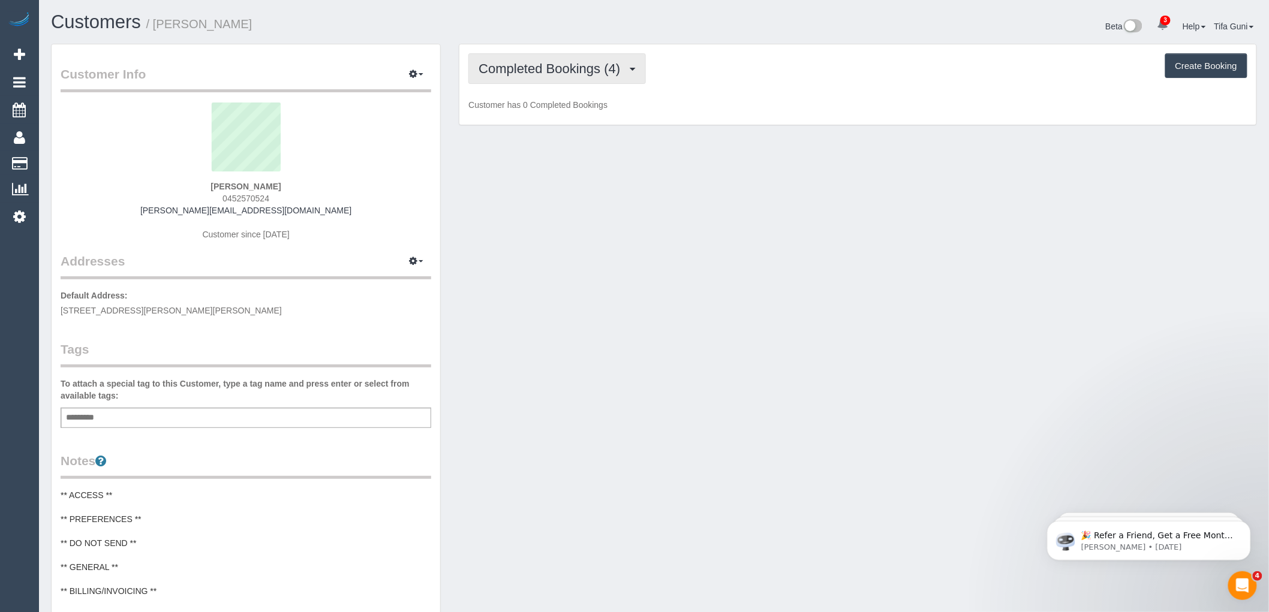
click at [578, 66] on span "Completed Bookings (4)" at bounding box center [553, 68] width 148 height 15
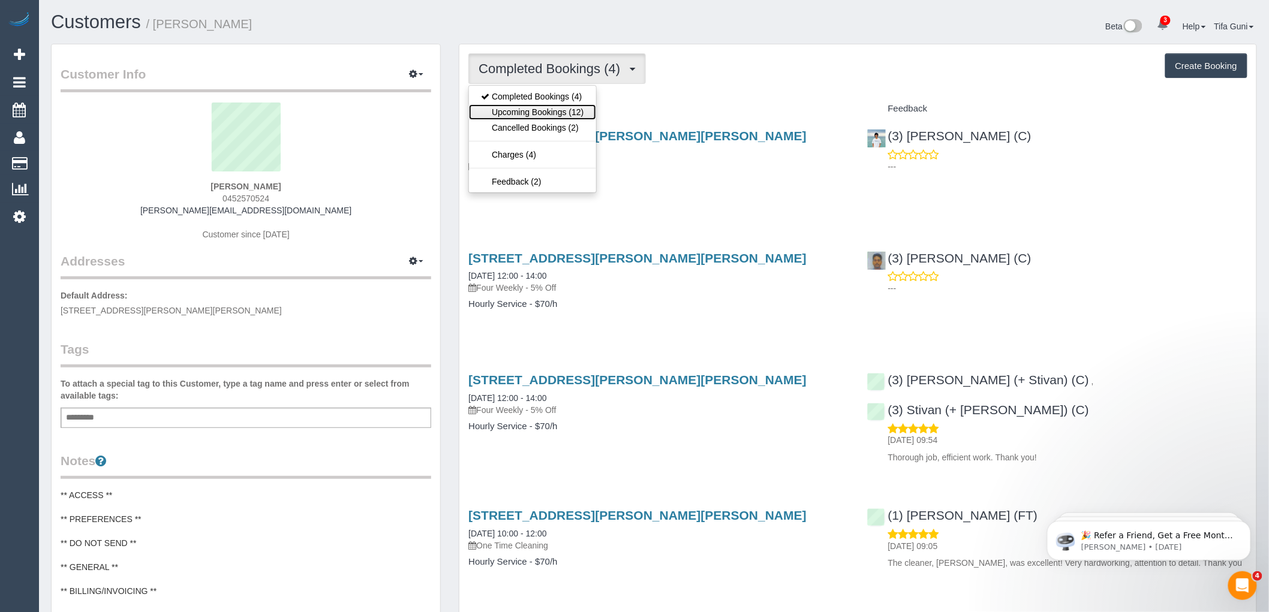
click at [561, 108] on link "Upcoming Bookings (12)" at bounding box center [532, 112] width 127 height 16
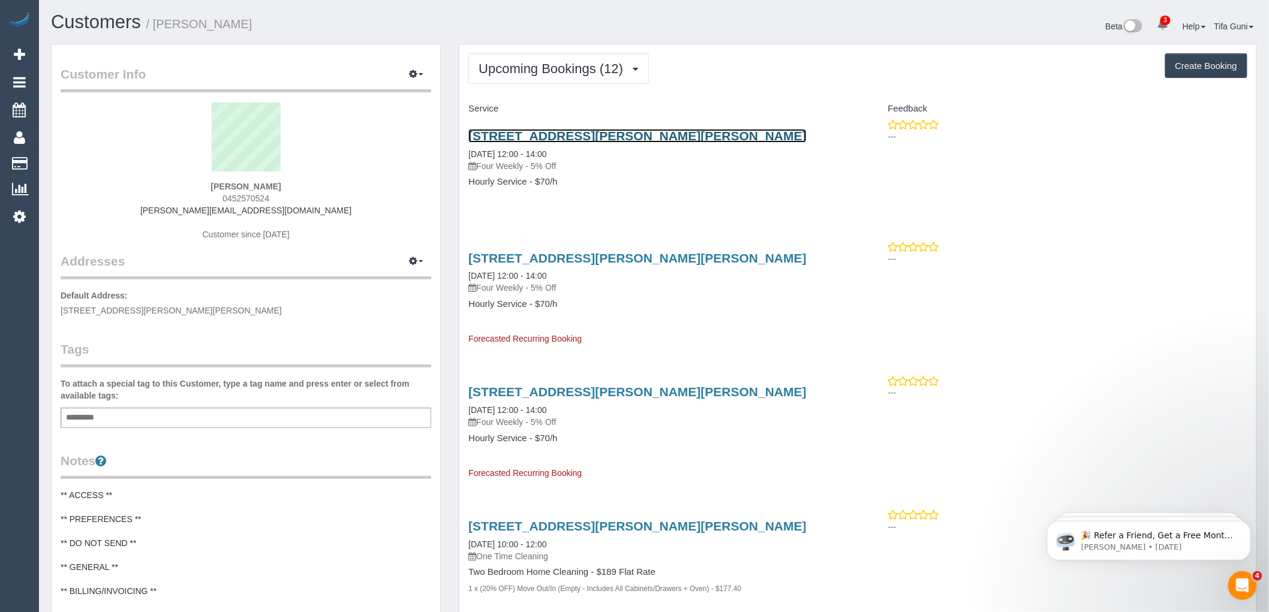
click at [557, 134] on link "[STREET_ADDRESS][PERSON_NAME][PERSON_NAME]" at bounding box center [637, 136] width 338 height 14
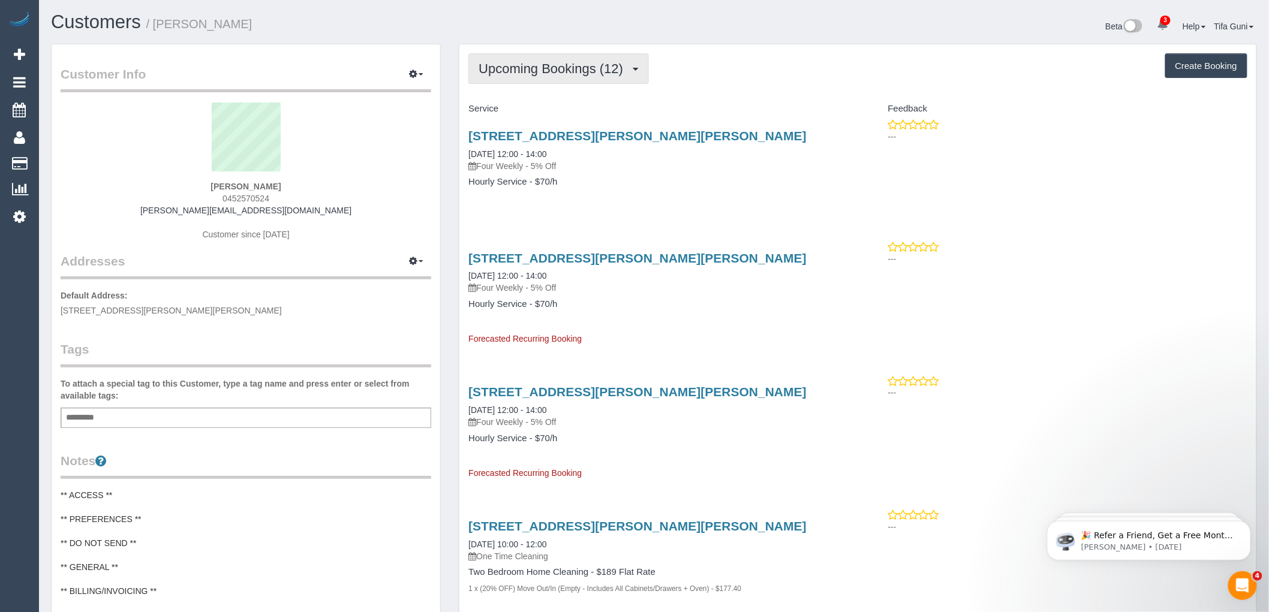
click at [626, 68] on span "Upcoming Bookings (12)" at bounding box center [554, 68] width 151 height 15
click at [611, 70] on span "Upcoming Bookings (12)" at bounding box center [554, 68] width 151 height 15
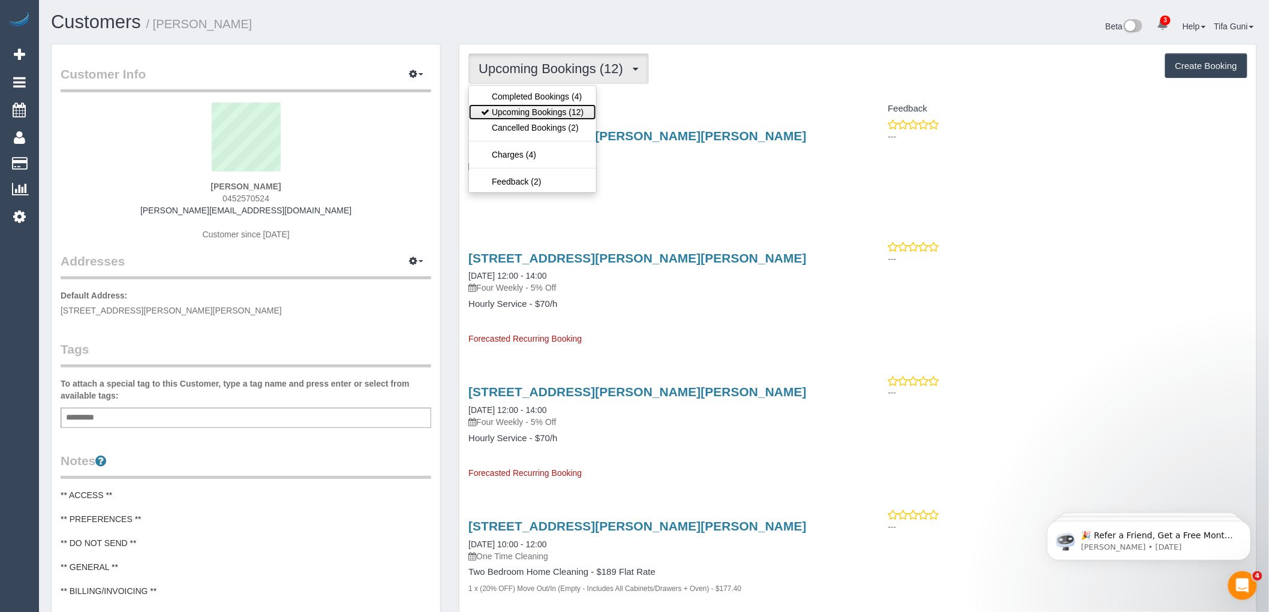
click at [526, 106] on link "Upcoming Bookings (12)" at bounding box center [532, 112] width 127 height 16
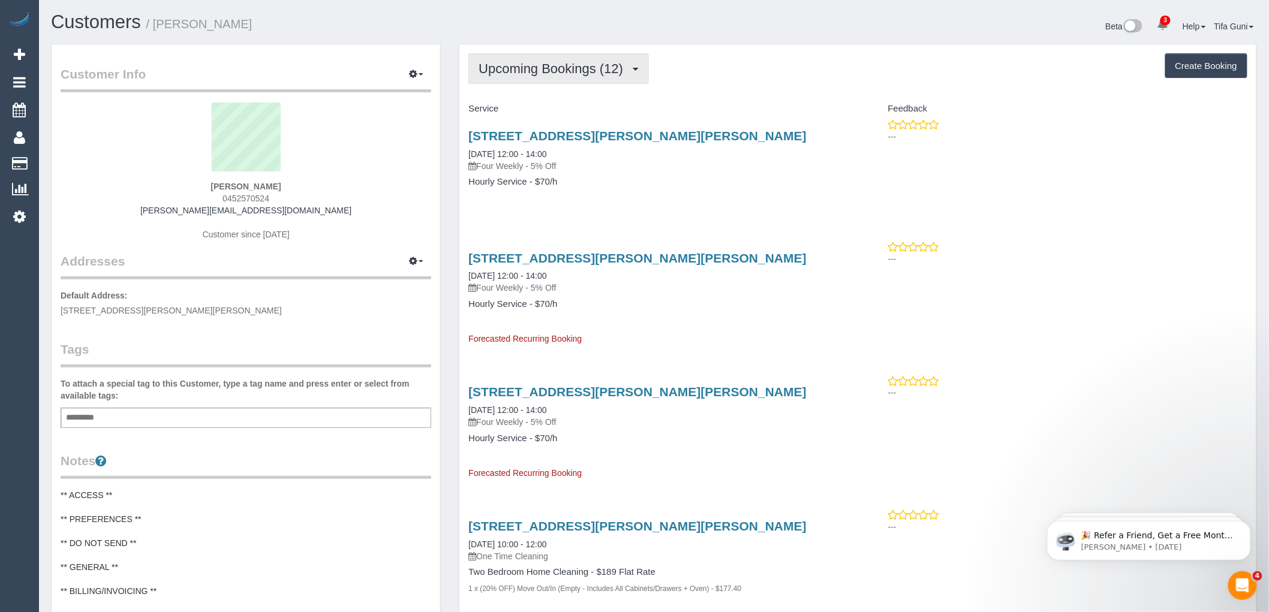
click at [581, 70] on span "Upcoming Bookings (12)" at bounding box center [554, 68] width 151 height 15
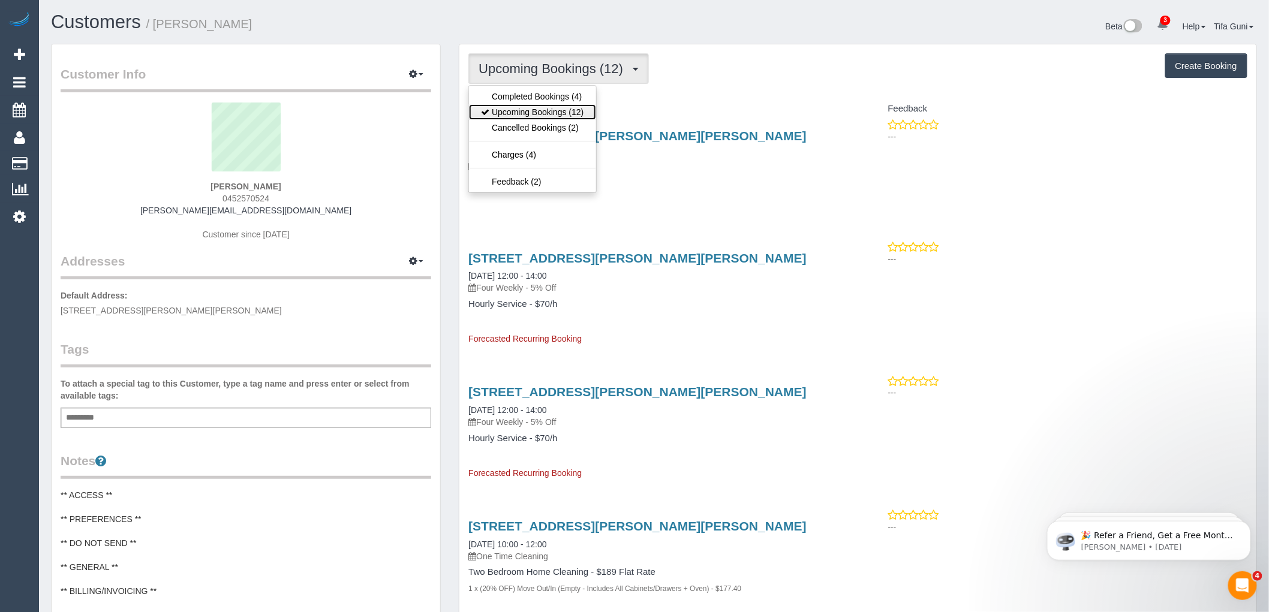
click at [561, 114] on link "Upcoming Bookings (12)" at bounding box center [532, 112] width 127 height 16
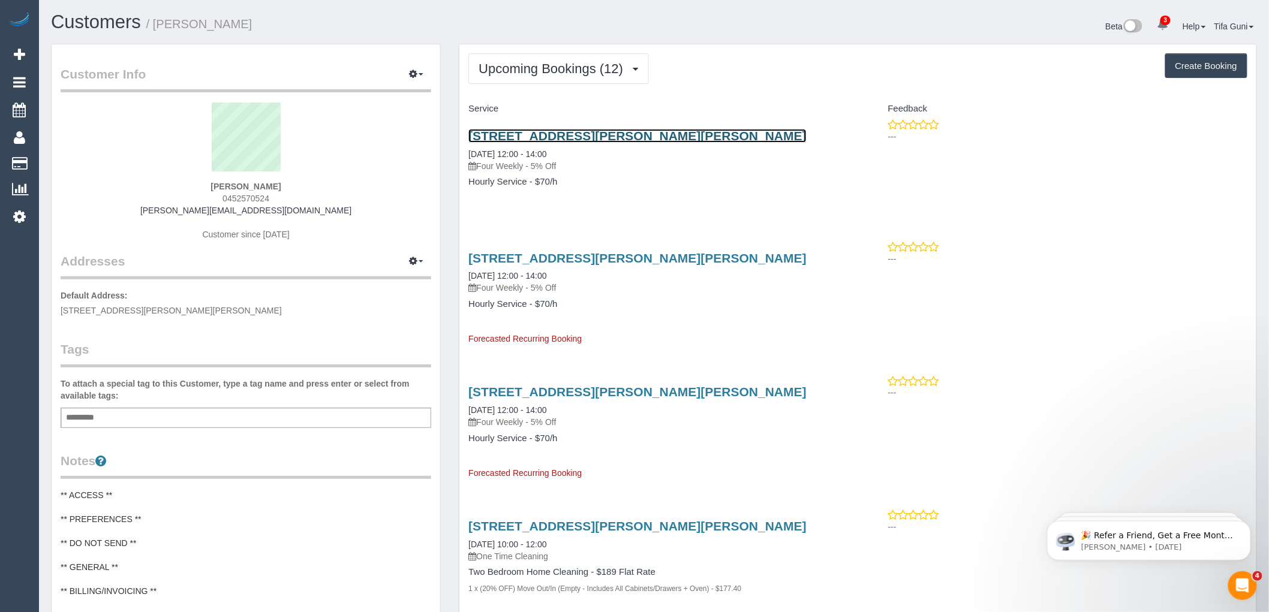
click at [582, 134] on link "[STREET_ADDRESS][PERSON_NAME][PERSON_NAME]" at bounding box center [637, 136] width 338 height 14
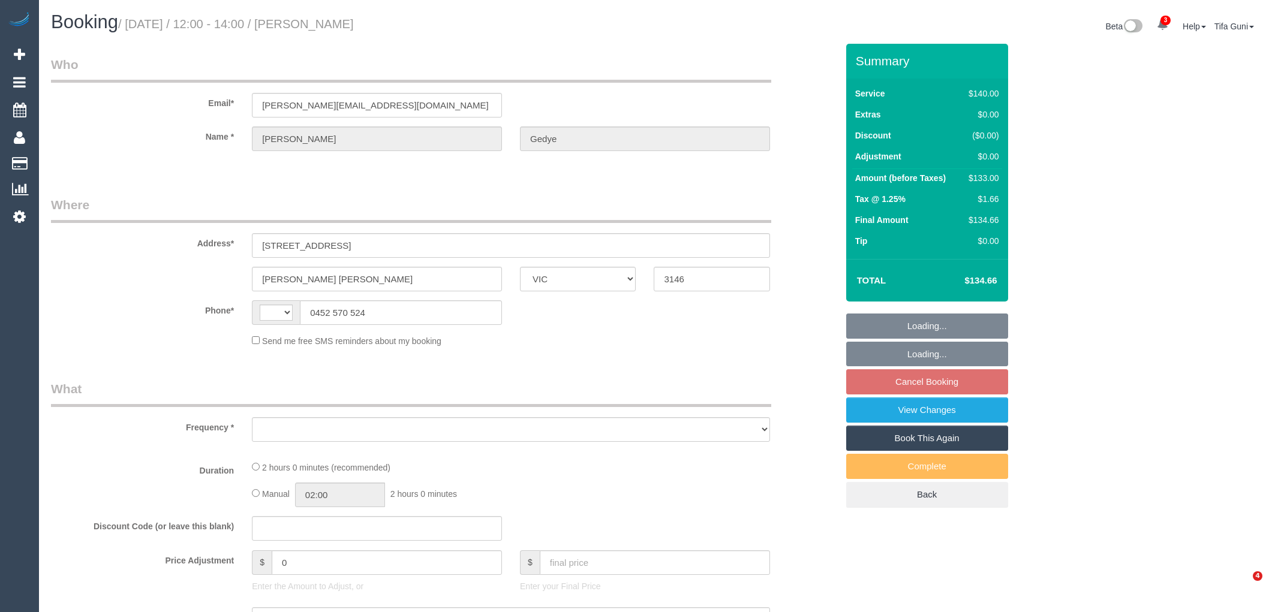
select select "VIC"
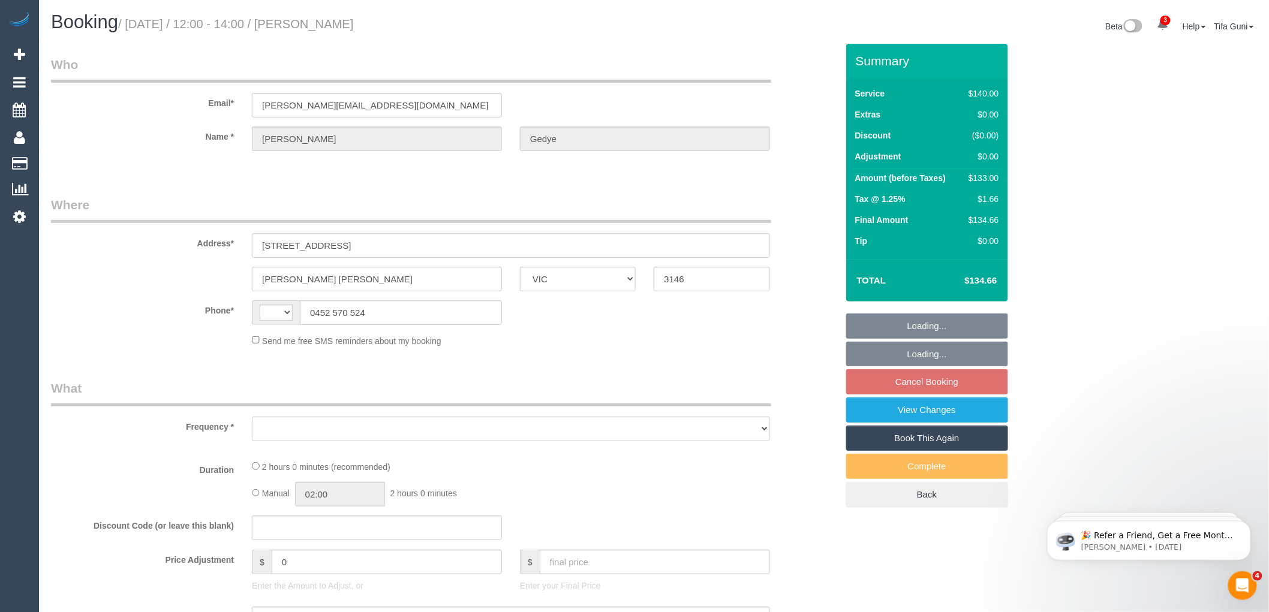
select select "string:AU"
select select "object:570"
select select "string:stripe-pm_1RSvI42GScqysDRV0R0IlUrP"
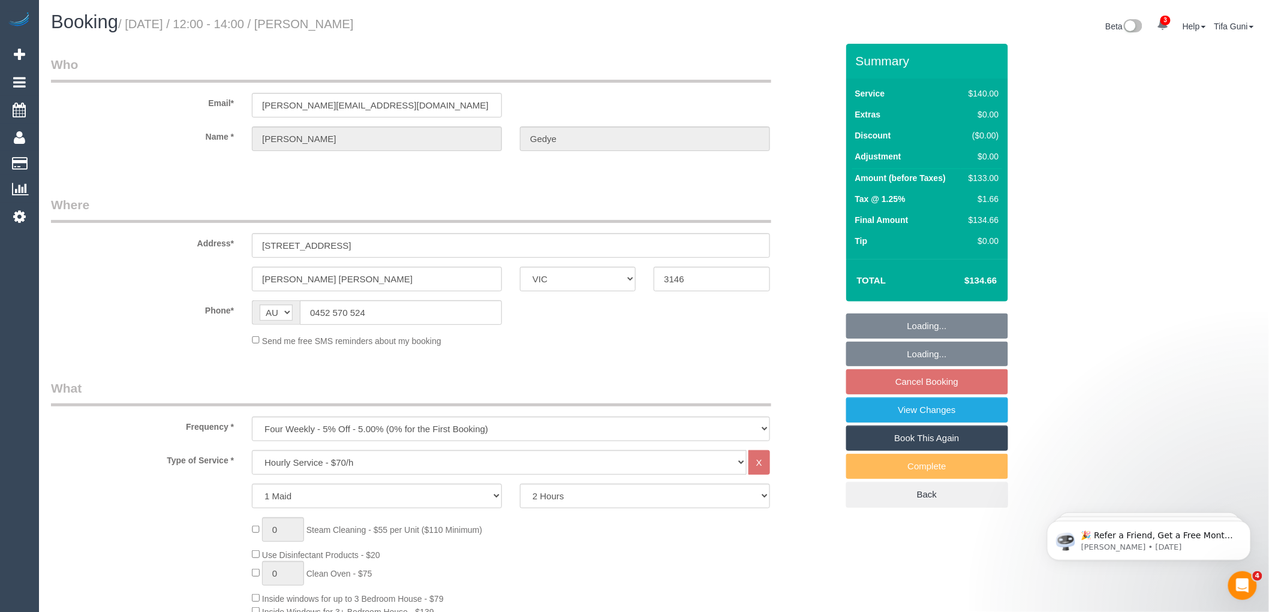
select select "number:28"
select select "number:14"
select select "number:19"
select select "number:23"
select select "number:34"
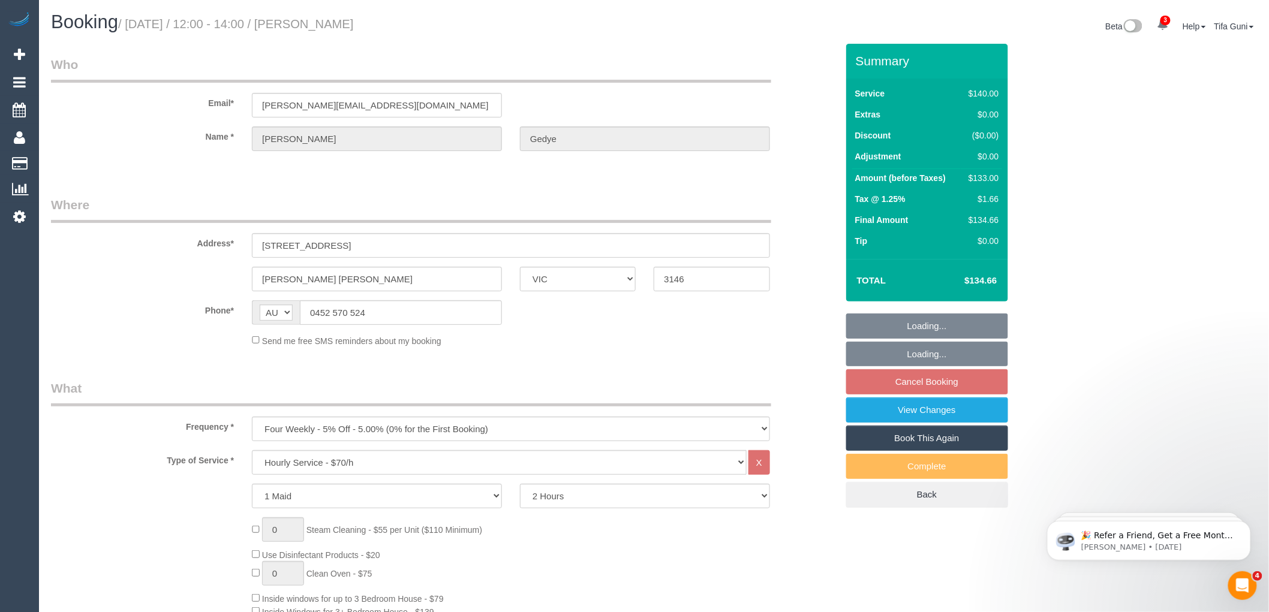
select select "number:12"
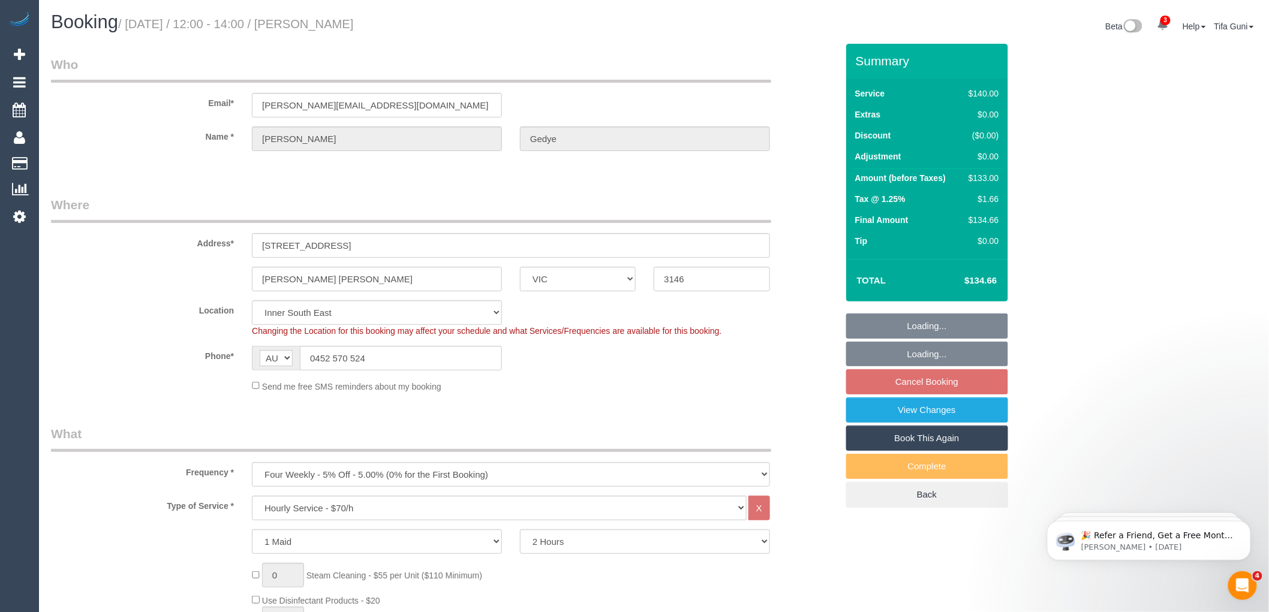
select select "object:1478"
select select "spot4"
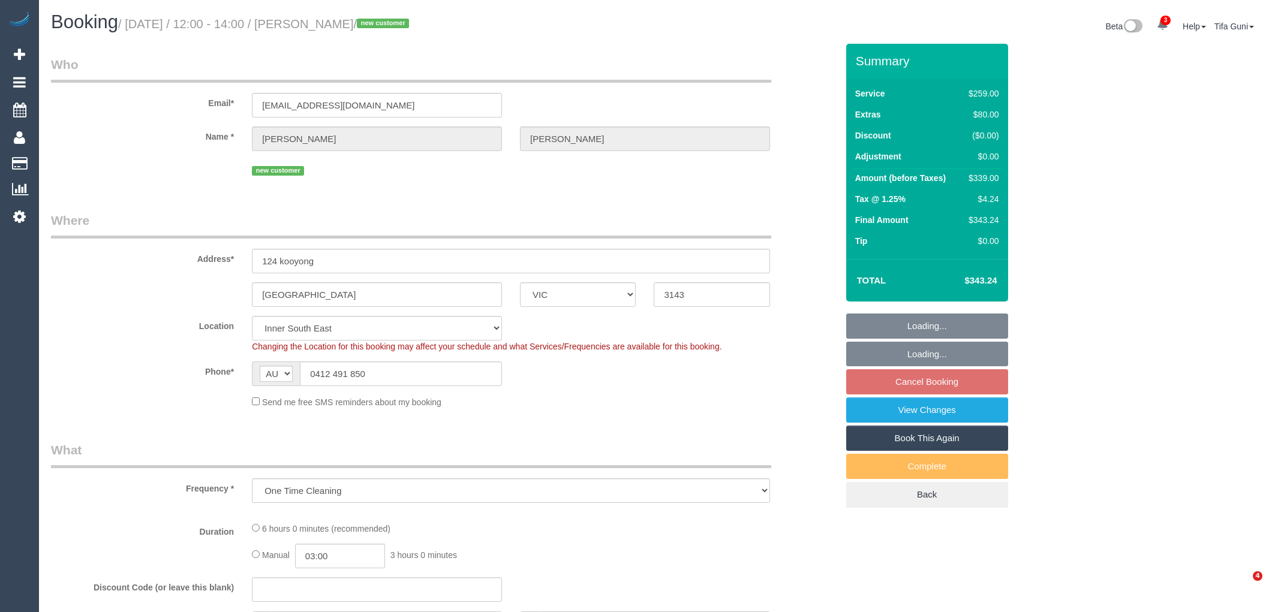
select select "VIC"
select select "string:stripe-pm_1S6Q7b2GScqysDRVJXUsaexi"
select select "number:27"
select select "number:14"
select select "number:19"
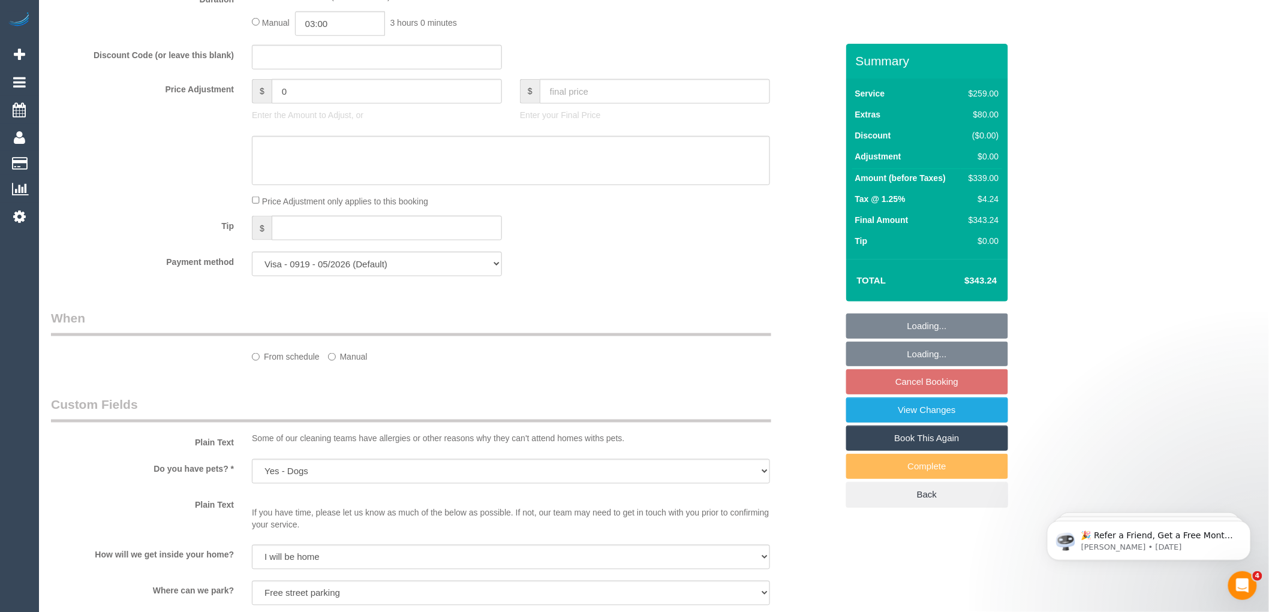
select select "object:745"
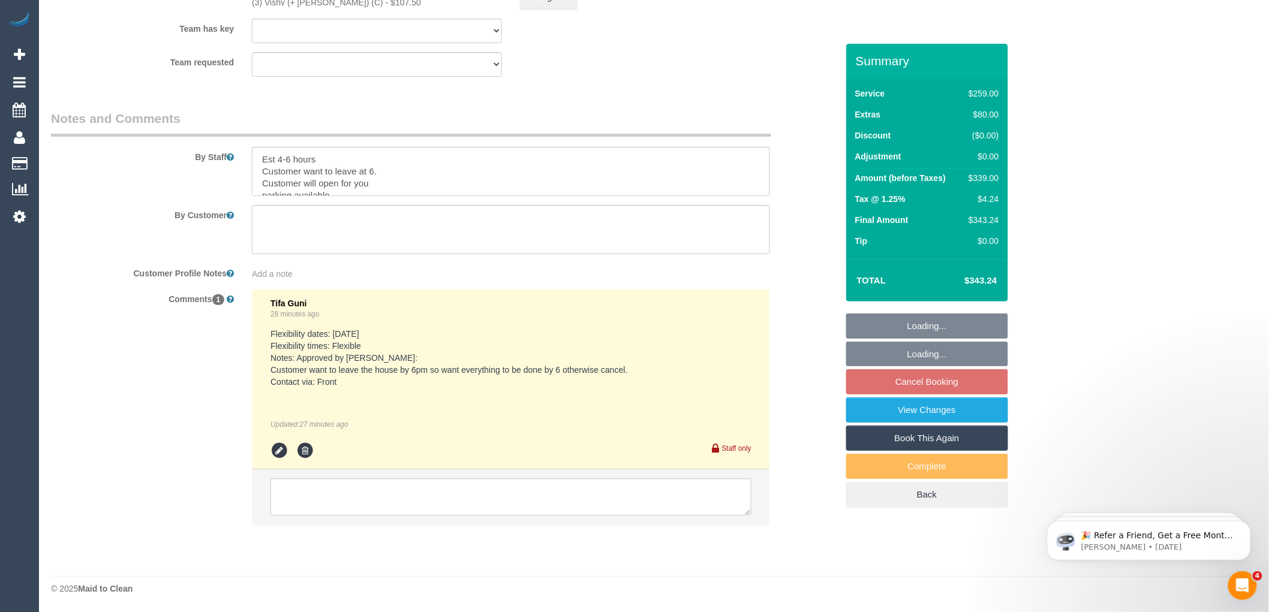
select select "spot1"
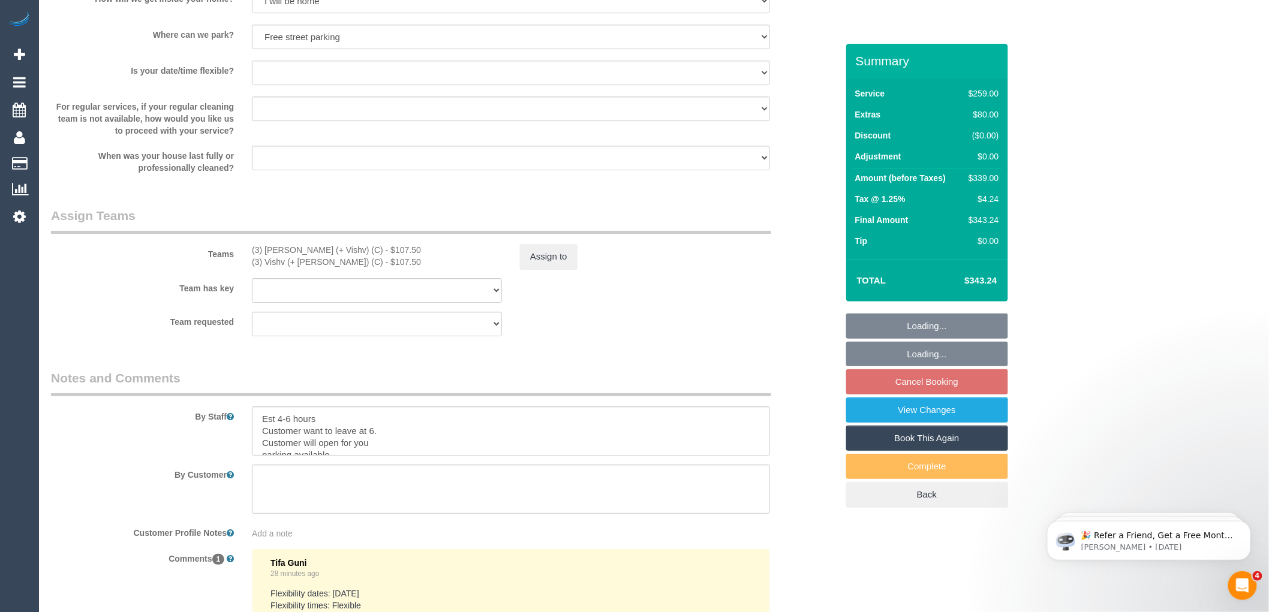
scroll to position [1410, 0]
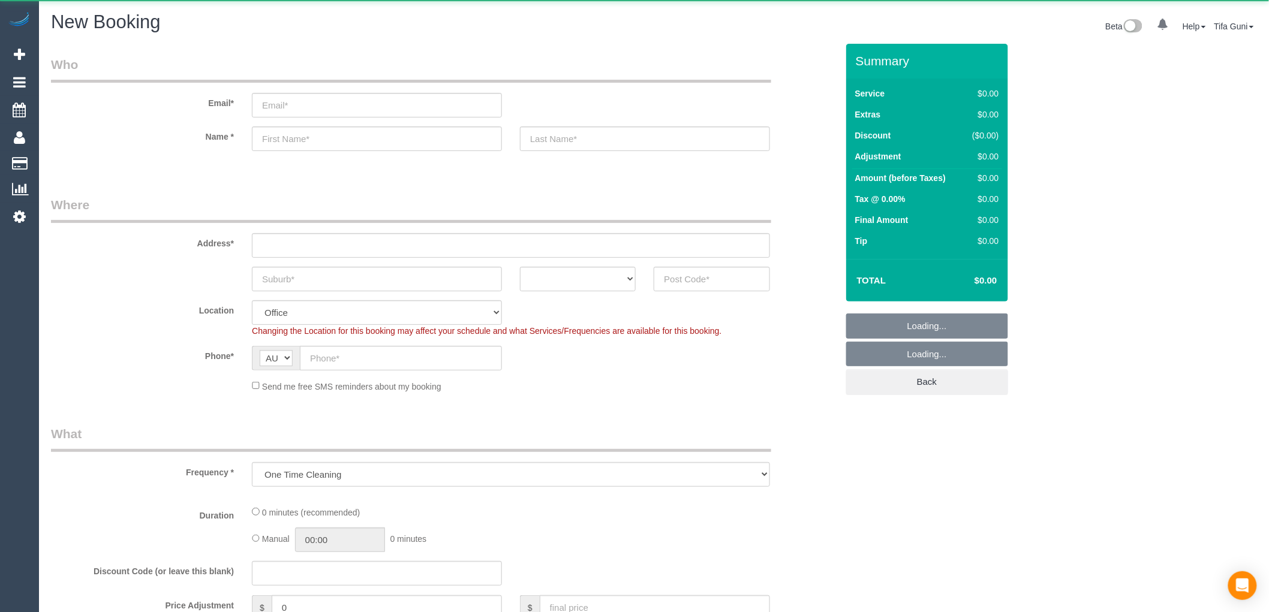
select select "object:667"
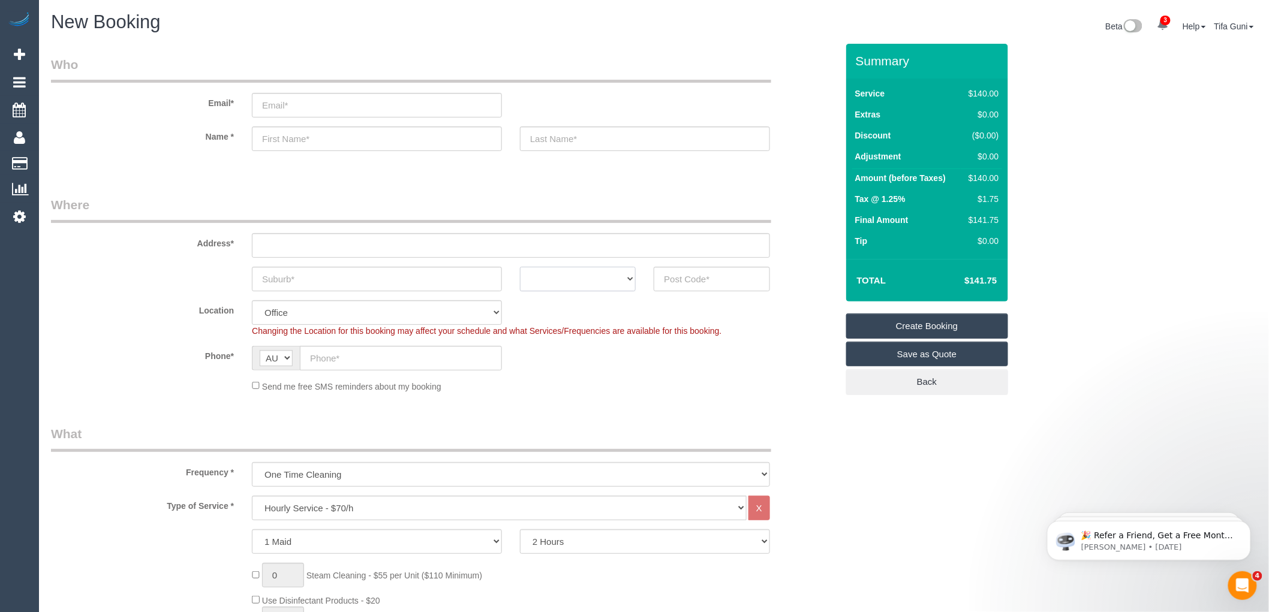
click at [612, 278] on select "ACT [GEOGRAPHIC_DATA] NT [GEOGRAPHIC_DATA] SA TAS [GEOGRAPHIC_DATA] [GEOGRAPHIC…" at bounding box center [578, 279] width 116 height 25
select select "VIC"
click at [520, 267] on select "ACT [GEOGRAPHIC_DATA] NT [GEOGRAPHIC_DATA] SA TAS [GEOGRAPHIC_DATA] [GEOGRAPHIC…" at bounding box center [578, 279] width 116 height 25
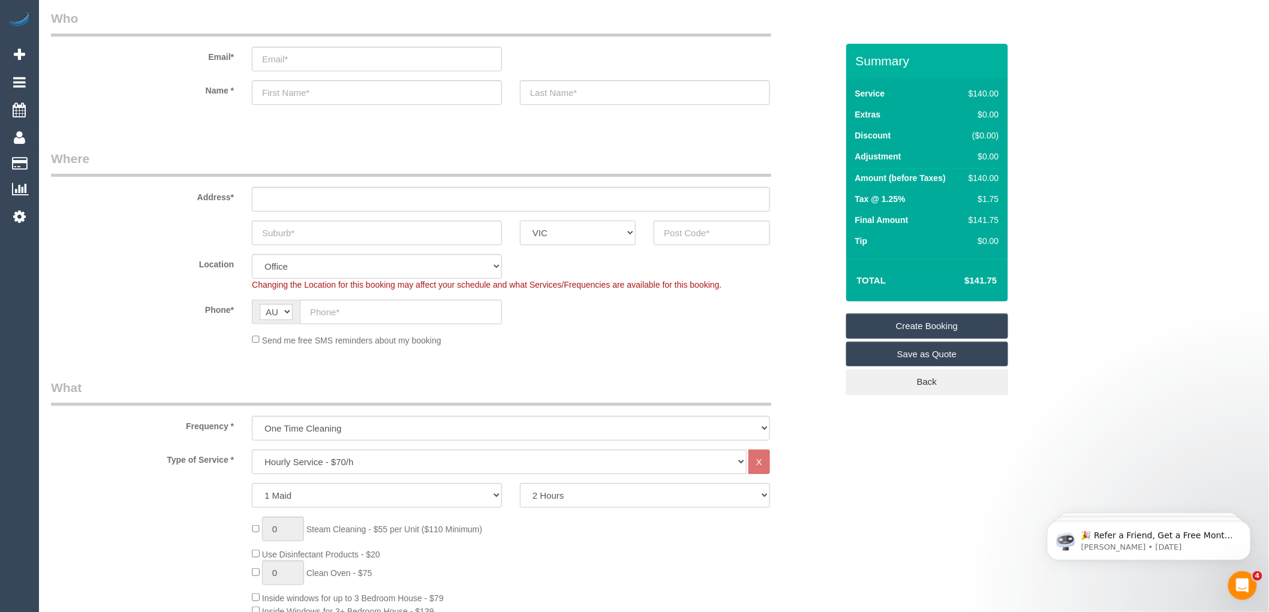
scroll to position [67, 0]
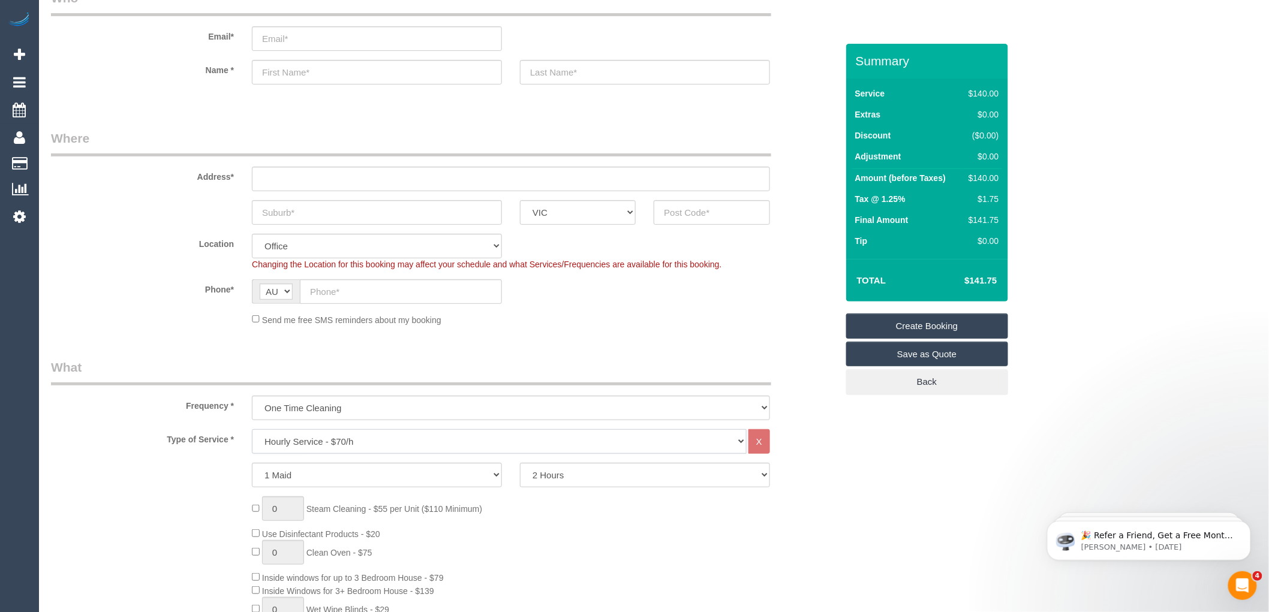
click at [326, 437] on select "Hourly Service - $70/h Hourly Service - $65/h Hourly Service - $60/h Hourly Ser…" at bounding box center [499, 442] width 495 height 25
select select "214"
click at [252, 430] on select "Hourly Service - $70/h Hourly Service - $65/h Hourly Service - $60/h Hourly Ser…" at bounding box center [499, 442] width 495 height 25
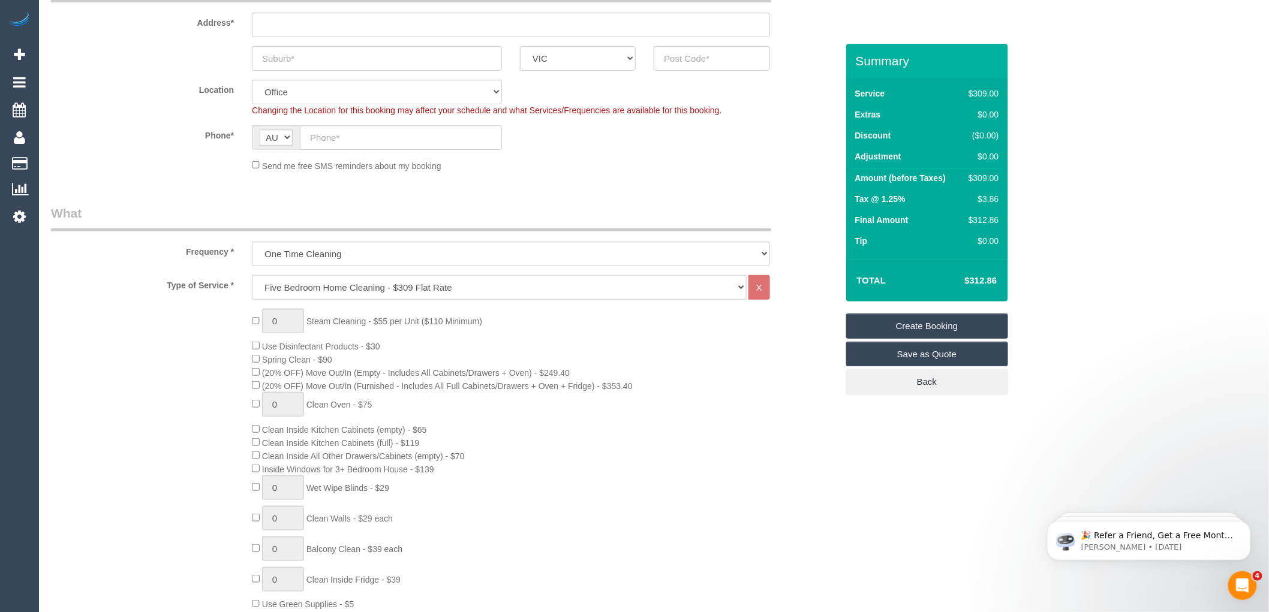
scroll to position [200, 0]
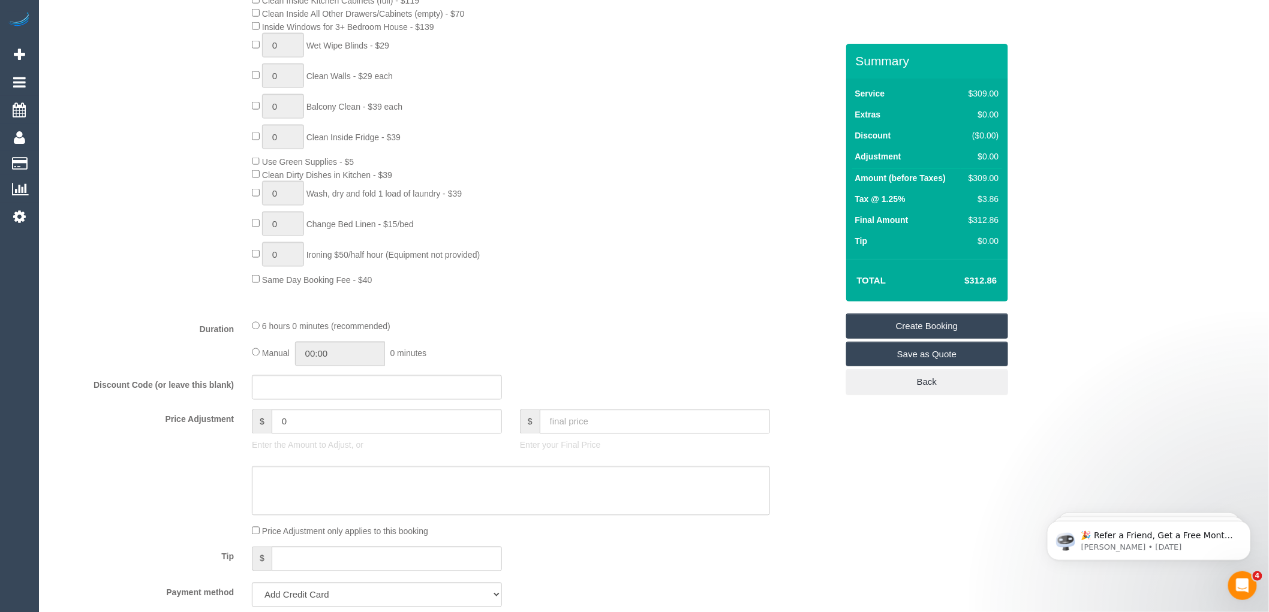
scroll to position [666, 0]
click at [305, 424] on input "0" at bounding box center [387, 419] width 230 height 25
type input "70"
click at [533, 307] on div "Type of Service * Hourly Service - $70/h Hourly Service - $65/h Hourly Service …" at bounding box center [444, 68] width 786 height 477
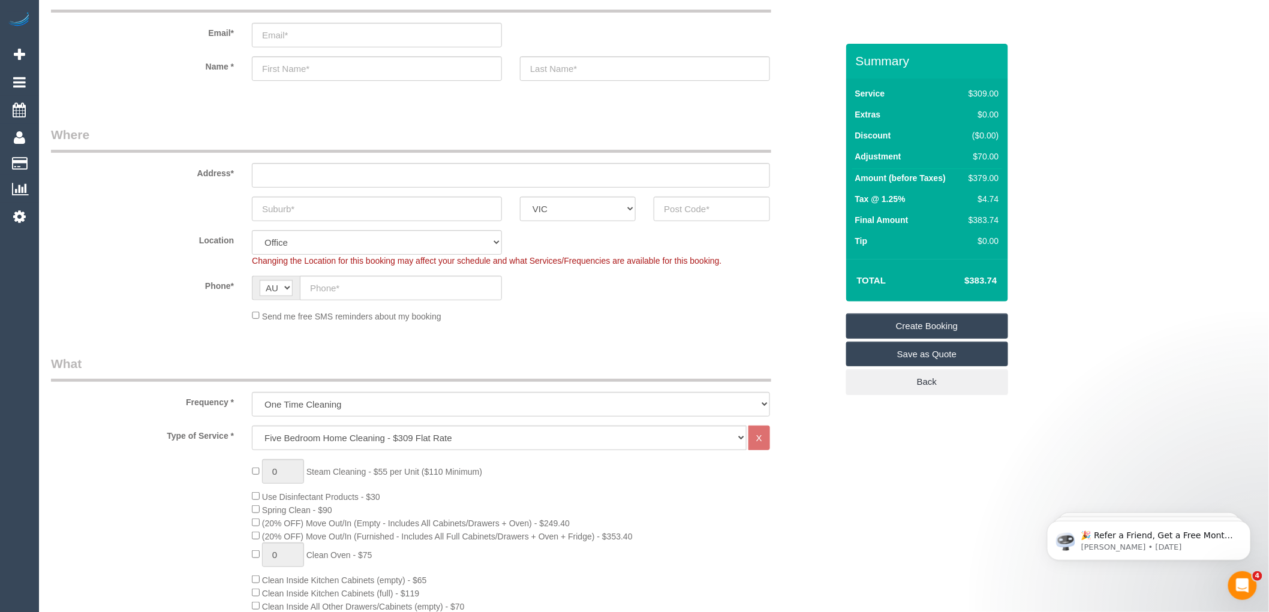
scroll to position [0, 0]
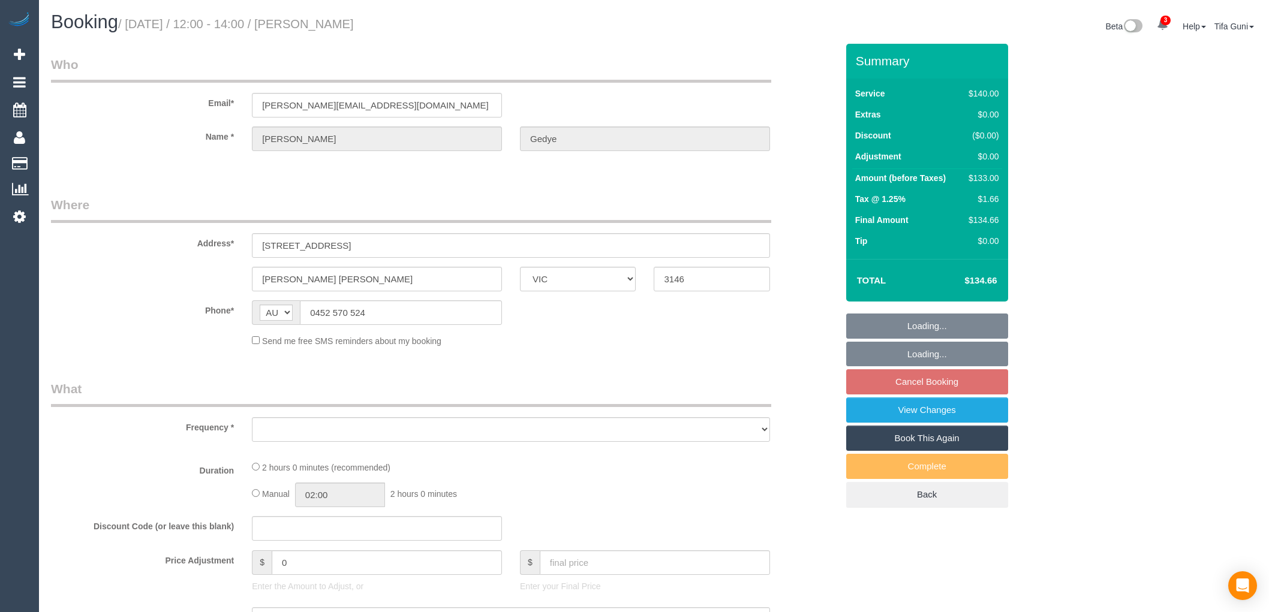
select select "VIC"
select select "string:stripe-pm_1RSvI42GScqysDRV0R0IlUrP"
select select "number:28"
select select "number:14"
select select "number:19"
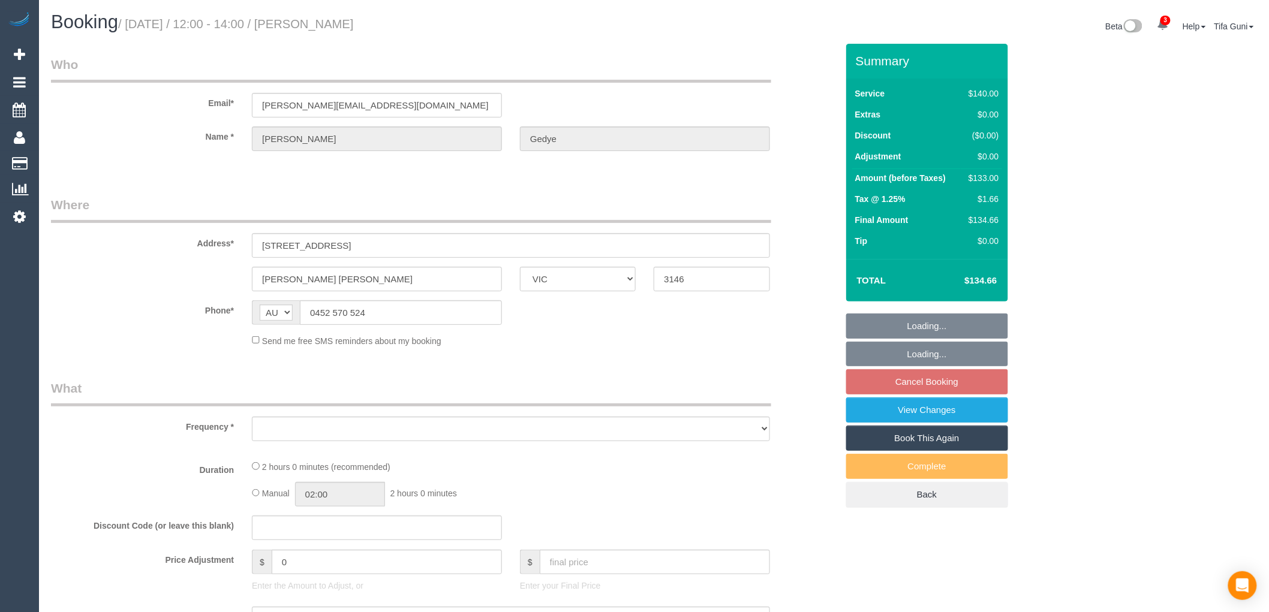
select select "number:23"
select select "number:34"
select select "number:12"
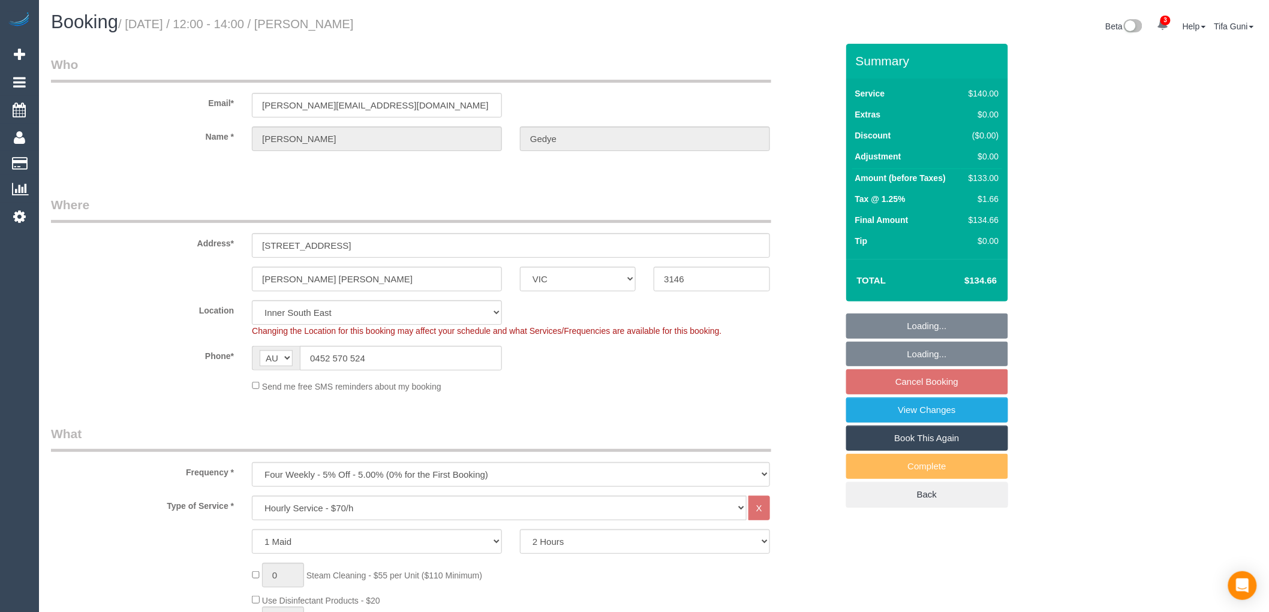
select select "object:887"
select select "spot4"
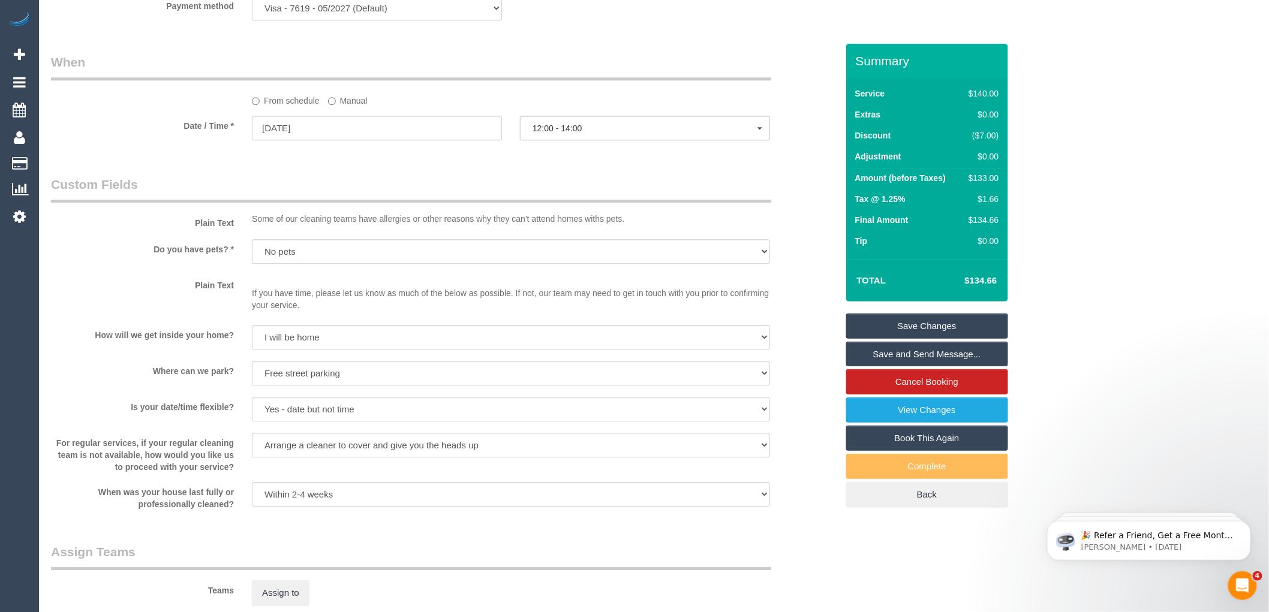
scroll to position [1066, 0]
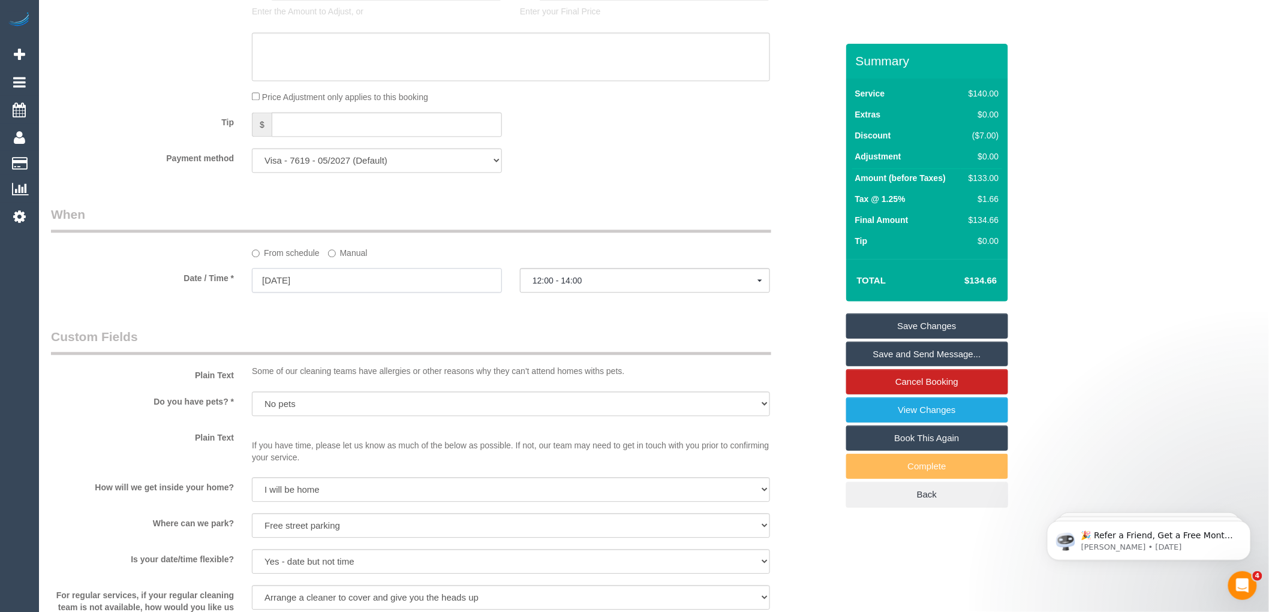
click at [320, 286] on input "19/09/2025" at bounding box center [377, 280] width 250 height 25
click at [578, 322] on div "Who Email* amelia.262@hotmail.com Name * Amelia Gedye Where Address* 1/1419 Hig…" at bounding box center [444, 173] width 804 height 2390
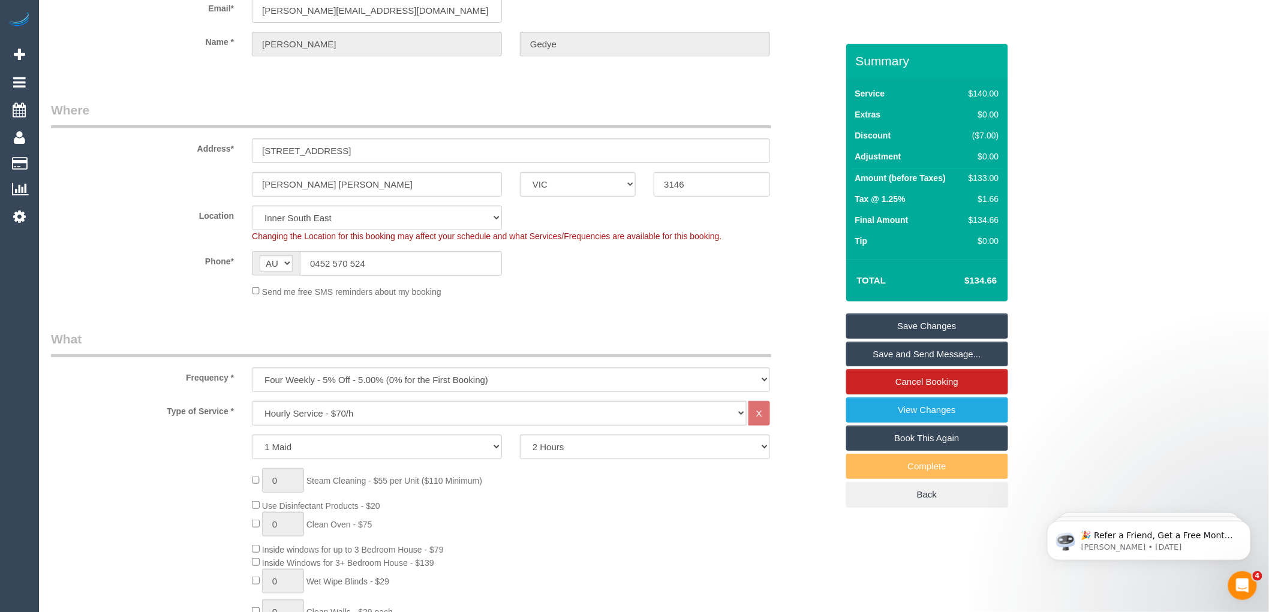
scroll to position [0, 0]
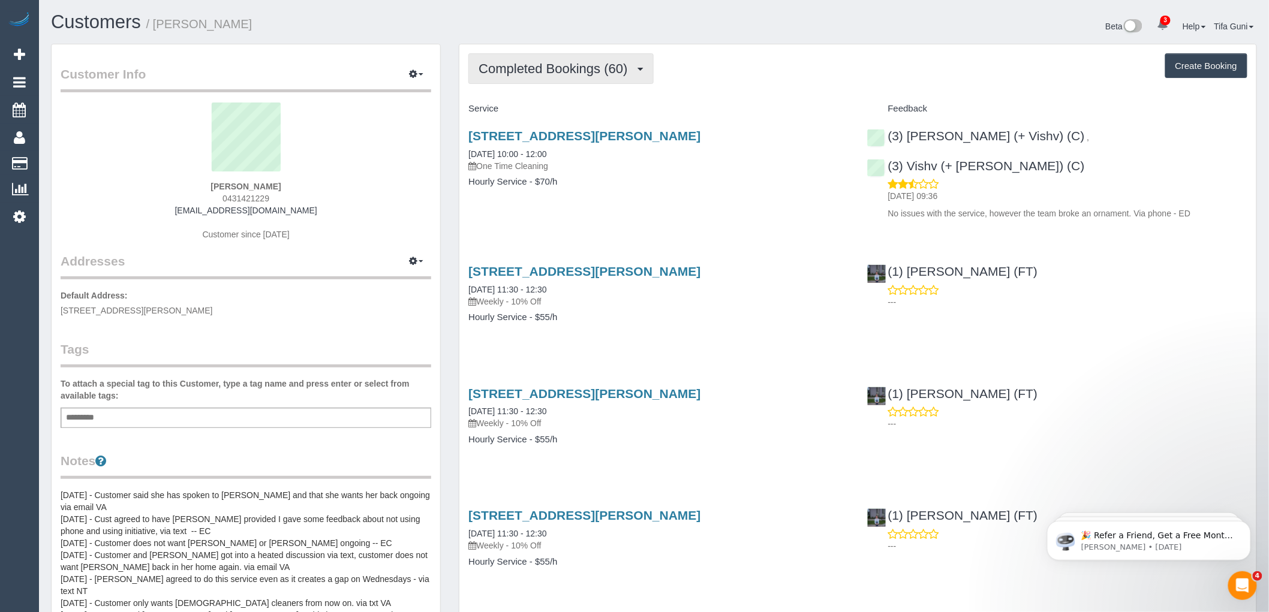
click at [555, 76] on span "Completed Bookings (60)" at bounding box center [556, 68] width 155 height 15
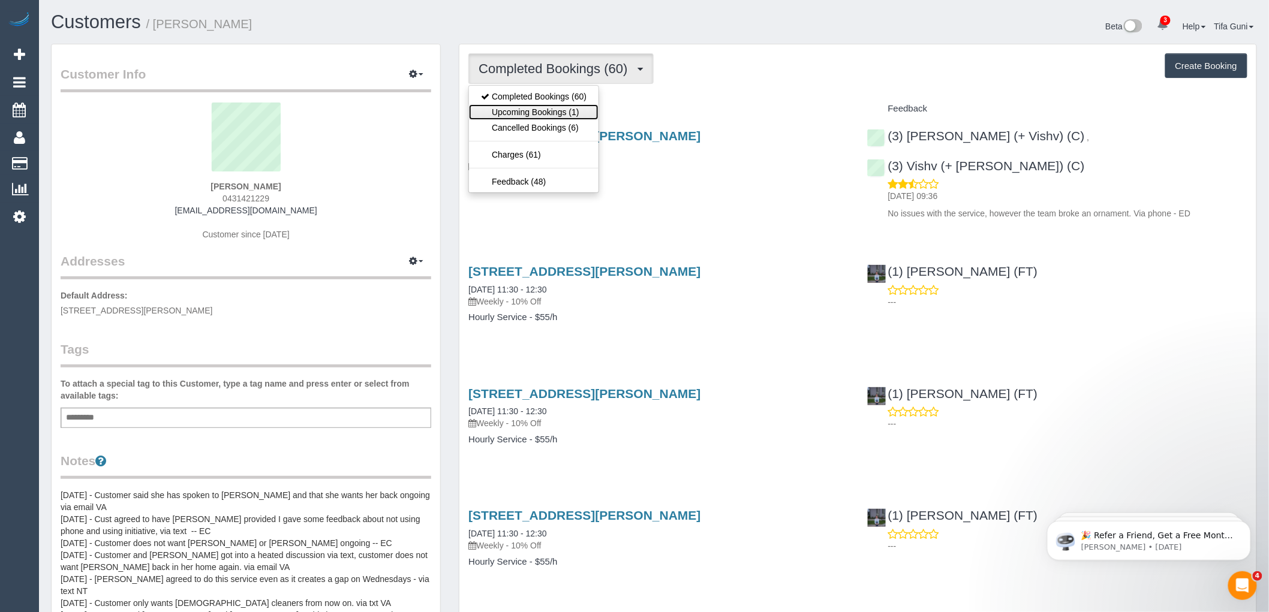
click at [555, 109] on link "Upcoming Bookings (1)" at bounding box center [534, 112] width 130 height 16
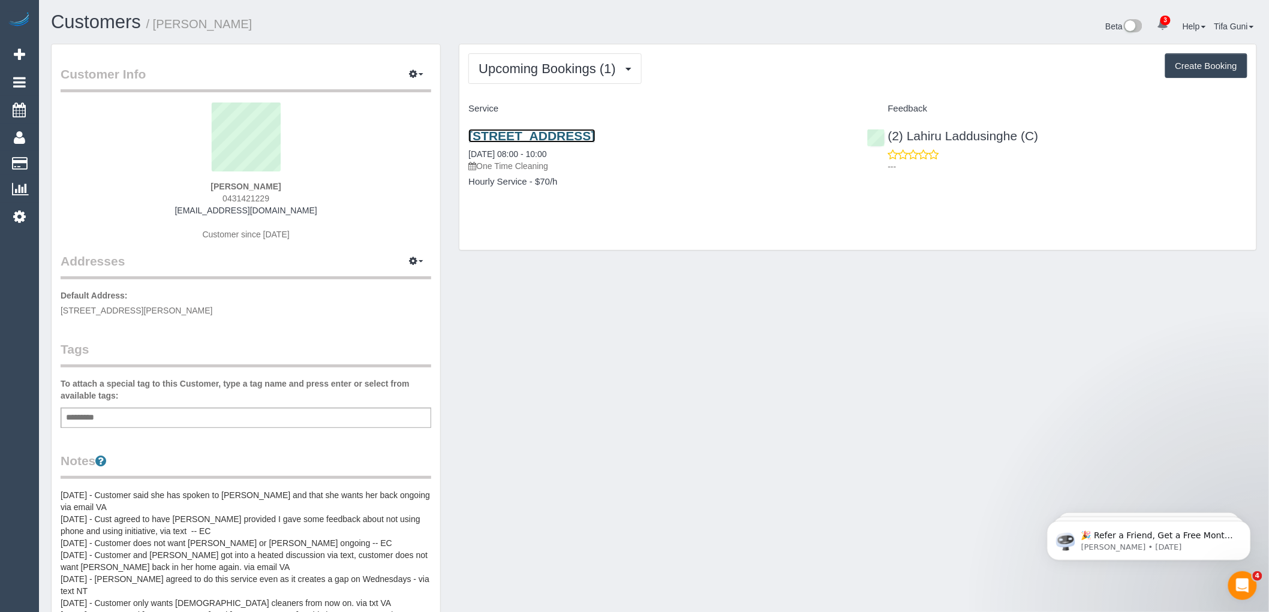
click at [577, 136] on link "[STREET_ADDRESS]" at bounding box center [531, 136] width 127 height 14
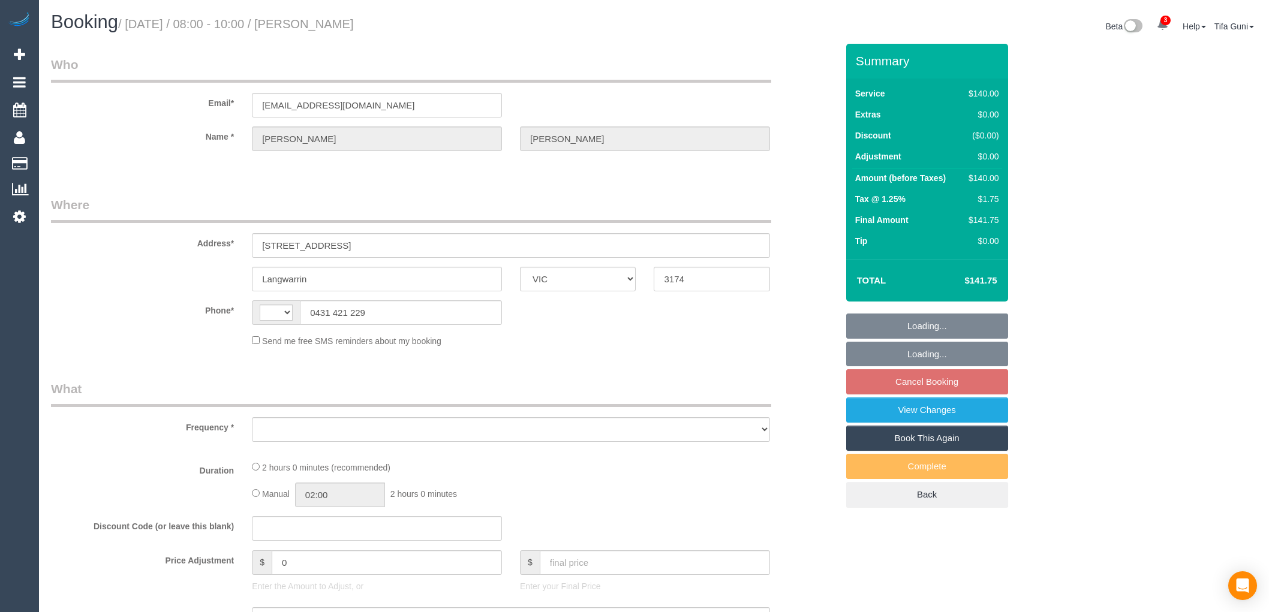
select select "VIC"
select select "string:stripe-pm_1RGWm02GScqysDRVEPFydevw"
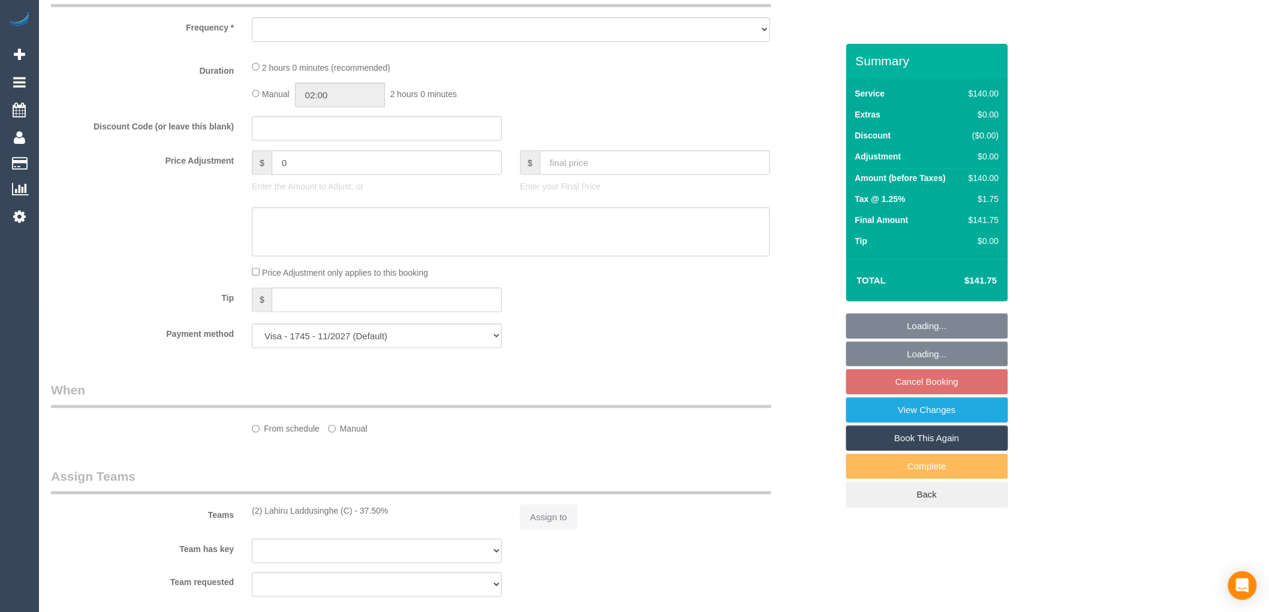
select select "string:AU"
select select "object:868"
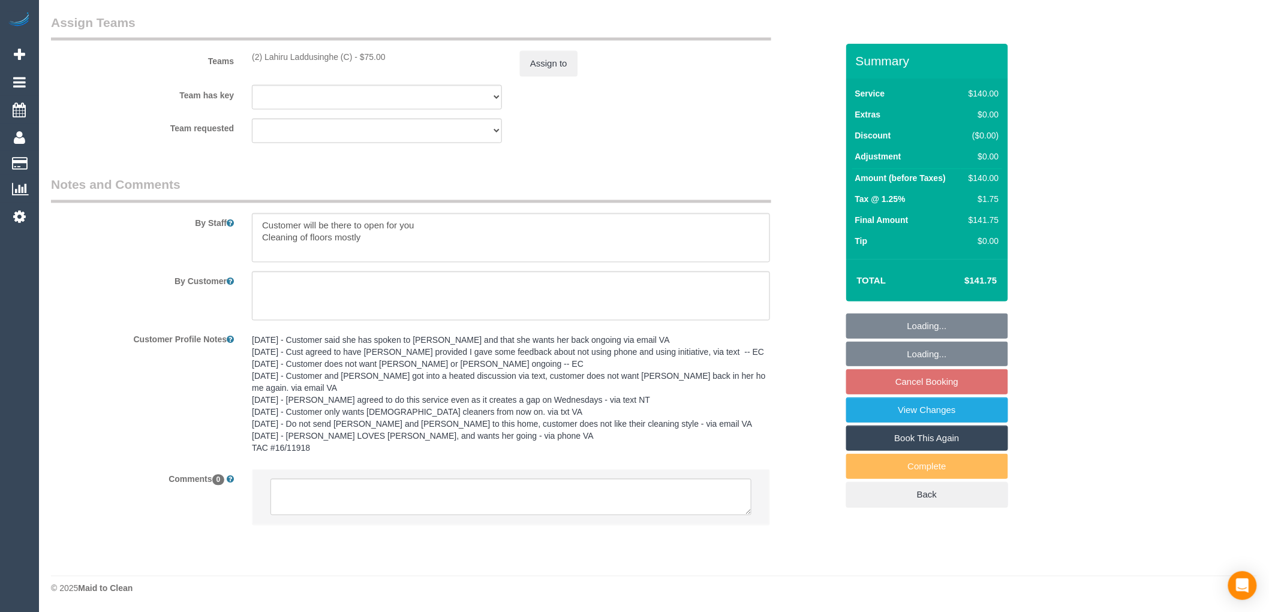
select select "spot1"
select select "number:30"
select select "number:14"
select select "number:19"
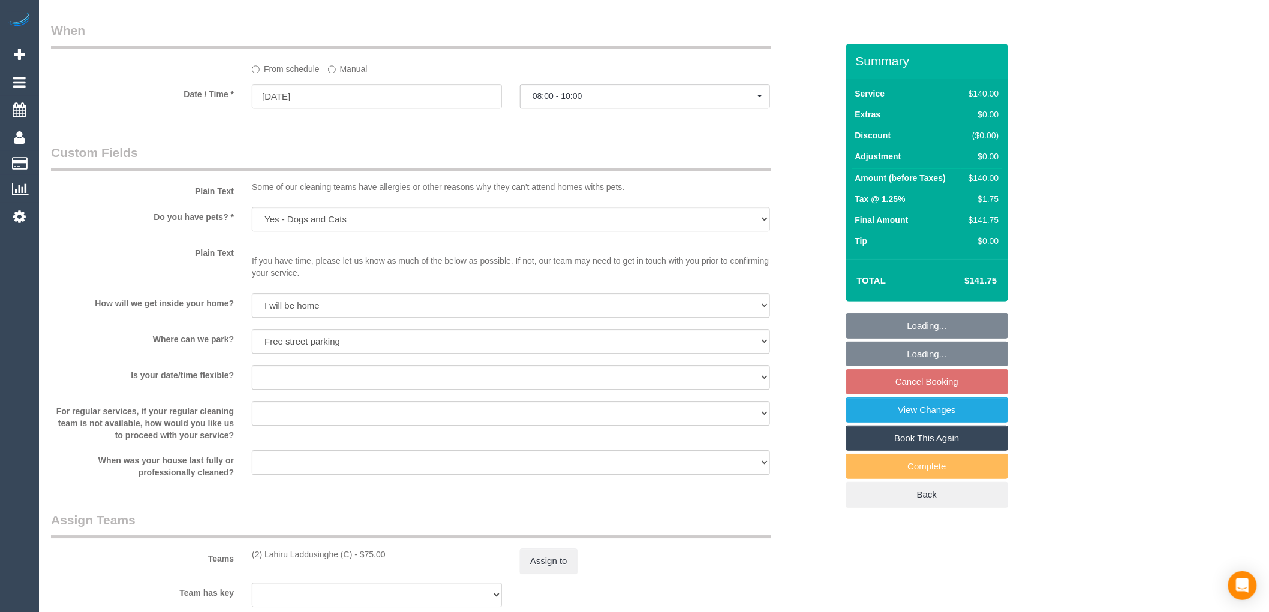
select select "object:1190"
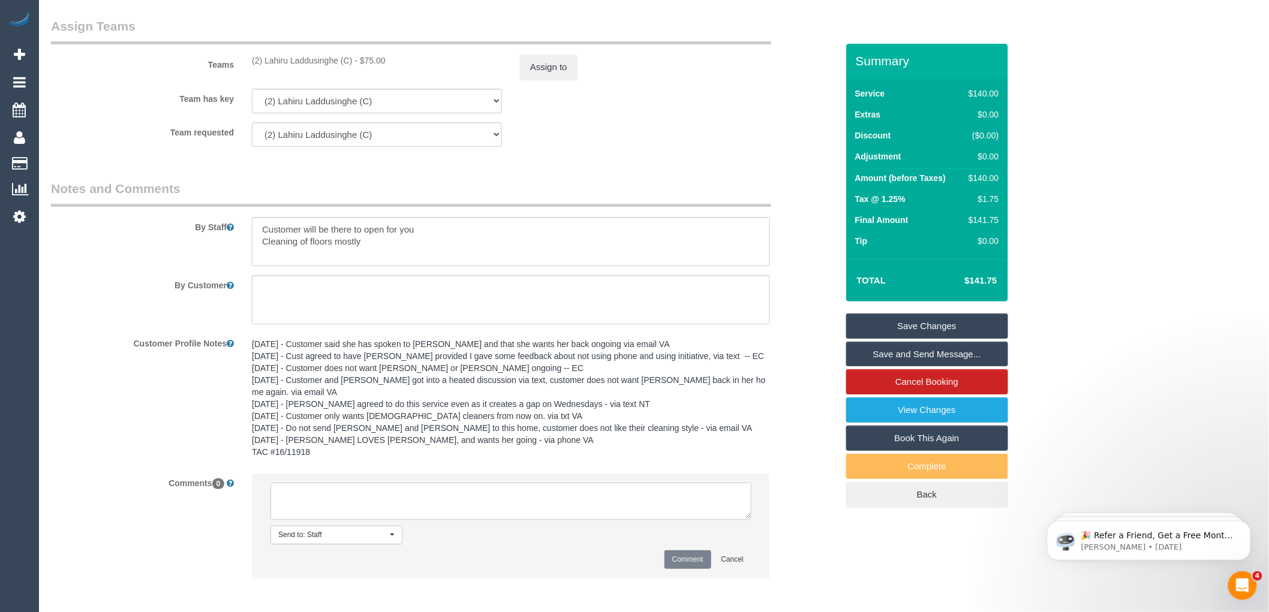
click at [373, 492] on textarea at bounding box center [511, 501] width 481 height 37
type textarea "-"
paste textarea "Flexibility dates: Flexibility times: Notes: knows we need to review Contact vi…"
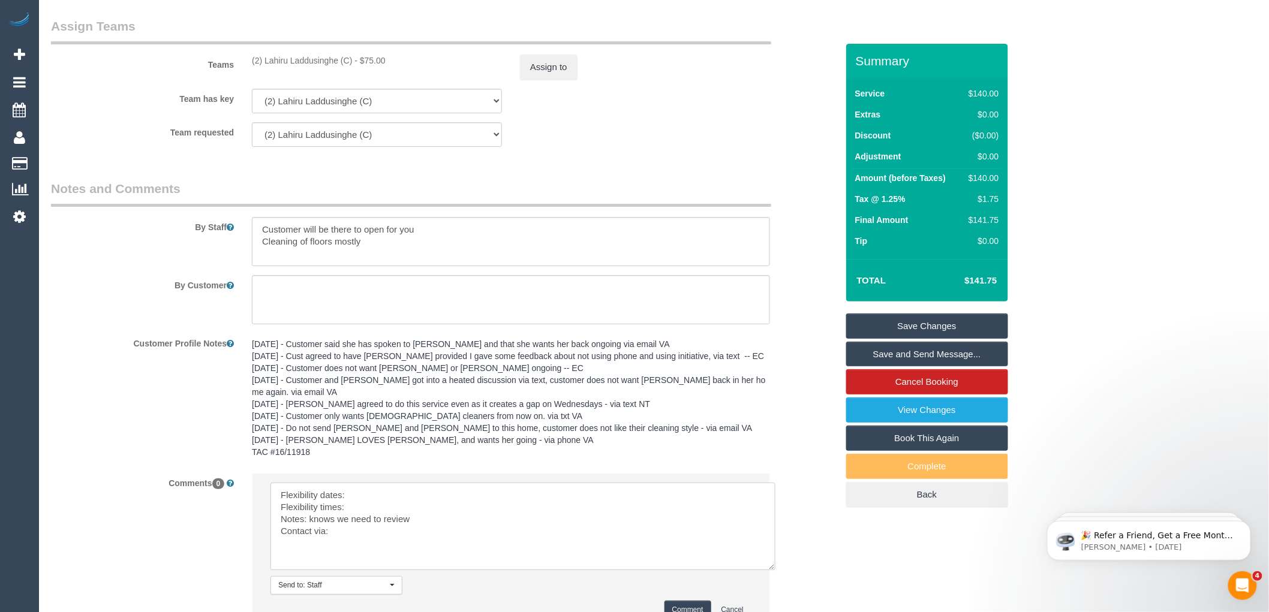
drag, startPoint x: 747, startPoint y: 513, endPoint x: 770, endPoint y: 561, distance: 53.1
click at [770, 561] on textarea at bounding box center [523, 527] width 505 height 88
click at [361, 491] on textarea at bounding box center [522, 525] width 503 height 85
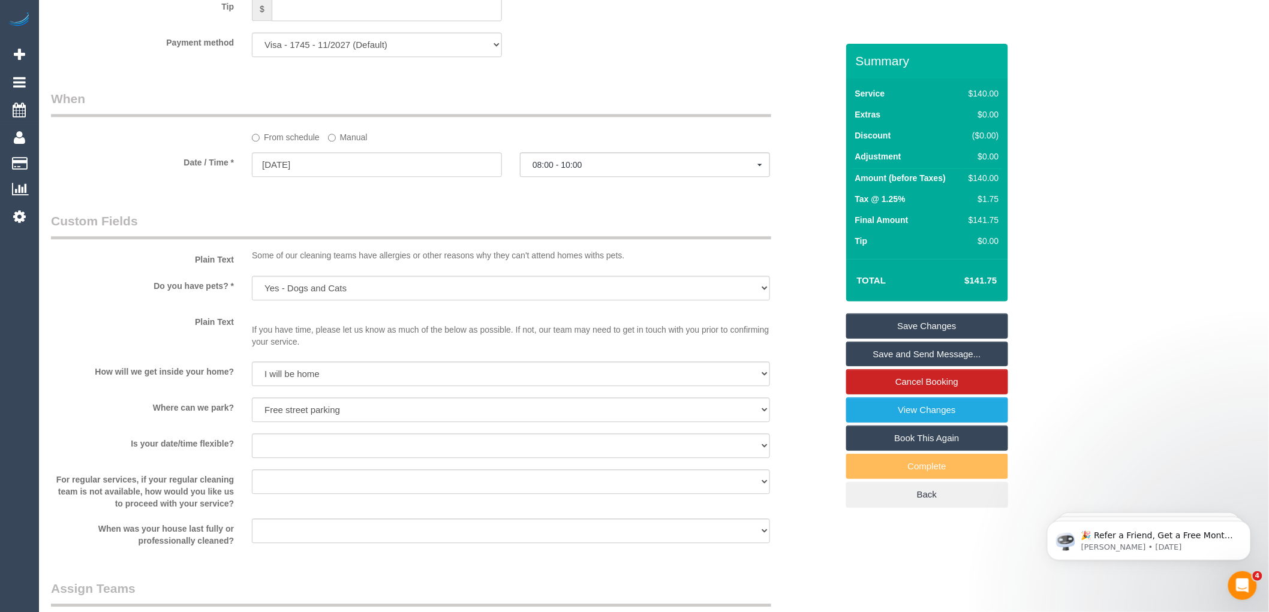
scroll to position [1145, 0]
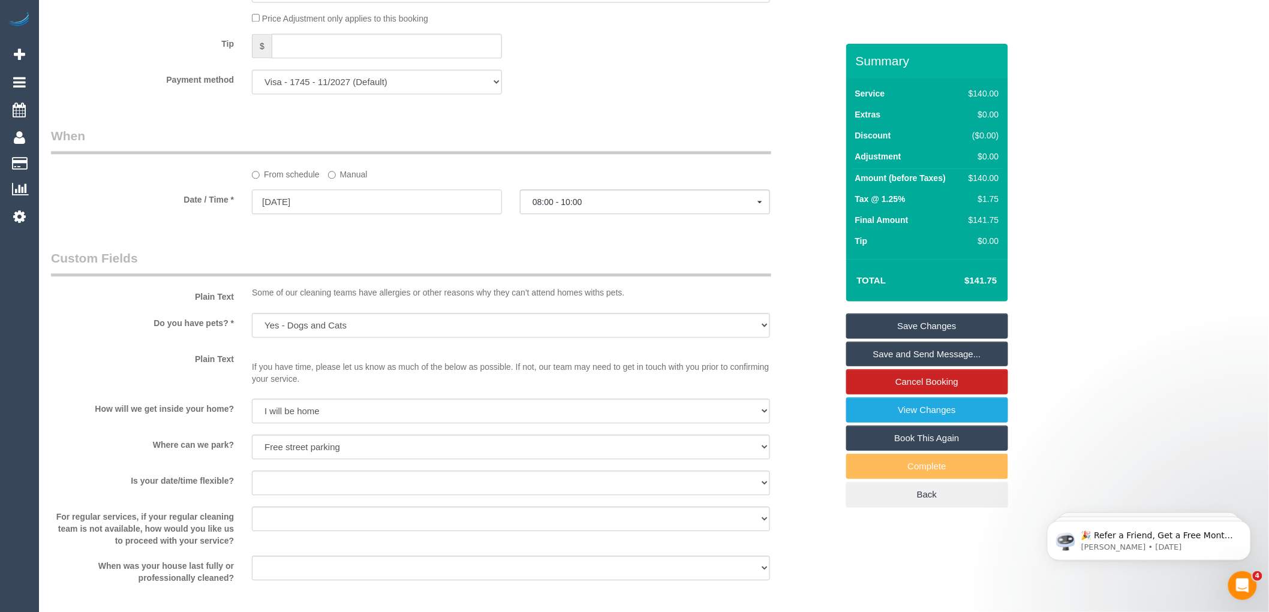
click at [336, 212] on input "[DATE]" at bounding box center [377, 202] width 250 height 25
click at [453, 260] on legend "Custom Fields" at bounding box center [411, 263] width 720 height 27
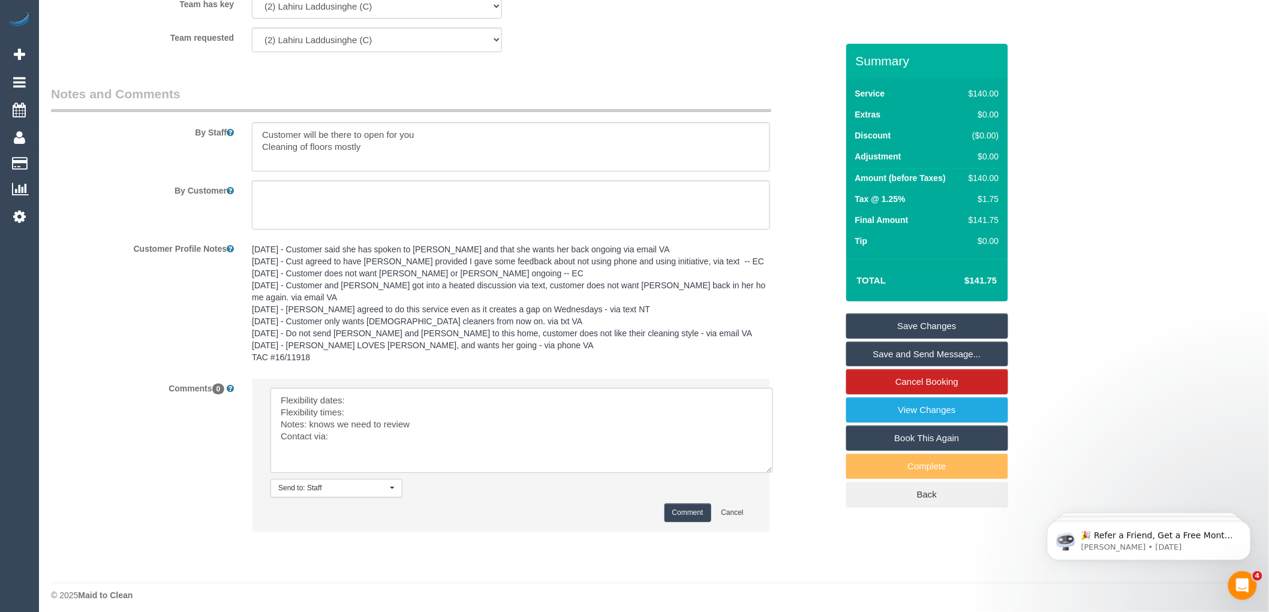
scroll to position [1842, 0]
click at [369, 393] on textarea at bounding box center [522, 427] width 503 height 85
click at [362, 409] on textarea at bounding box center [522, 427] width 503 height 85
click at [355, 430] on textarea at bounding box center [522, 427] width 503 height 85
click at [353, 404] on textarea at bounding box center [522, 427] width 503 height 85
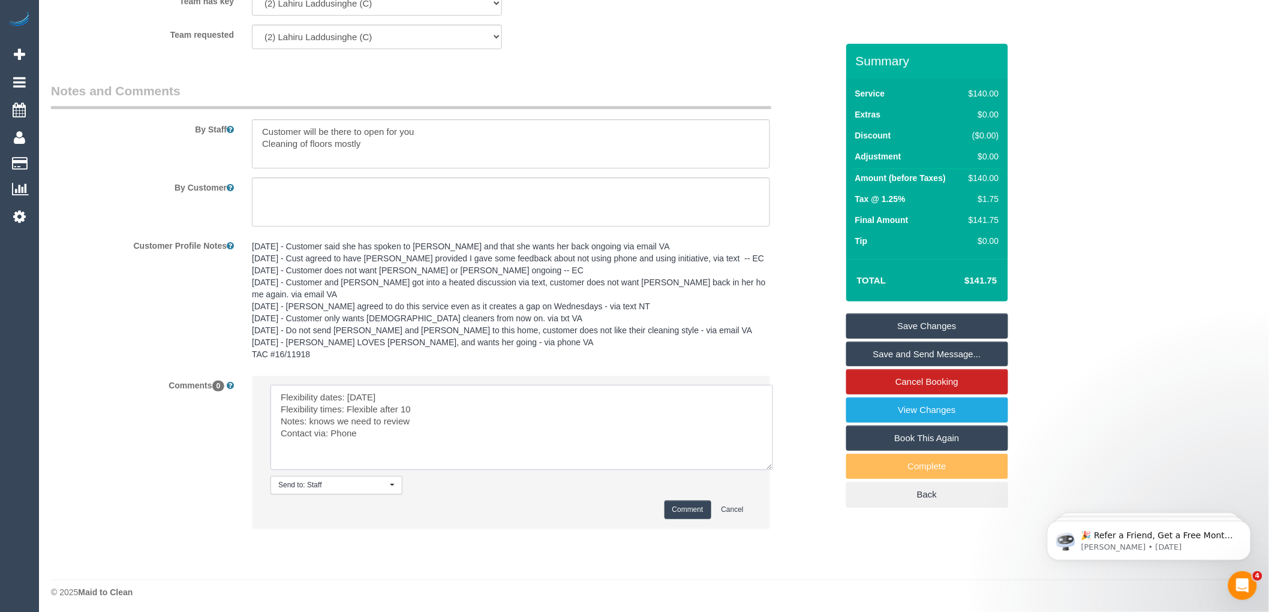
click at [374, 430] on textarea at bounding box center [522, 427] width 503 height 85
click at [419, 403] on textarea at bounding box center [522, 427] width 503 height 85
type textarea "Flexibility dates: [DATE] Flexibility times: Flexible after 9 Notes: knows we n…"
click at [689, 501] on button "Comment" at bounding box center [688, 510] width 47 height 19
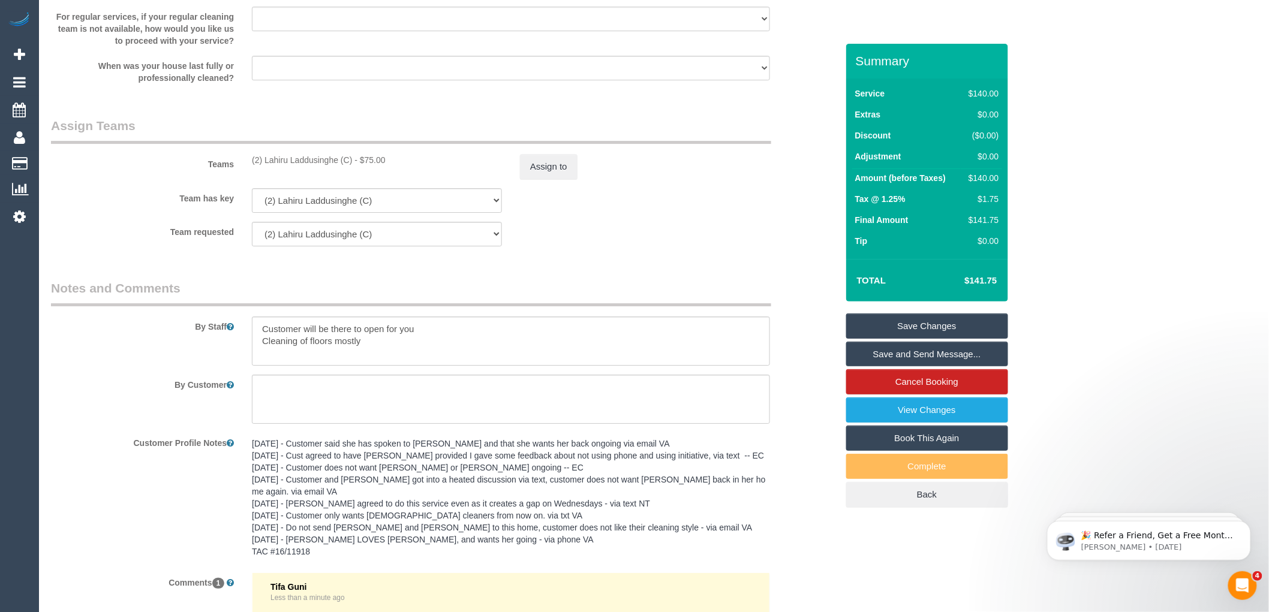
scroll to position [1642, 0]
